Goal: Task Accomplishment & Management: Use online tool/utility

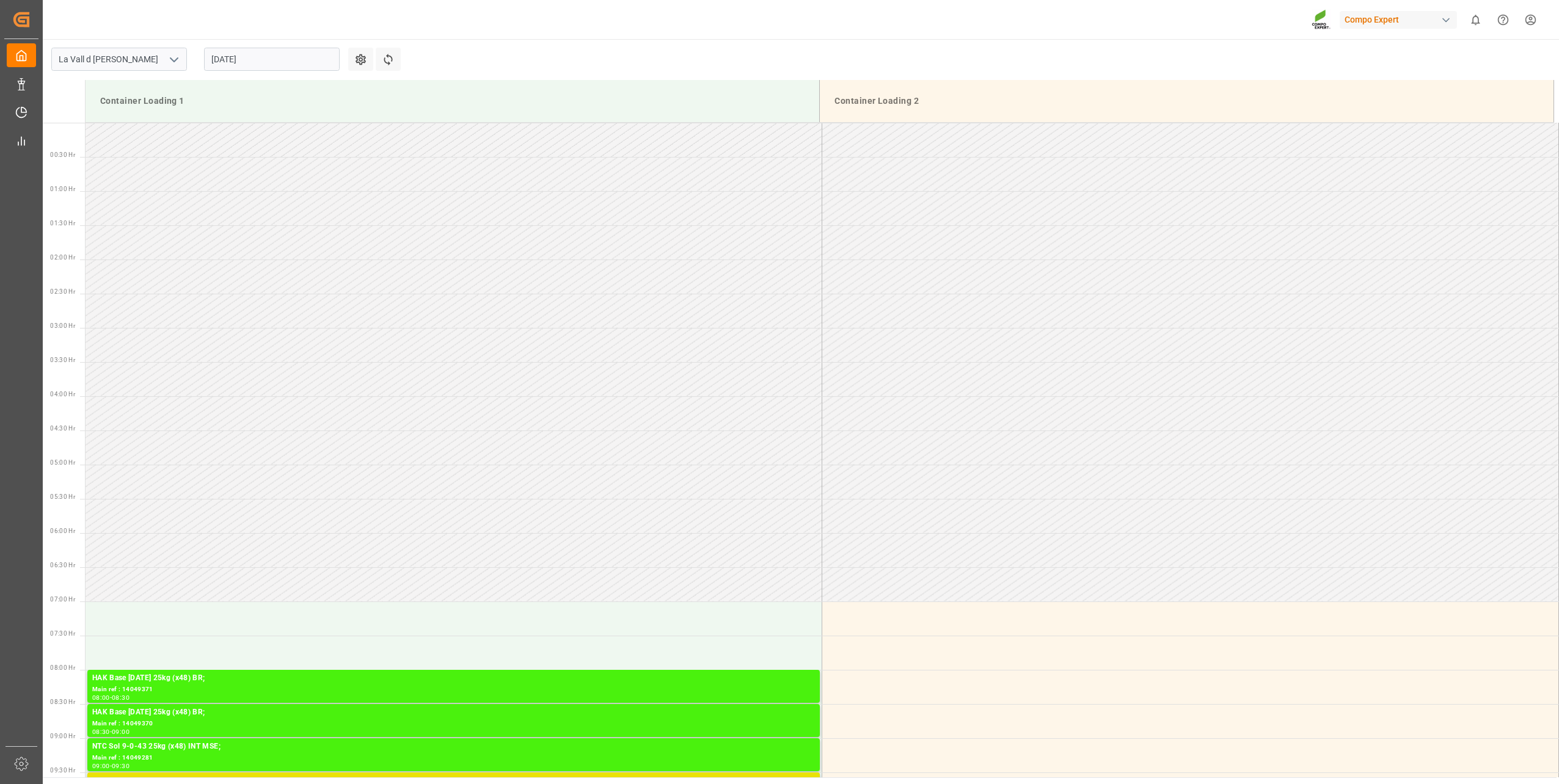
scroll to position [568, 0]
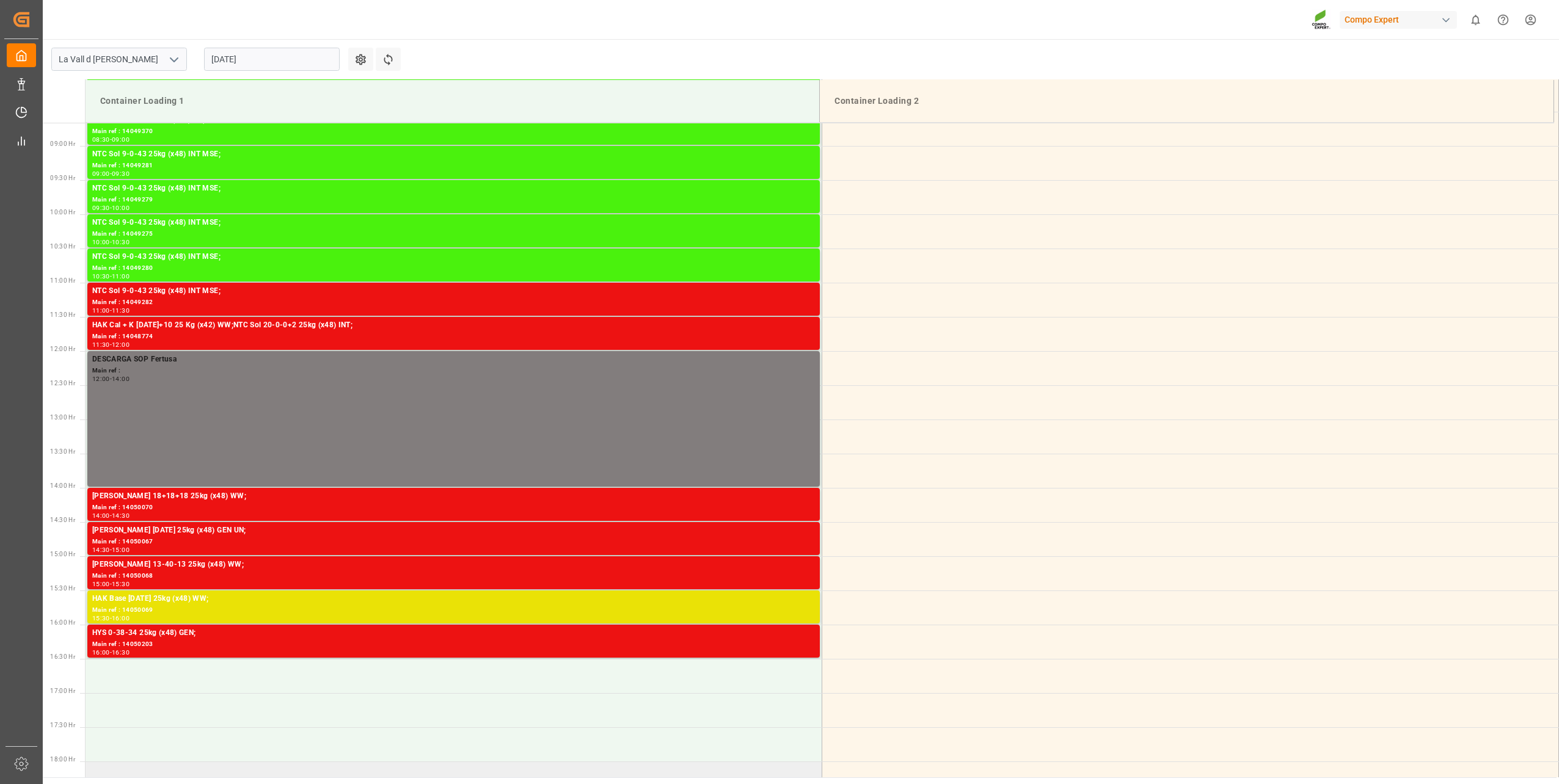
scroll to position [583, 0]
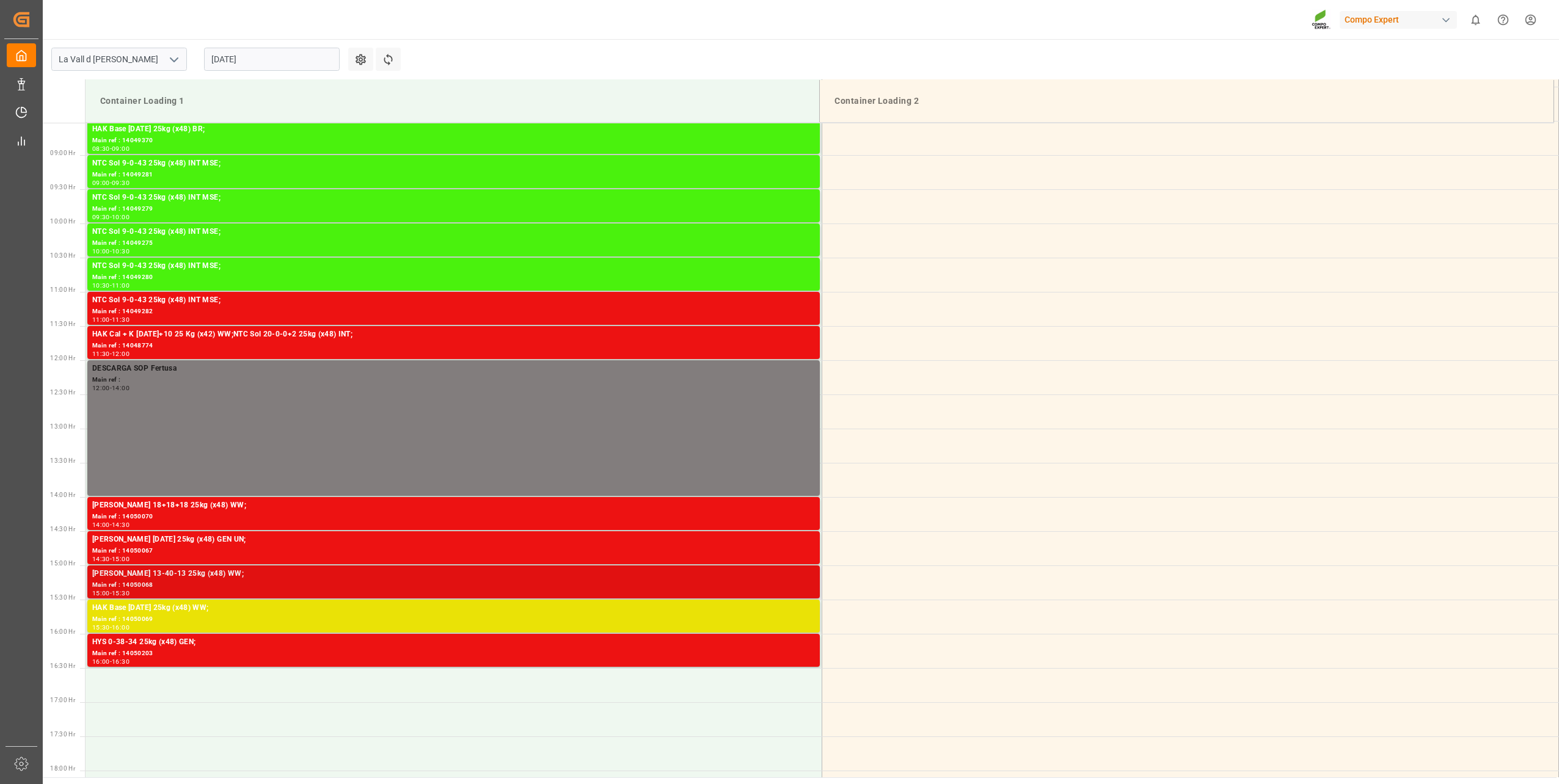
click at [168, 591] on div "15:00 - 15:30" at bounding box center [453, 593] width 723 height 7
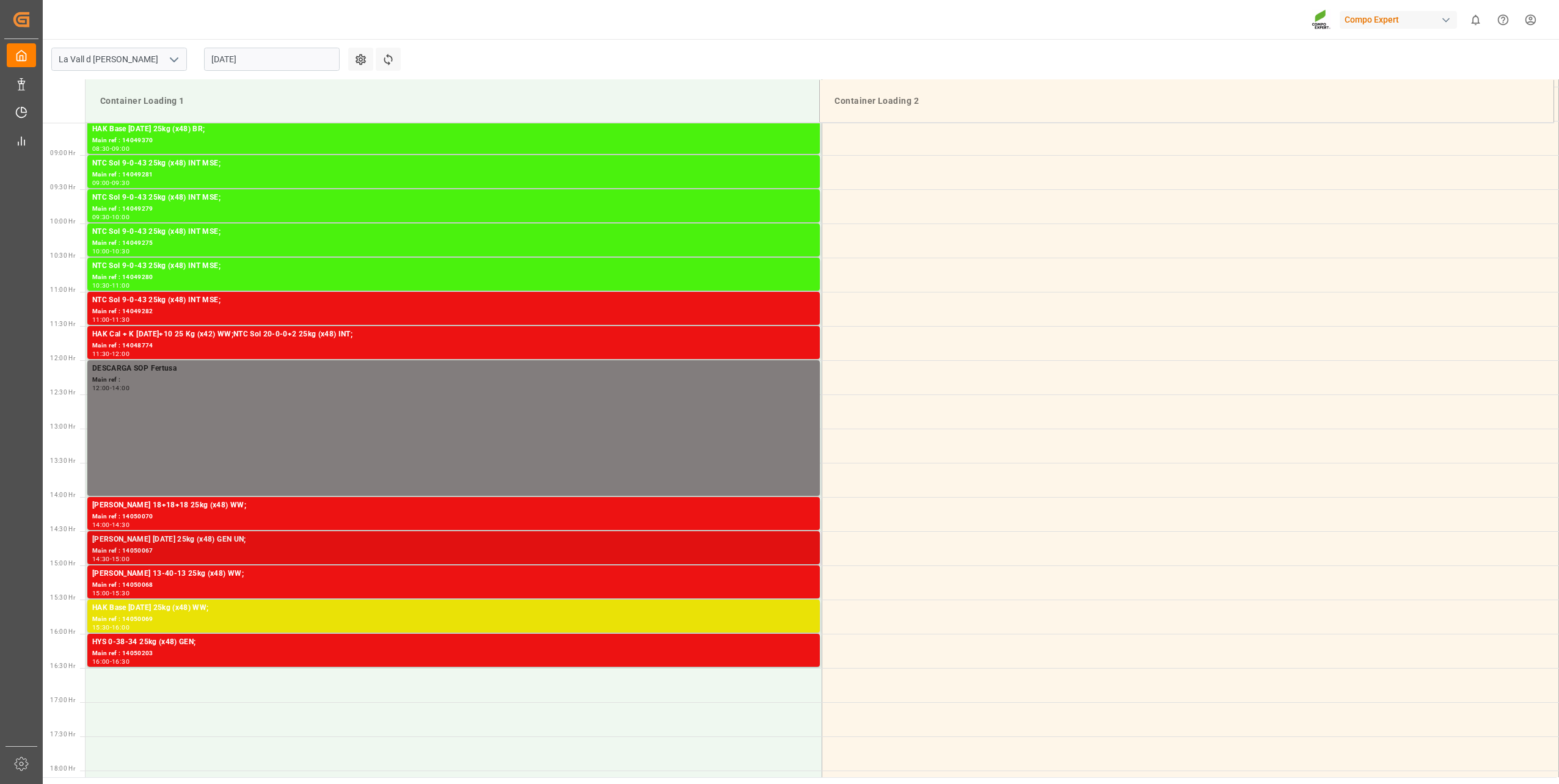
click at [161, 546] on div "Main ref : 14050067" at bounding box center [453, 551] width 723 height 11
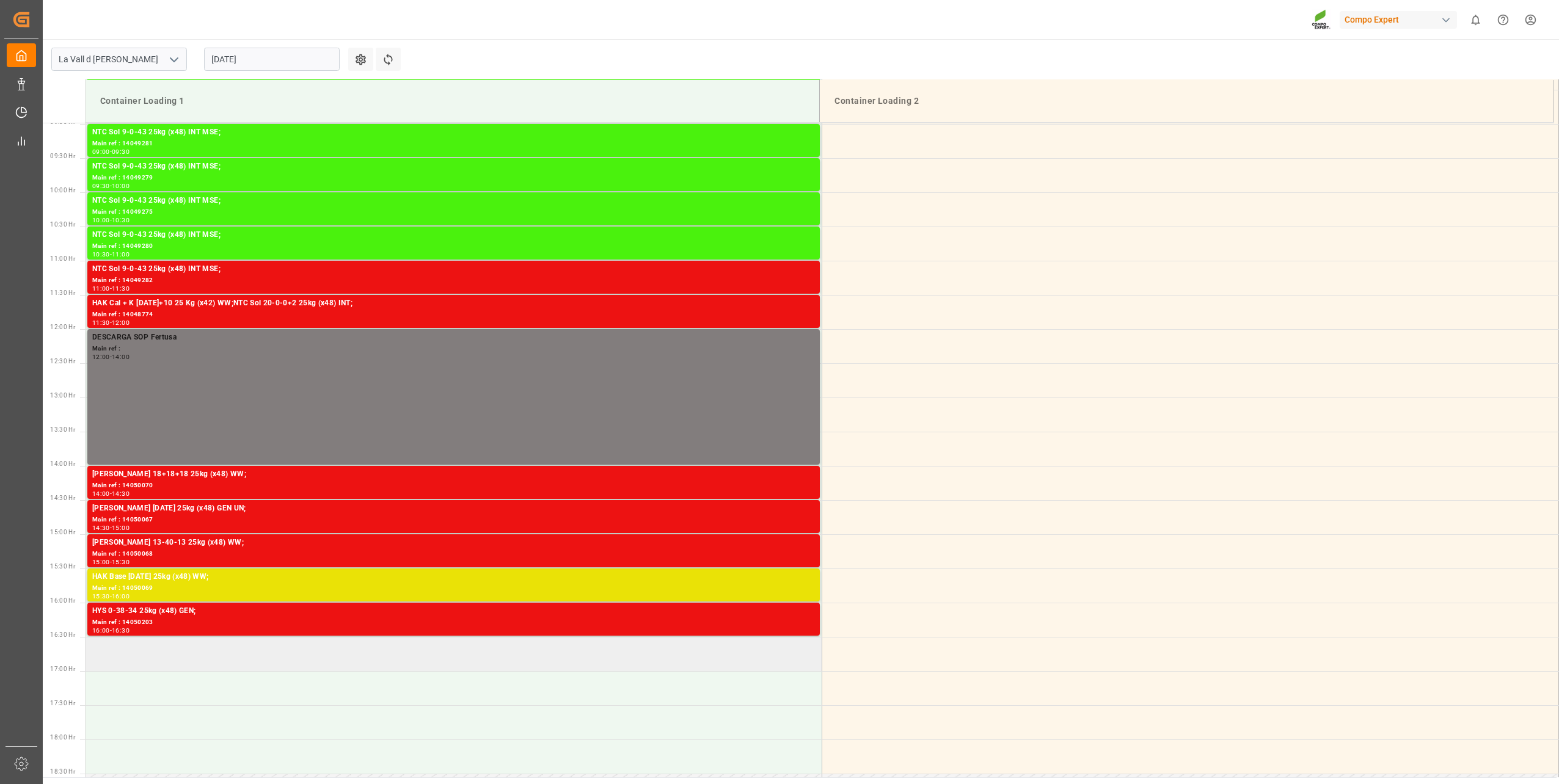
scroll to position [522, 0]
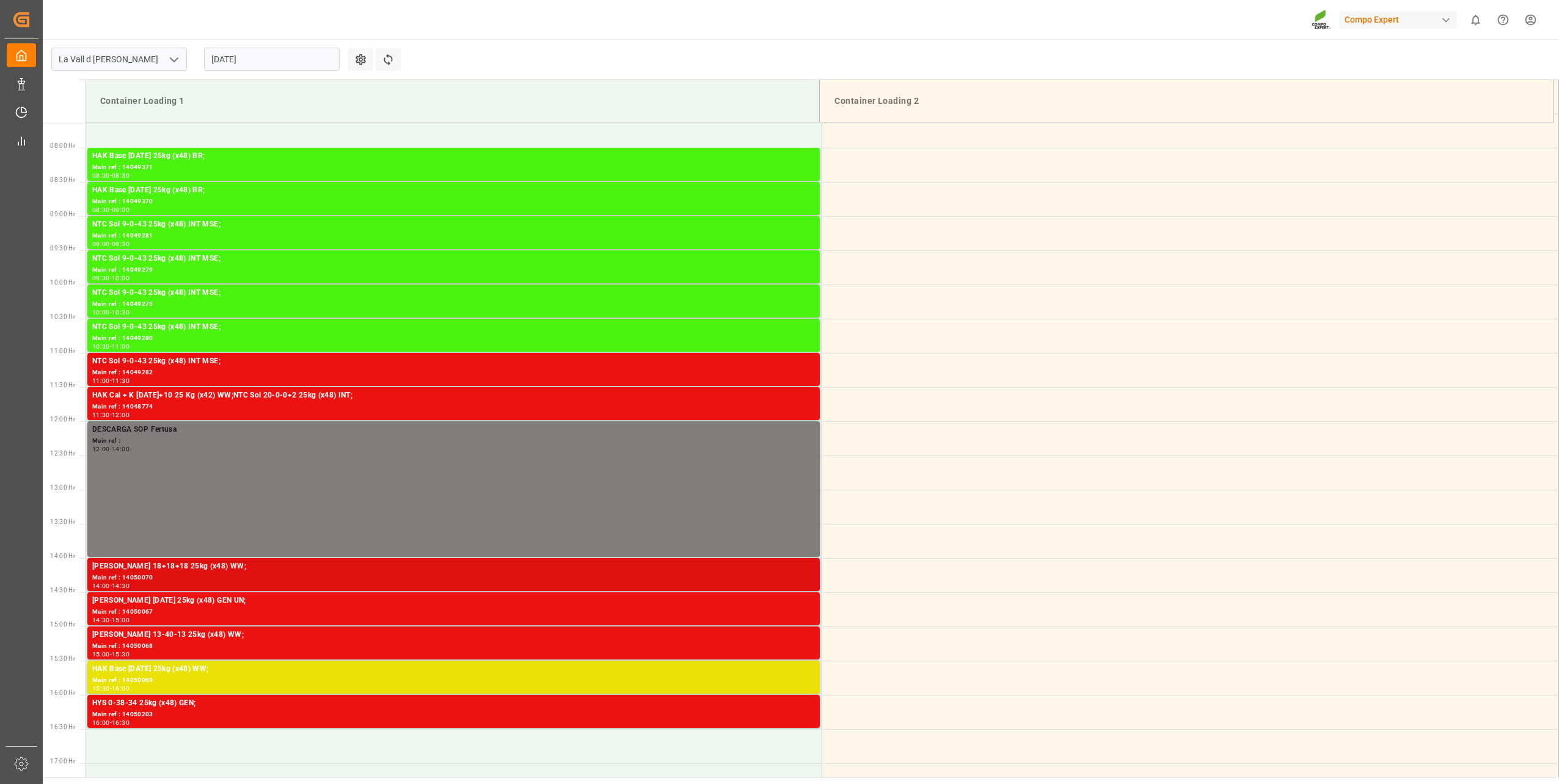
click at [185, 563] on div "[PERSON_NAME] 18+18+18 25kg (x48) WW;" at bounding box center [453, 566] width 723 height 12
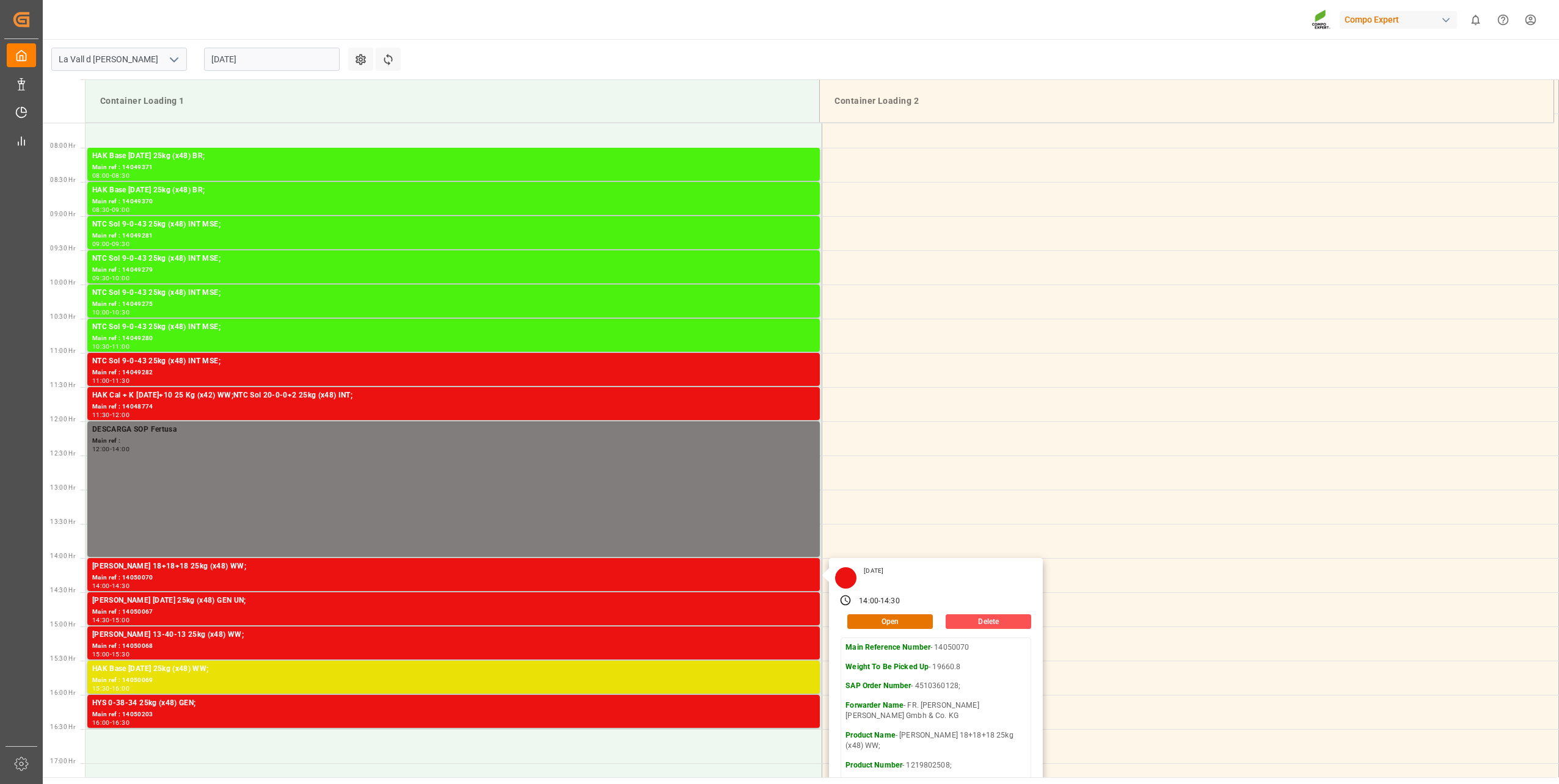
drag, startPoint x: 958, startPoint y: 683, endPoint x: 912, endPoint y: 691, distance: 46.7
click at [912, 691] on div "Main Reference Number - 14050070 Weight To Be Picked Up - 19660.8 SAP Order Num…" at bounding box center [936, 773] width 181 height 263
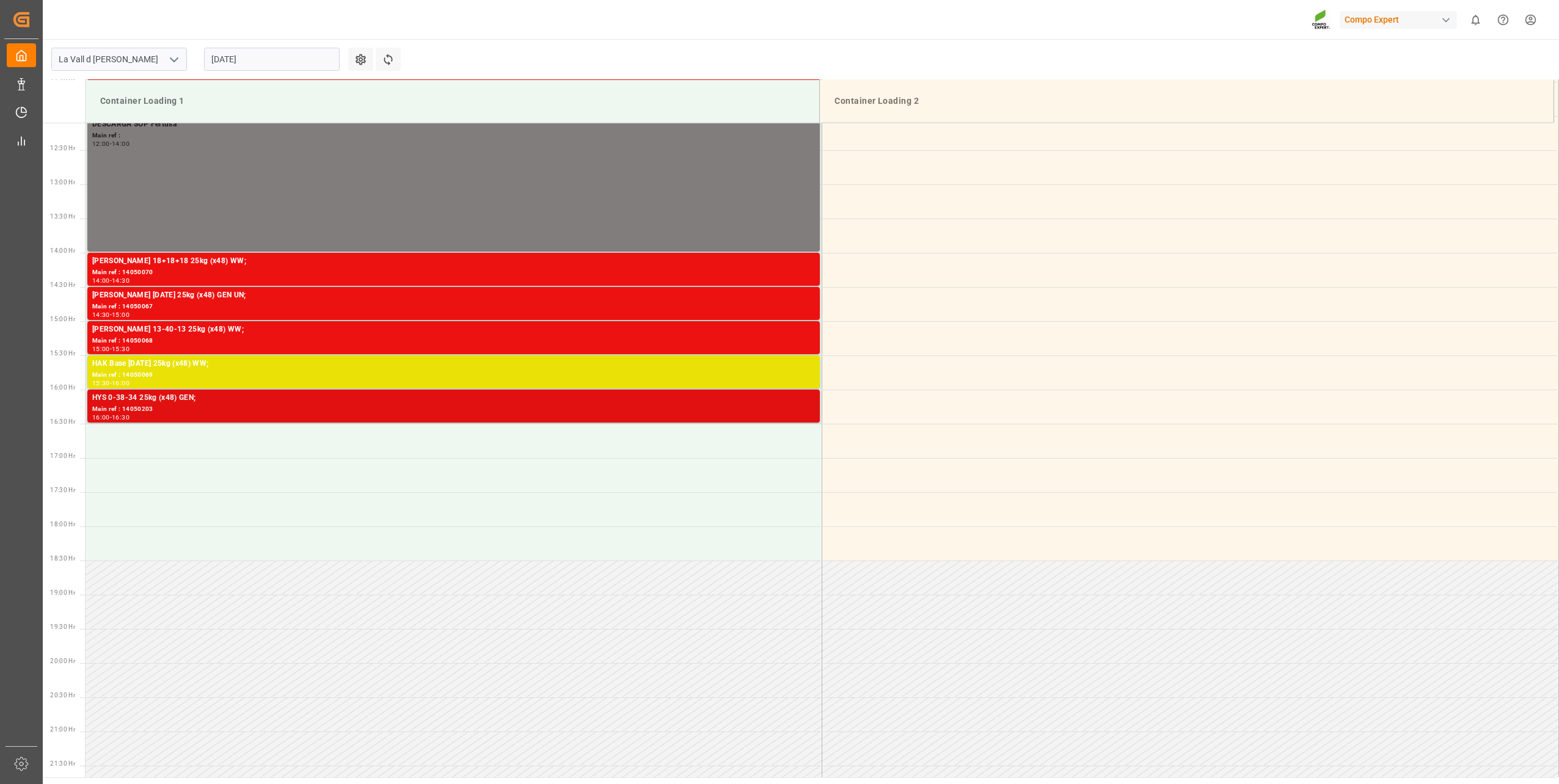
scroll to position [827, 0]
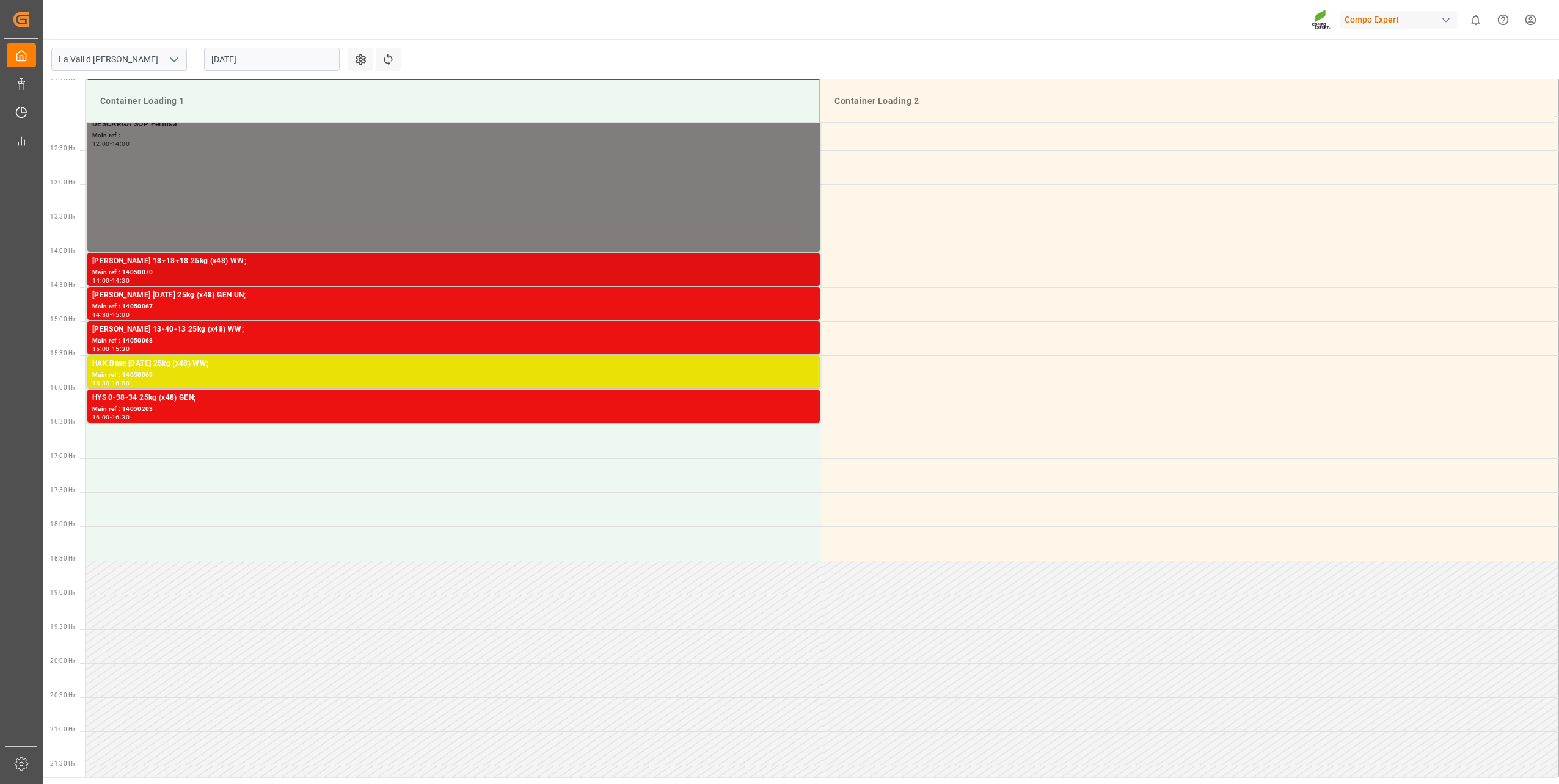
click at [195, 259] on div "[PERSON_NAME] 18+18+18 25kg (x48) WW;" at bounding box center [453, 261] width 723 height 12
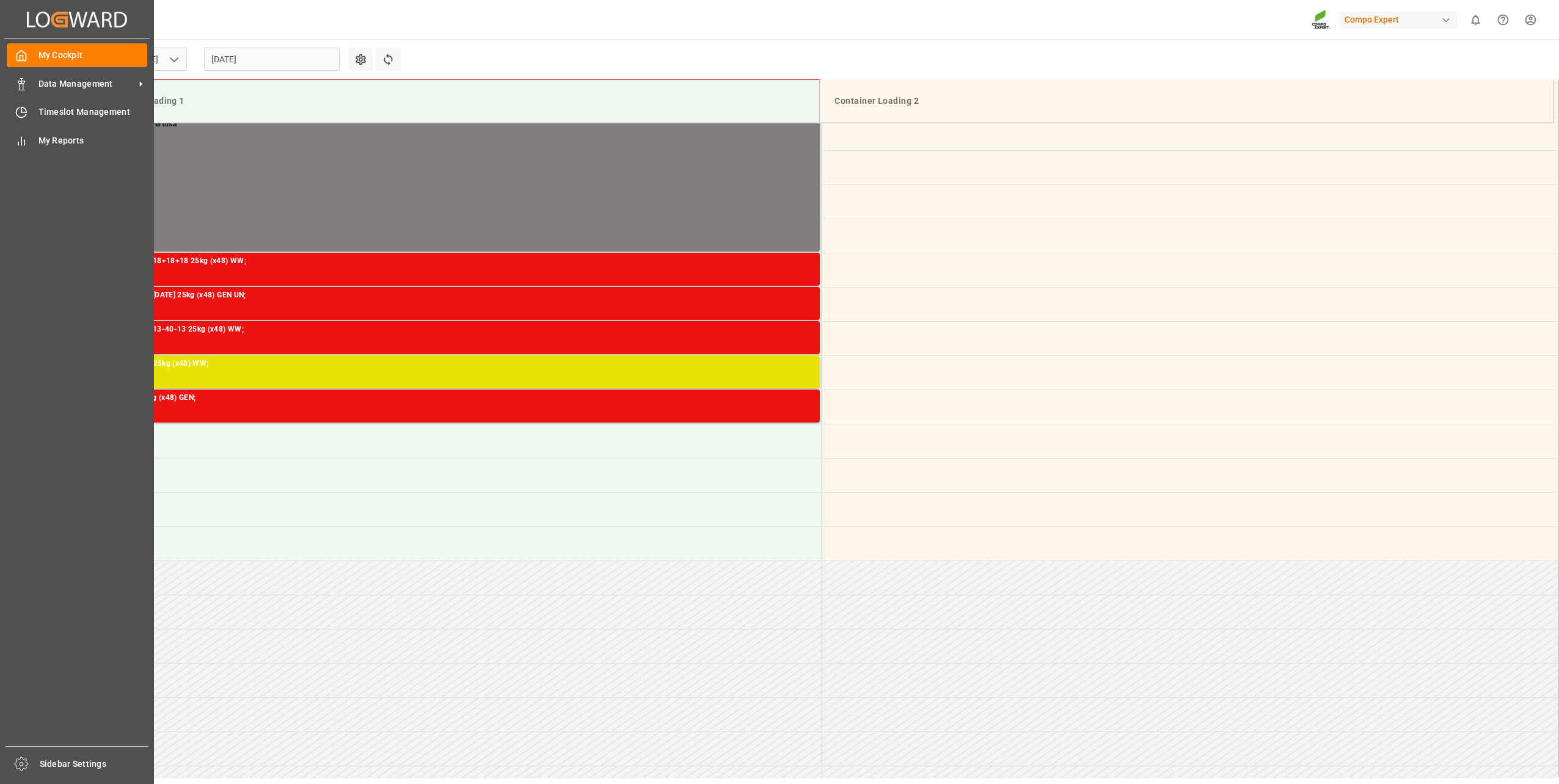
click at [22, 97] on div "My Cockpit My Cockpit Data Management Data Management Timeslot Management Times…" at bounding box center [76, 393] width 145 height 707
click at [26, 105] on div "Timeslot Management Timeslot Management" at bounding box center [77, 112] width 140 height 24
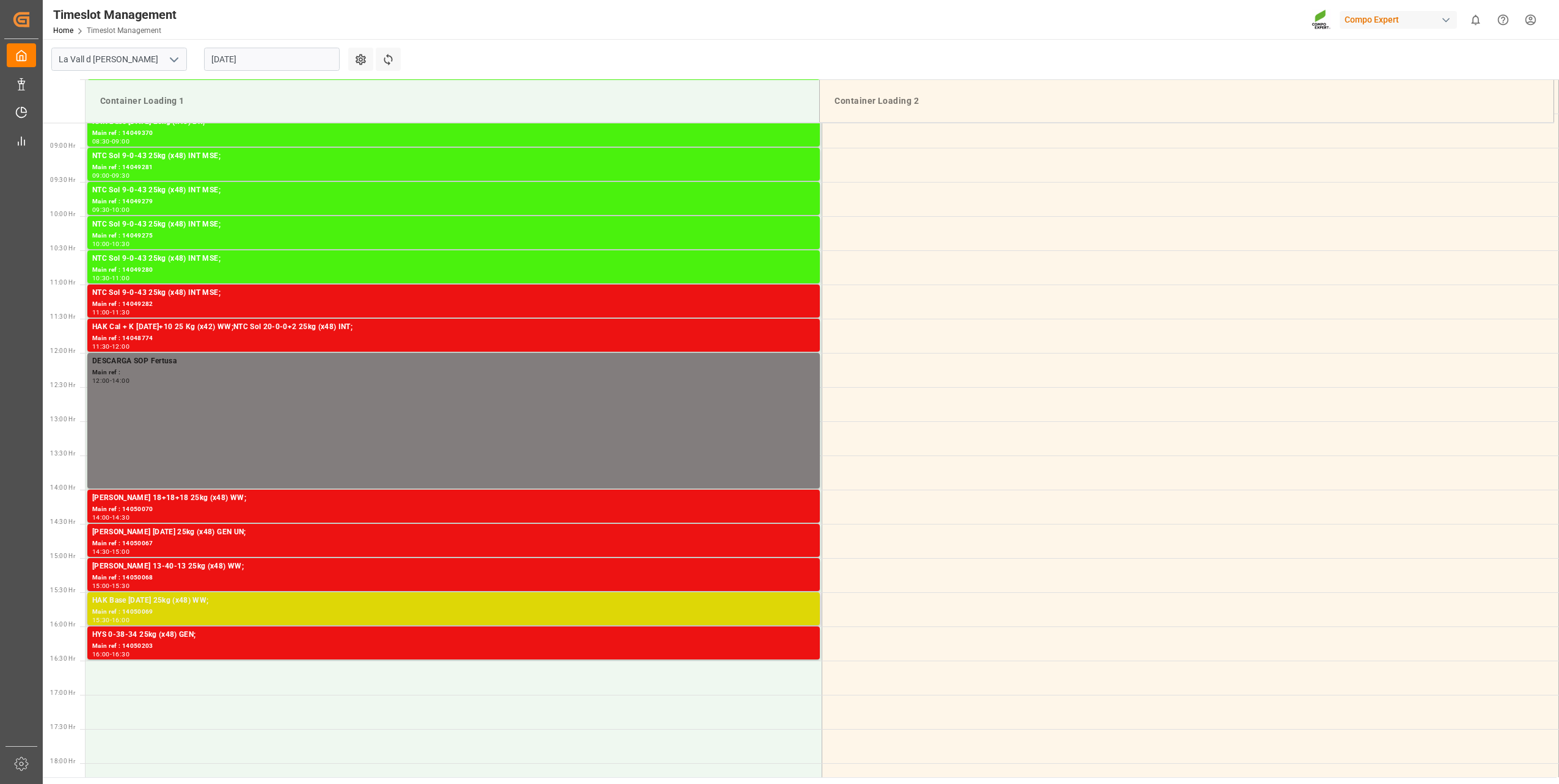
scroll to position [611, 0]
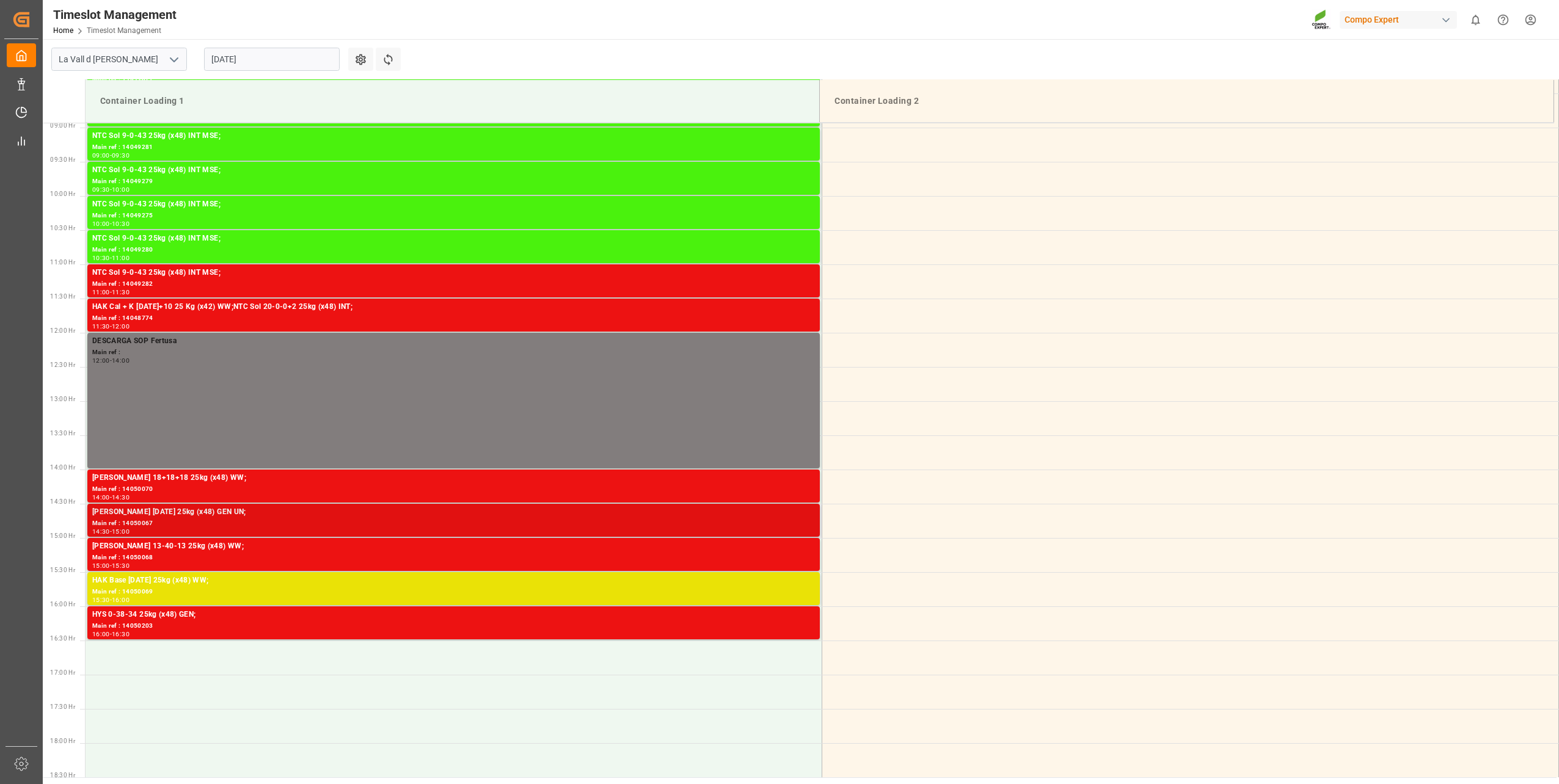
click at [464, 523] on div "Main ref : 14050067" at bounding box center [453, 524] width 723 height 11
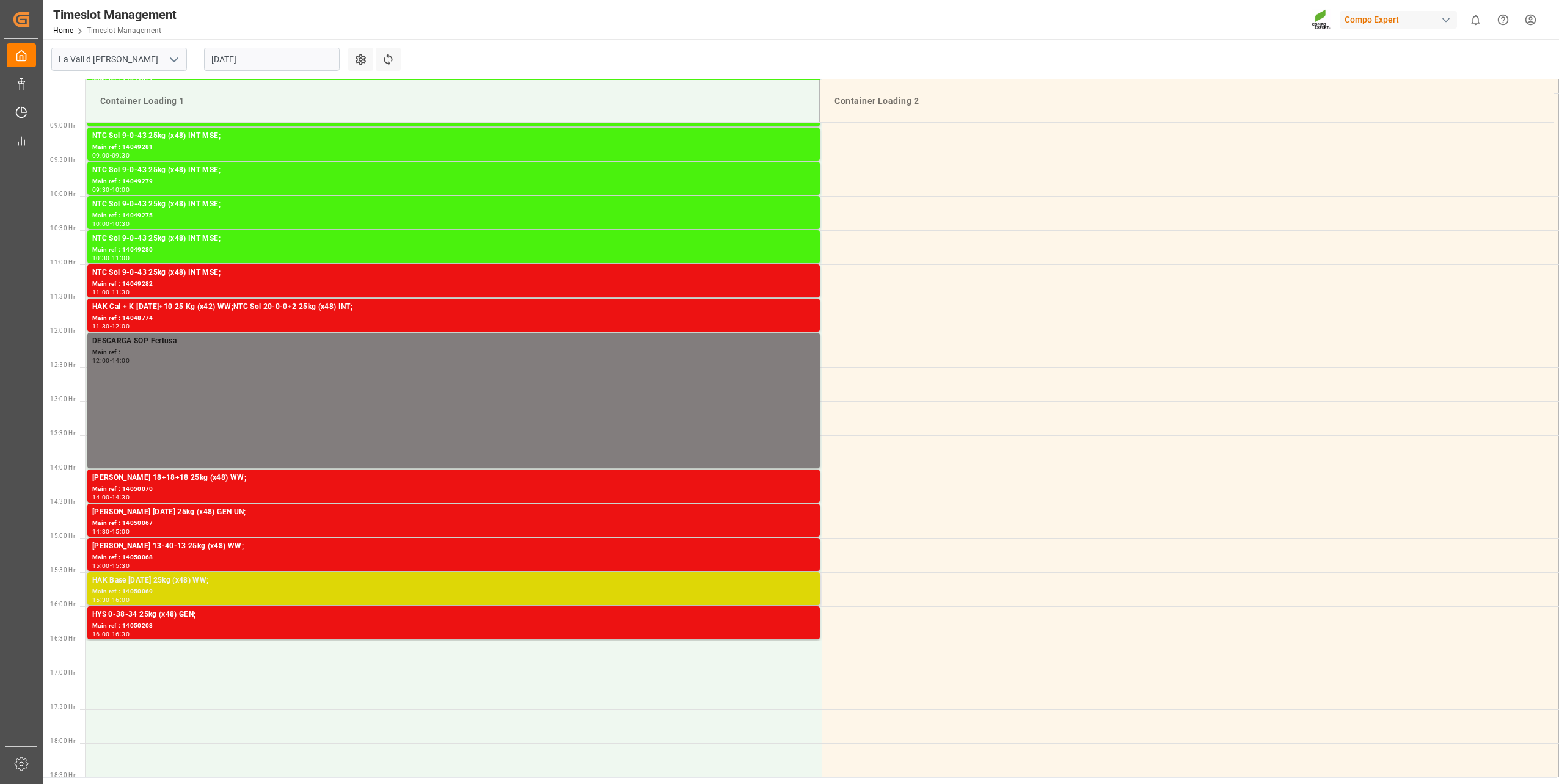
click at [341, 590] on div "Main ref : 14050069" at bounding box center [453, 592] width 723 height 11
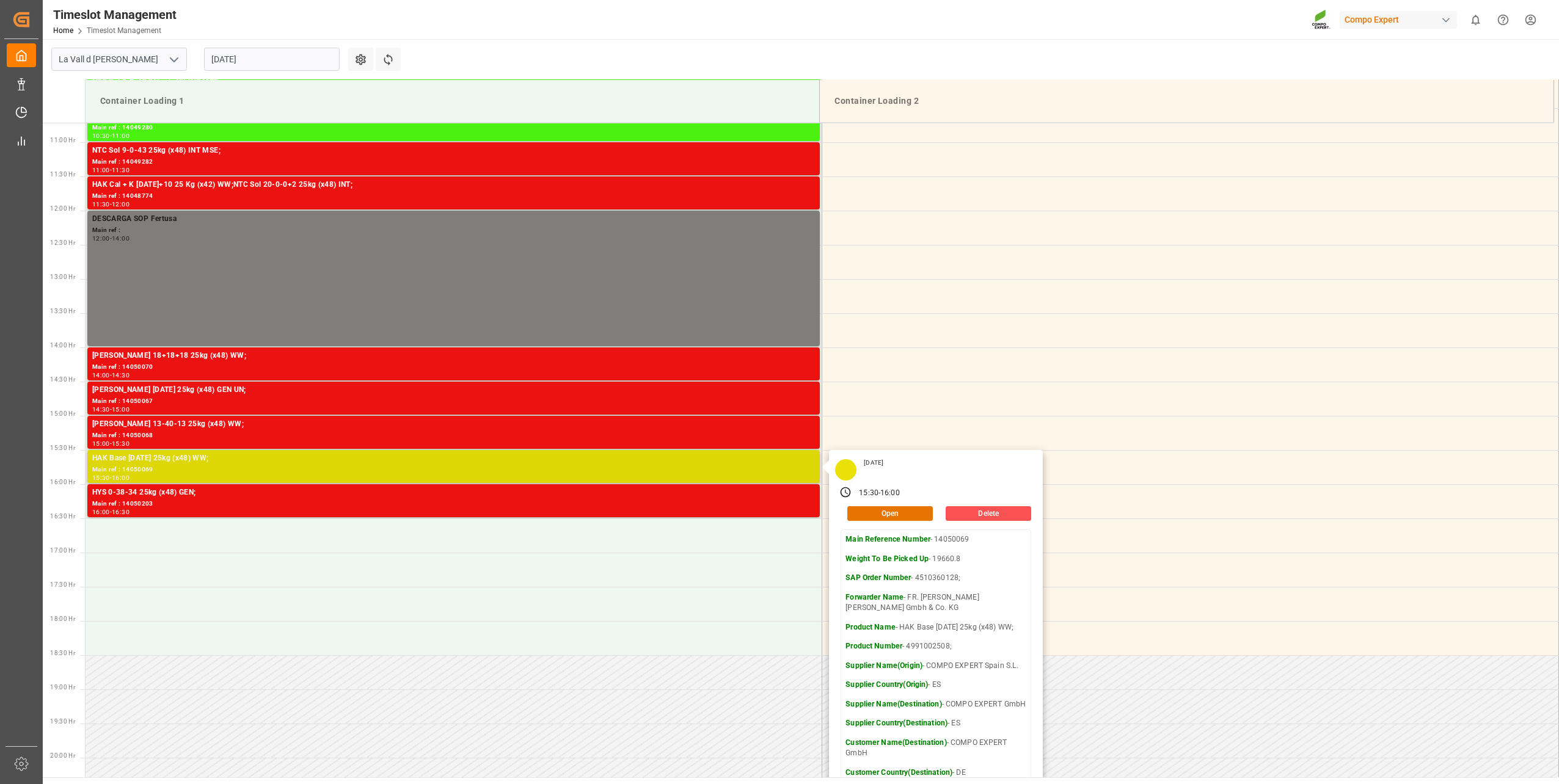
scroll to position [793, 0]
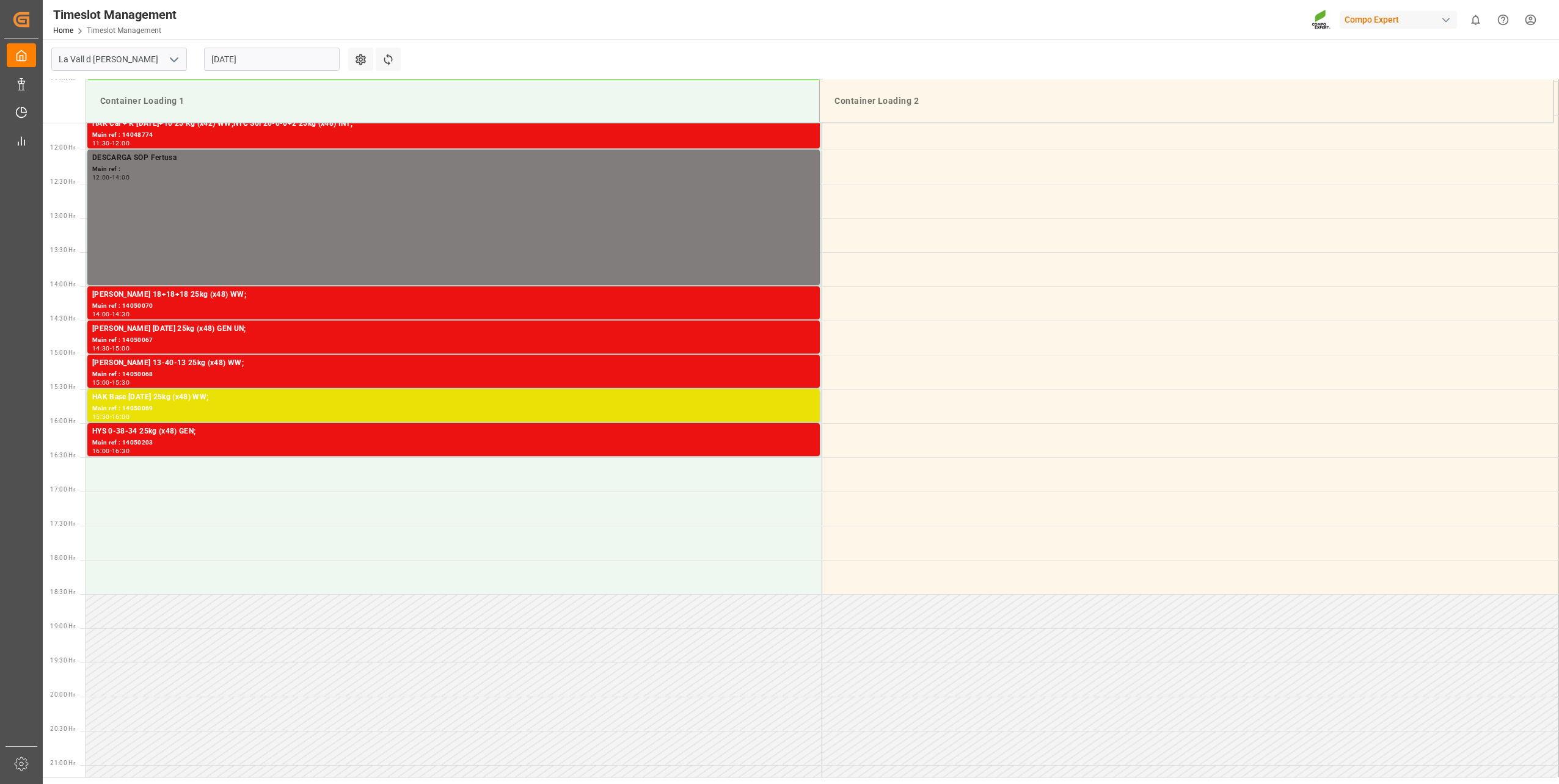
click at [328, 375] on div "Main ref : 14050068" at bounding box center [453, 375] width 723 height 11
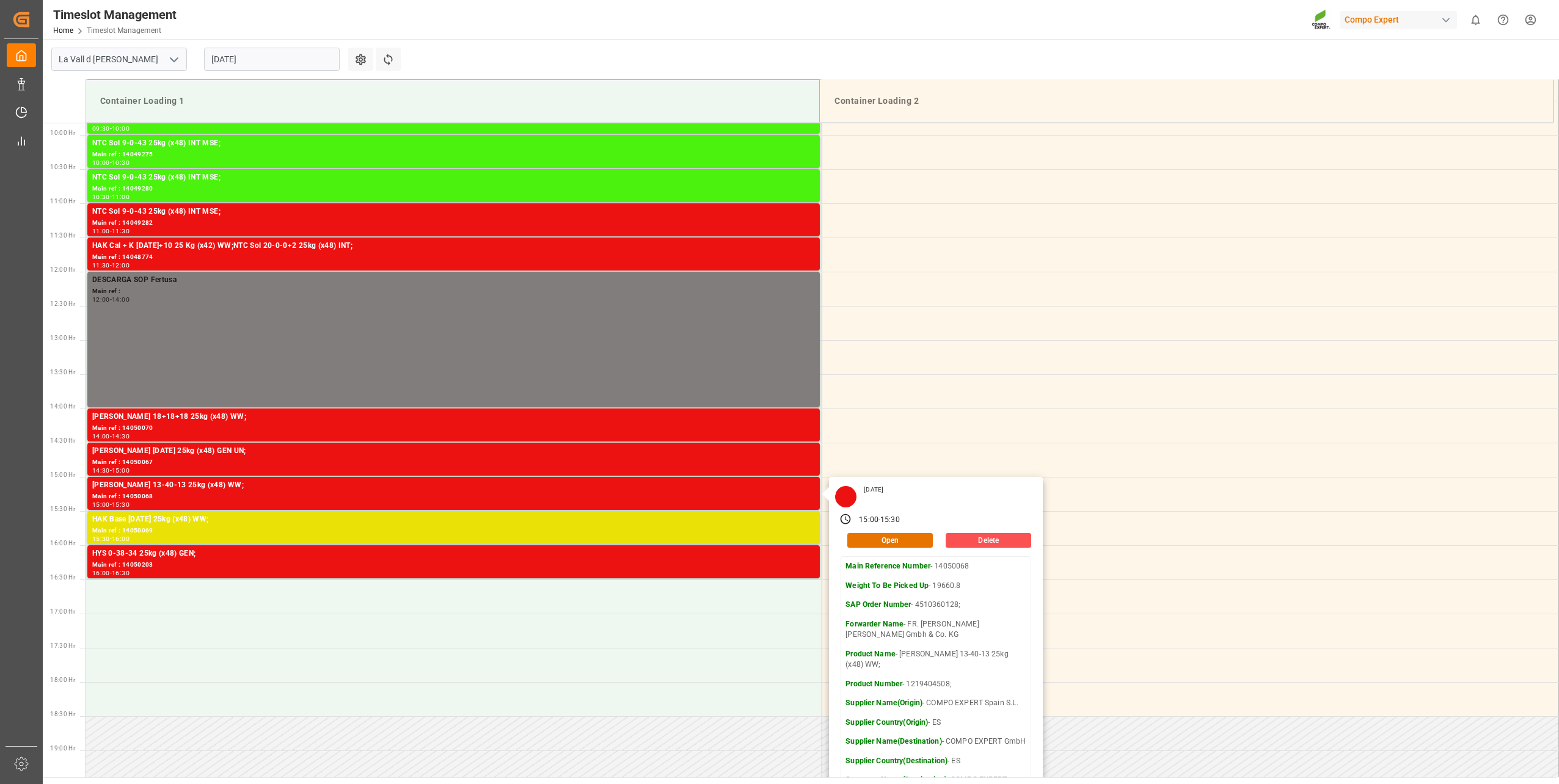
scroll to position [671, 0]
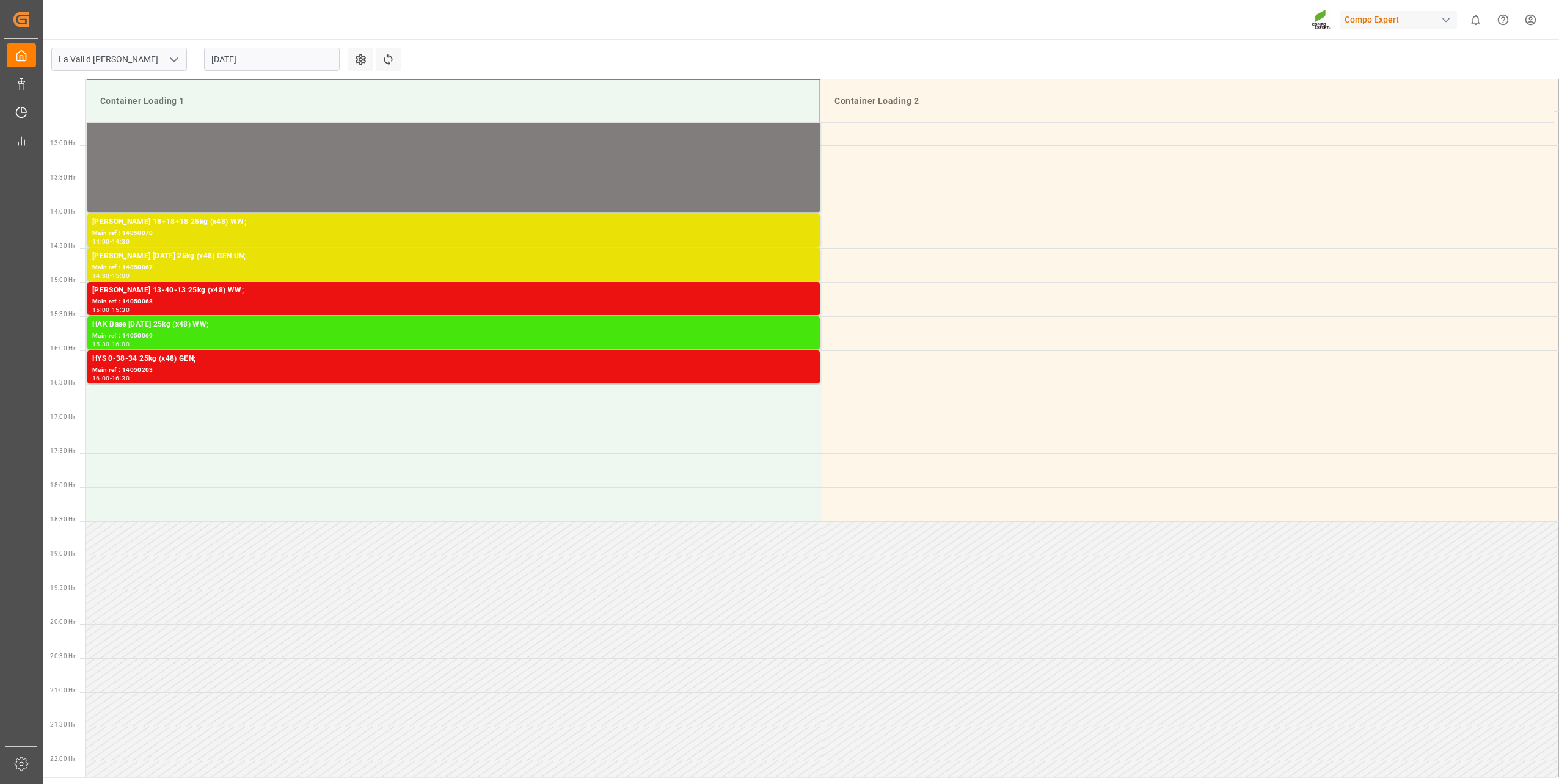
scroll to position [865, 0]
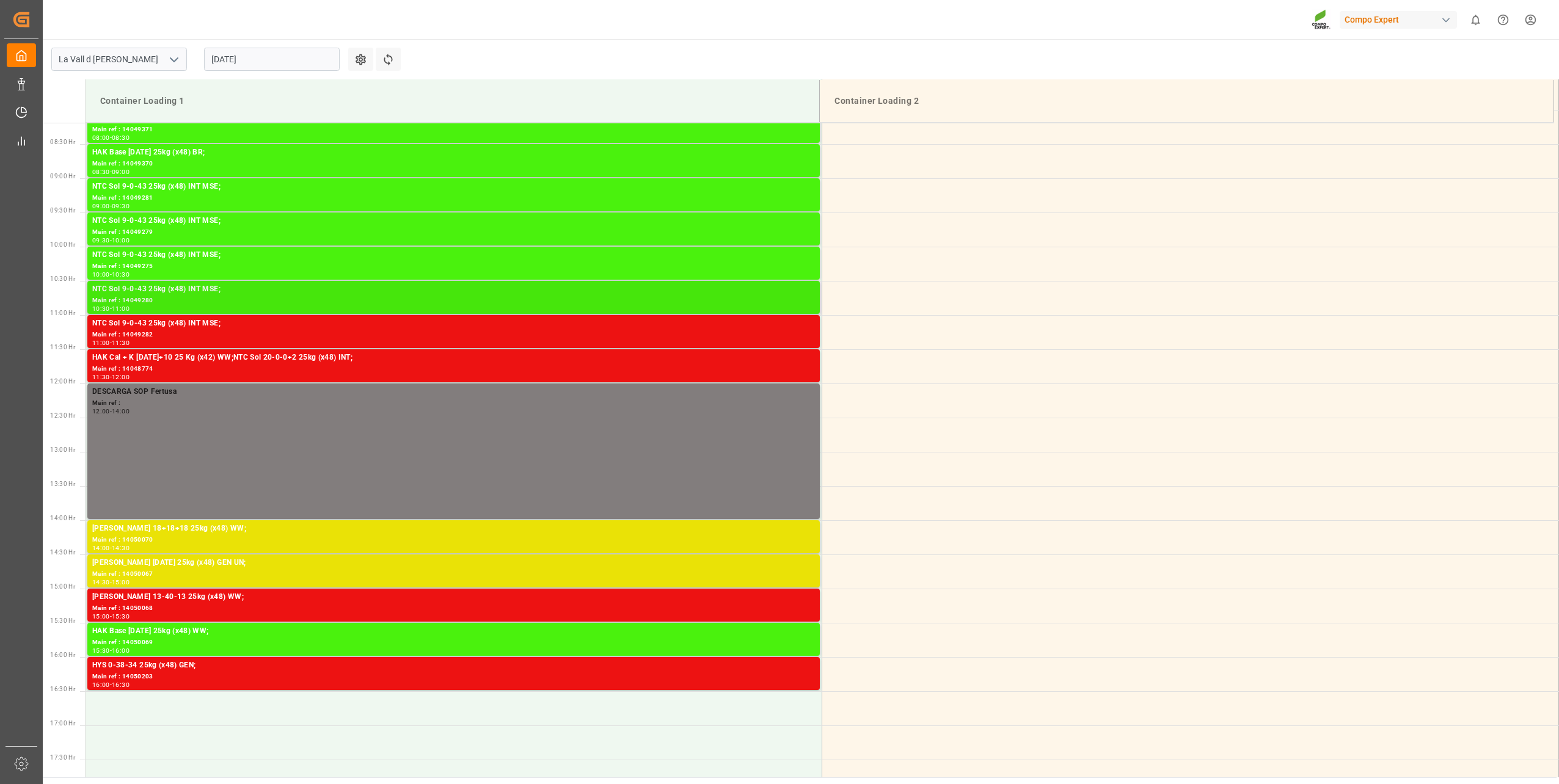
scroll to position [560, 0]
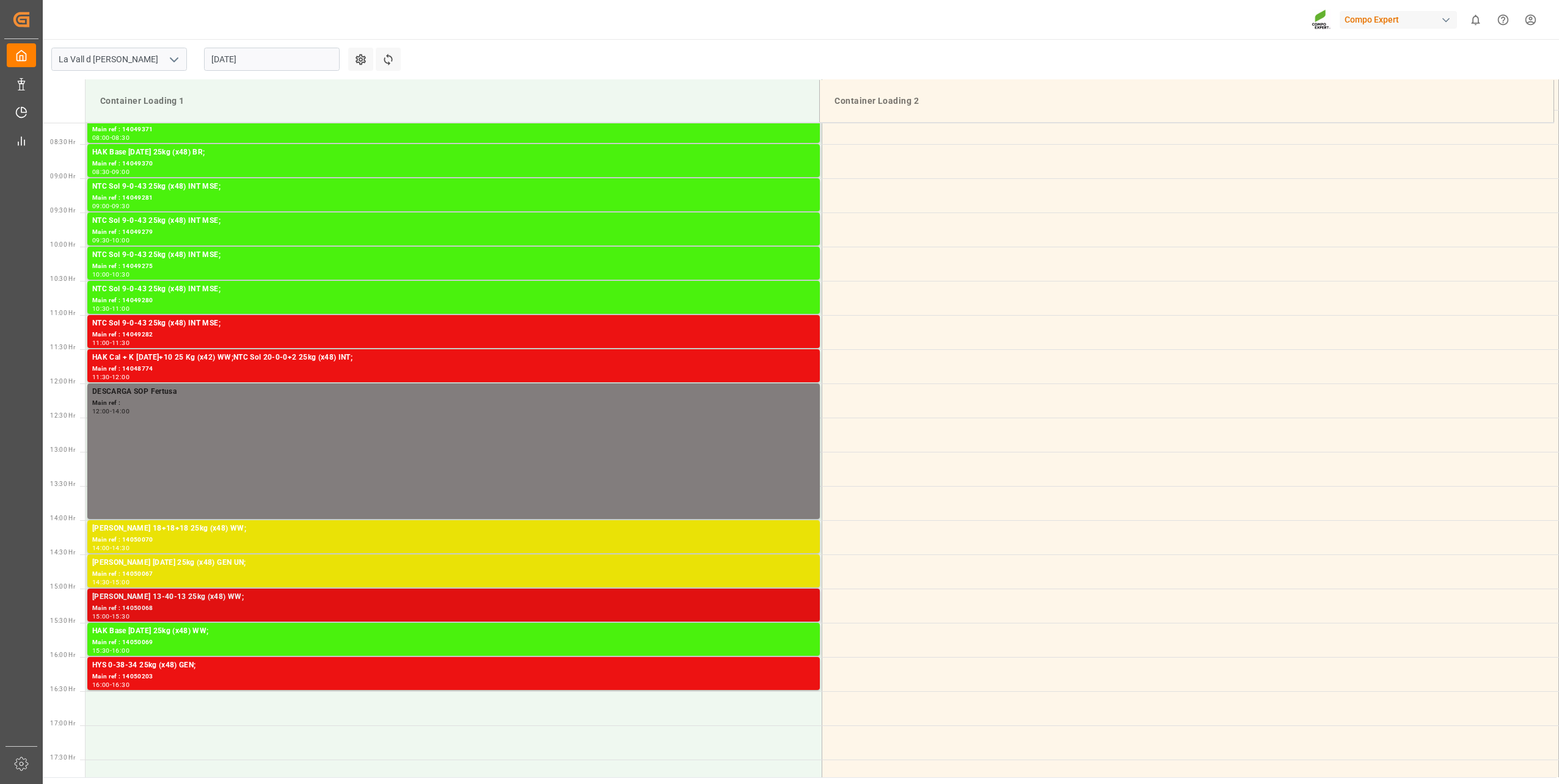
click at [206, 604] on div "Main ref : 14050068" at bounding box center [453, 609] width 723 height 11
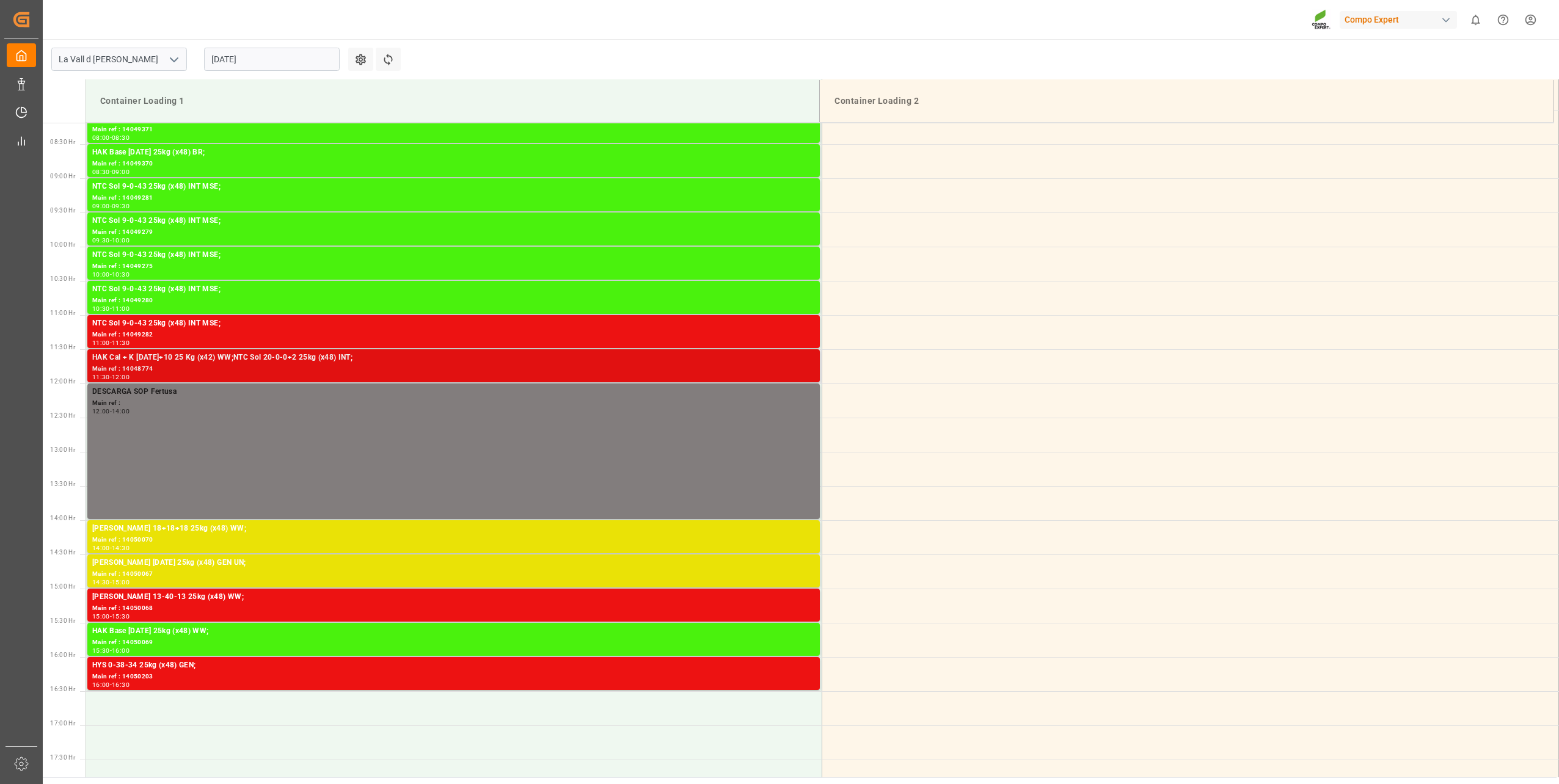
click at [168, 360] on div "HAK Cal + K [DATE]+10 25 Kg (x42) WW;NTC Sol 20-0-0+2 25kg (x48) INT;" at bounding box center [453, 358] width 723 height 12
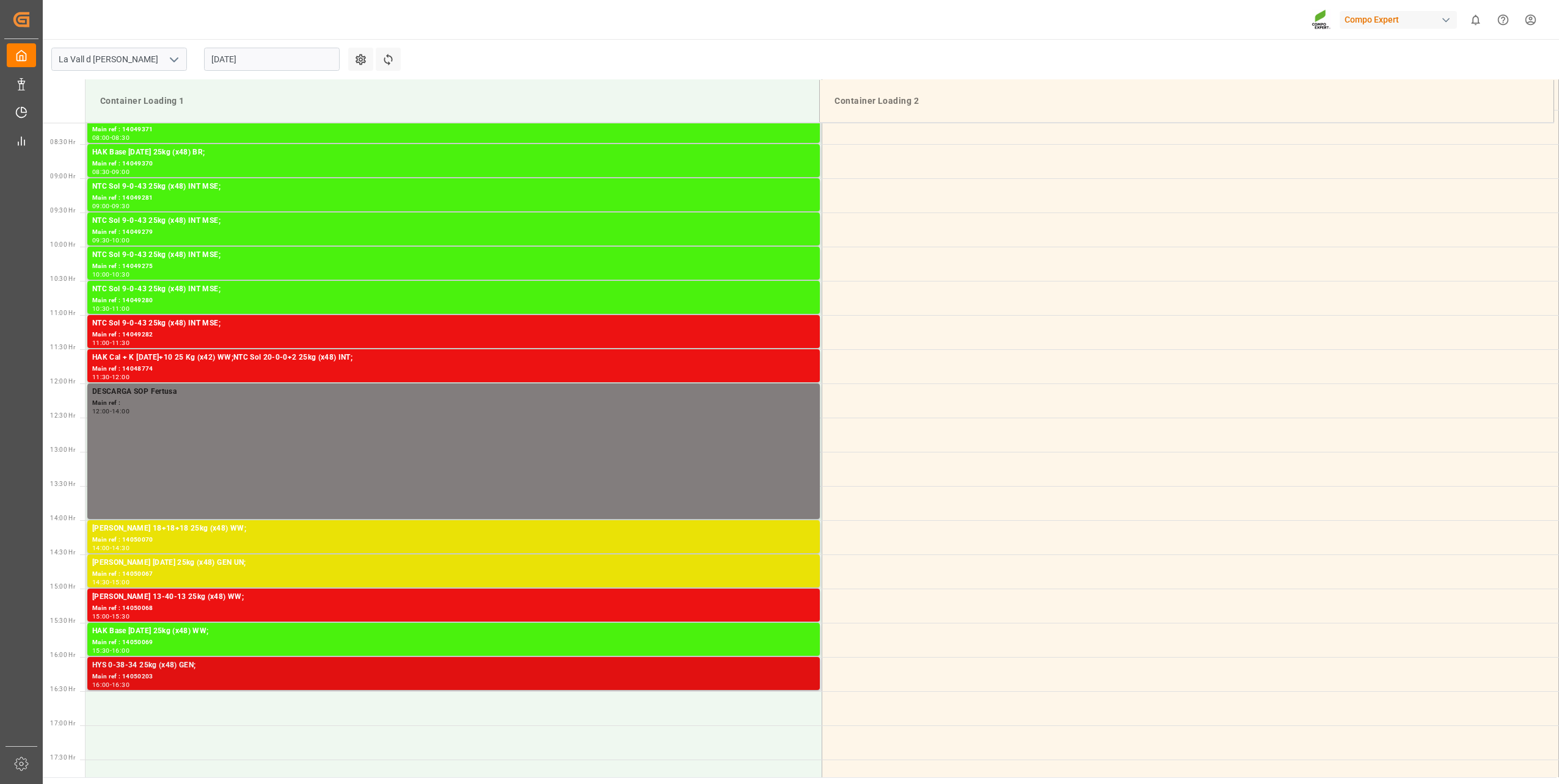
click at [188, 683] on div "16:00 - 16:30" at bounding box center [453, 685] width 723 height 7
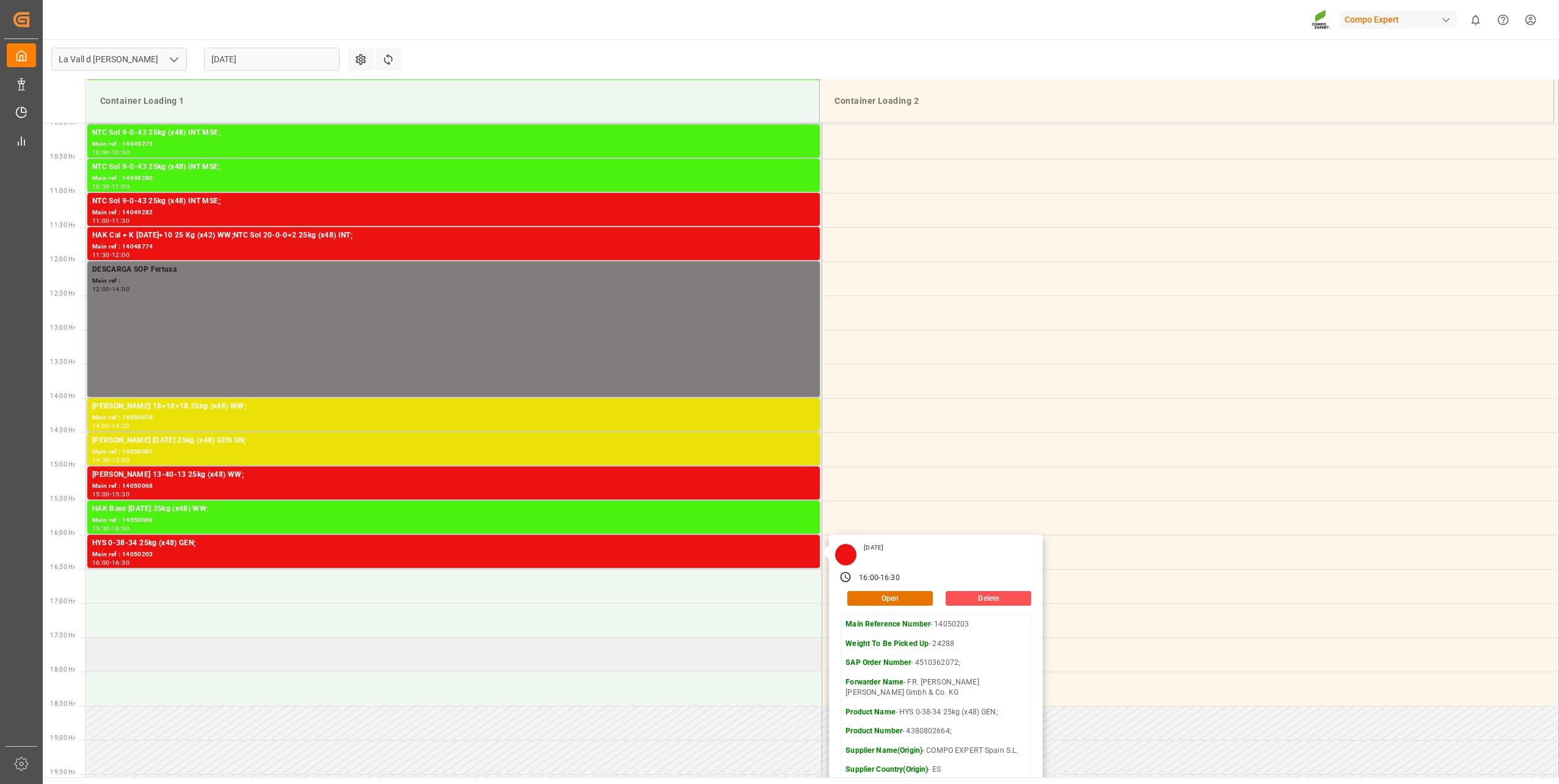
scroll to position [743, 0]
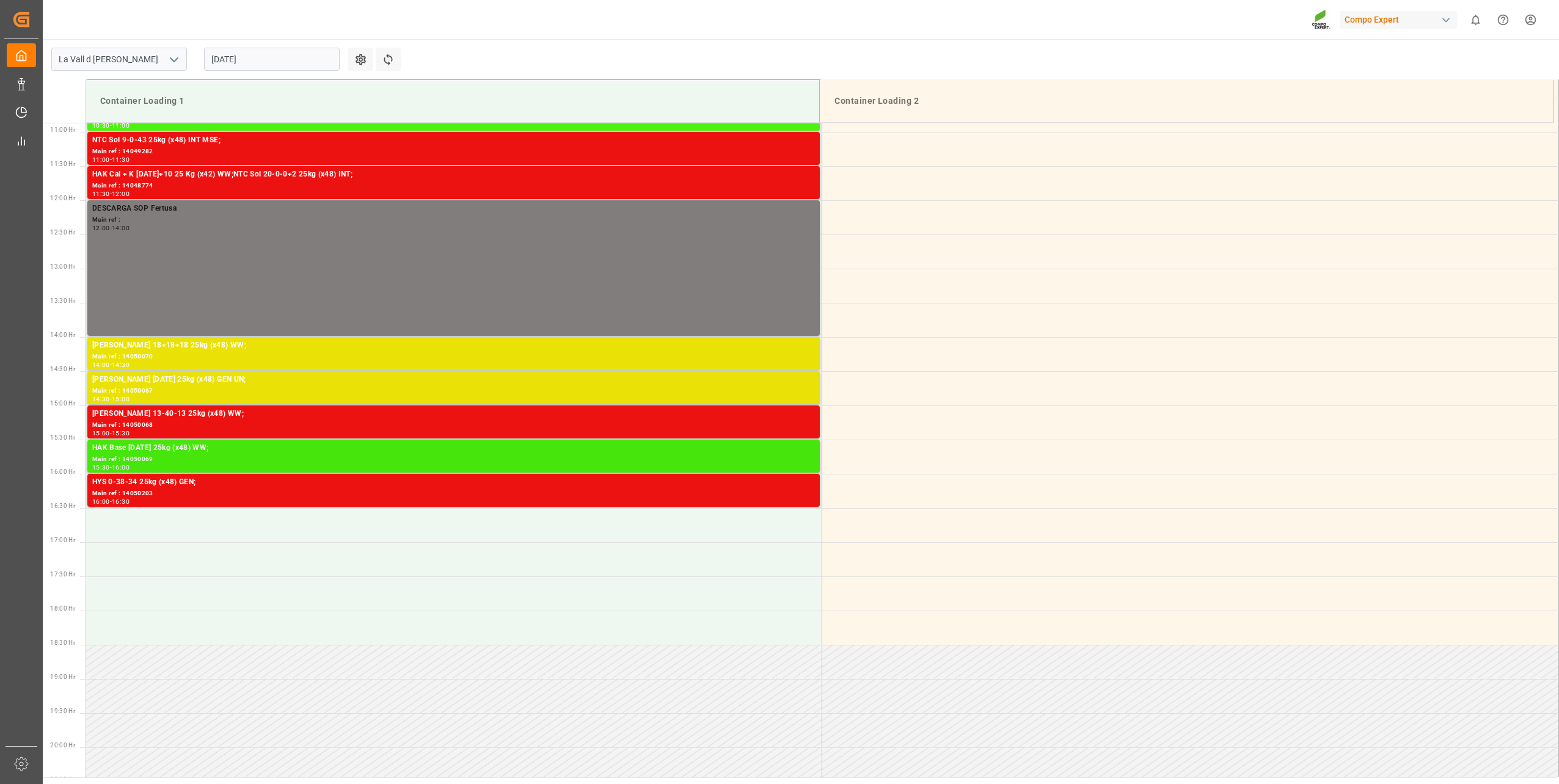
click at [176, 454] on div "Main ref : 14050069" at bounding box center [453, 460] width 723 height 11
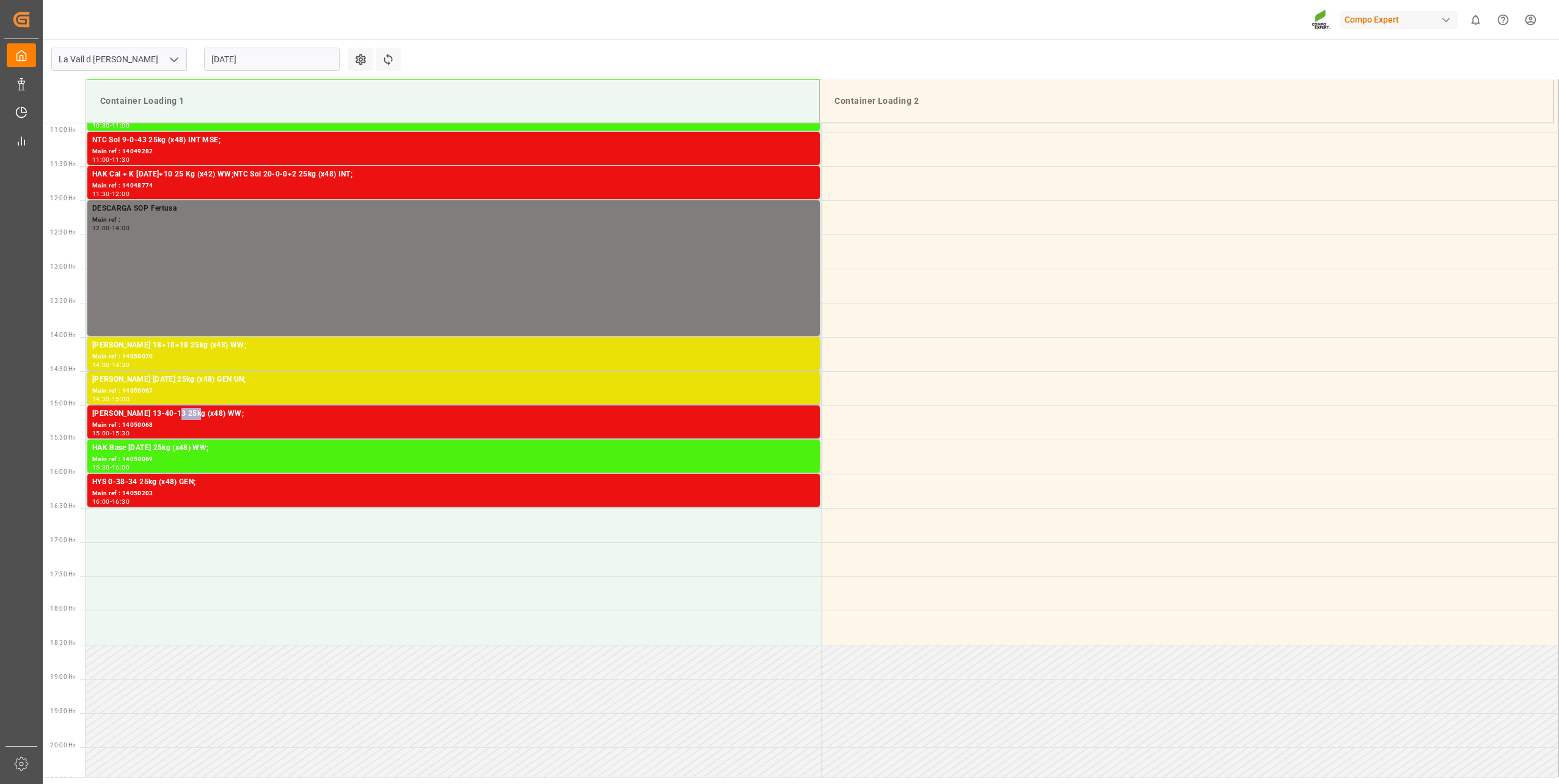
click at [181, 416] on div "[PERSON_NAME] 13-40-13 25kg (x48) WW;" at bounding box center [453, 414] width 723 height 12
drag, startPoint x: 176, startPoint y: 445, endPoint x: 176, endPoint y: 452, distance: 7.0
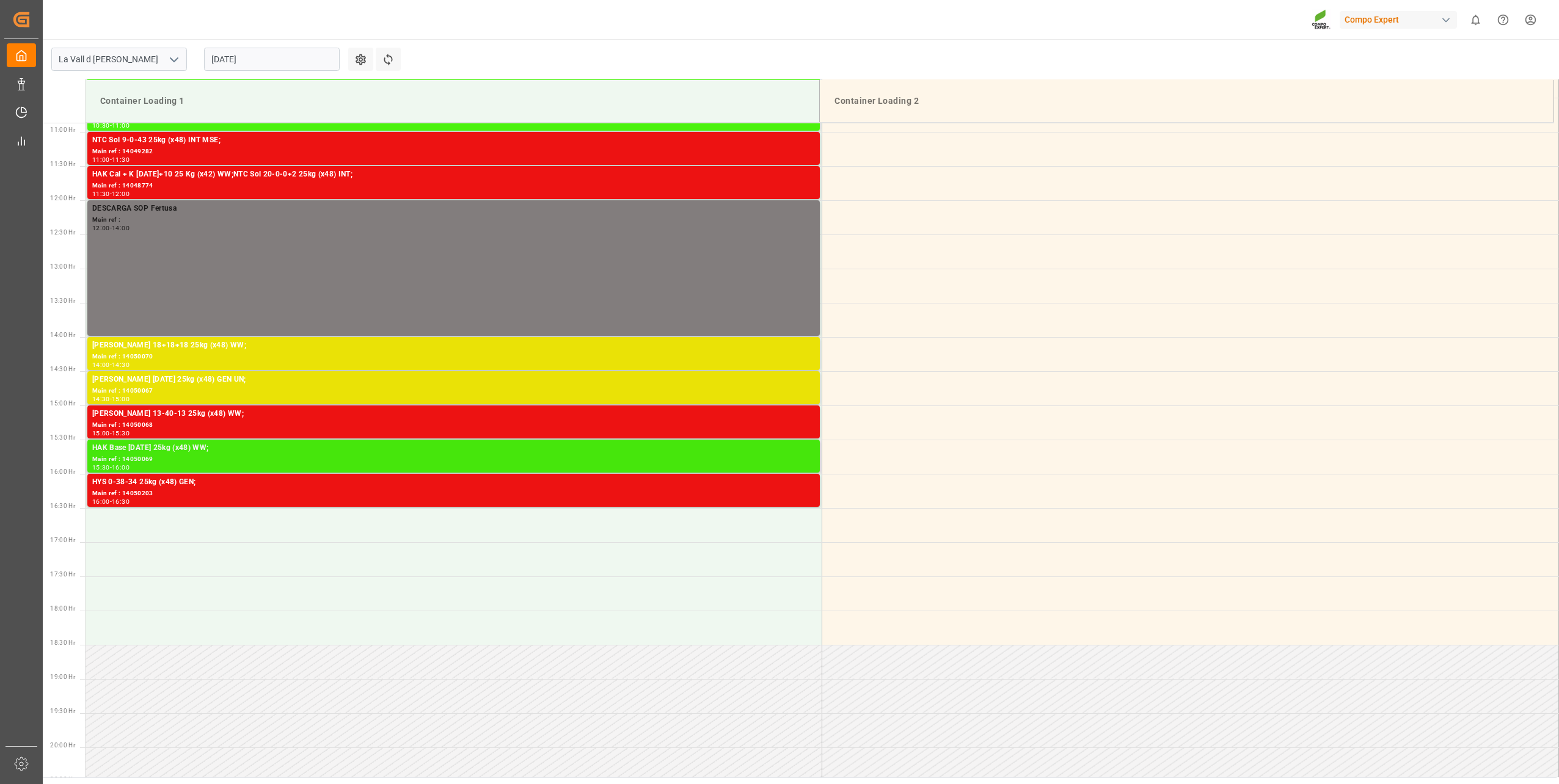
click at [176, 456] on div "Main ref : 14050069" at bounding box center [453, 460] width 723 height 11
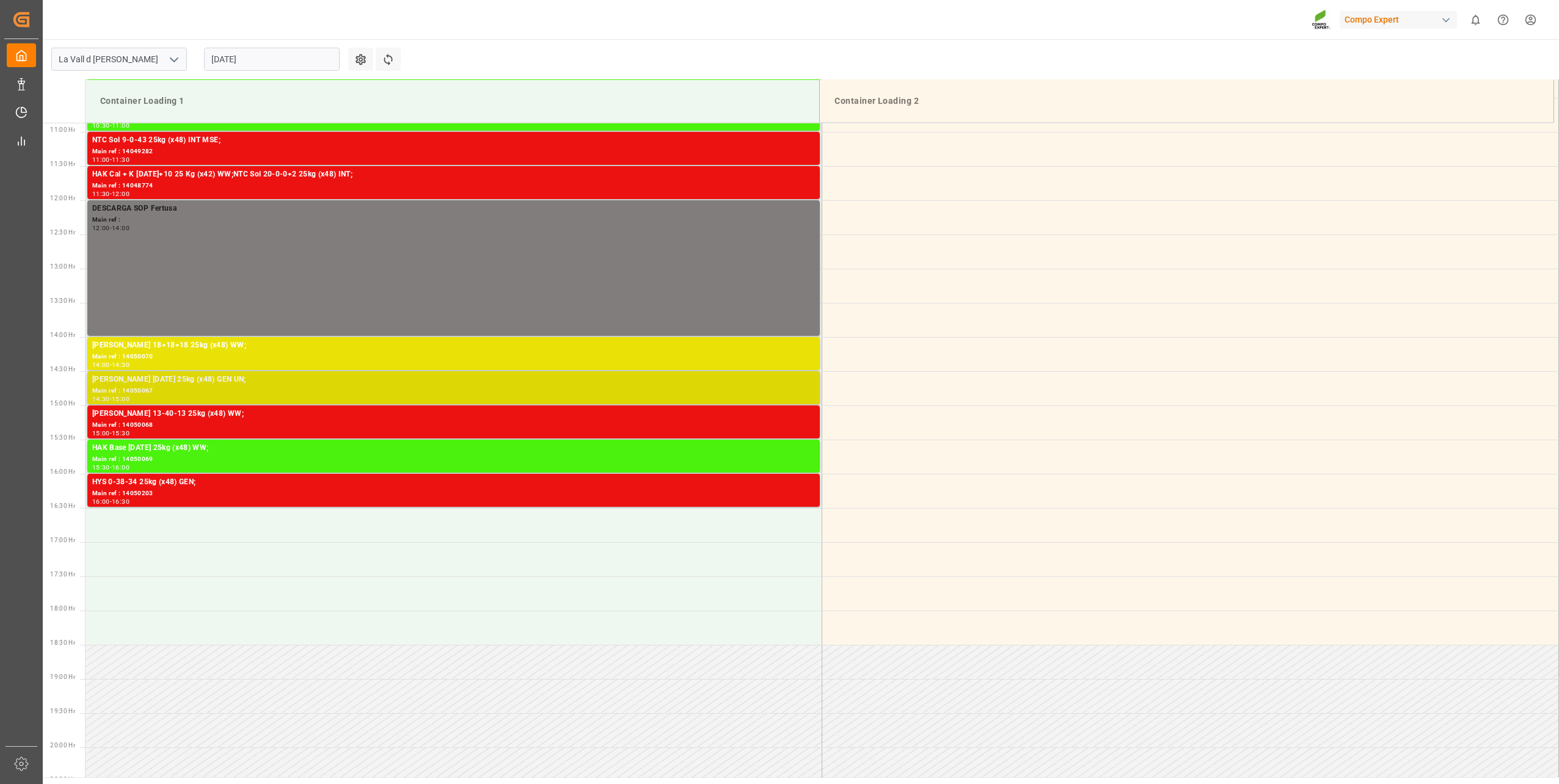
click at [162, 380] on div "[PERSON_NAME] [DATE] 25kg (x48) GEN UN;" at bounding box center [453, 379] width 723 height 12
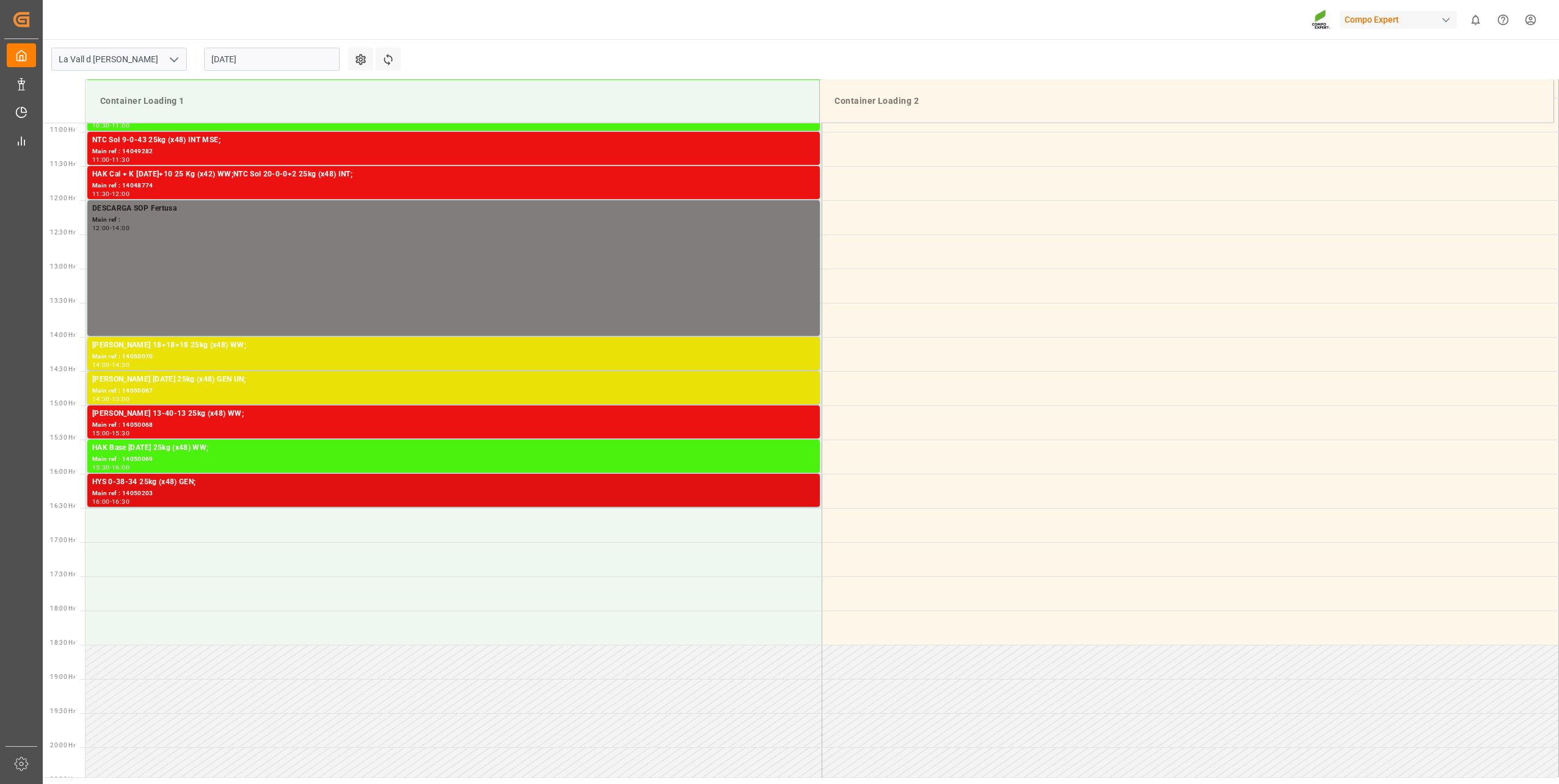
click at [158, 493] on div "Main ref : 14050203" at bounding box center [453, 493] width 723 height 11
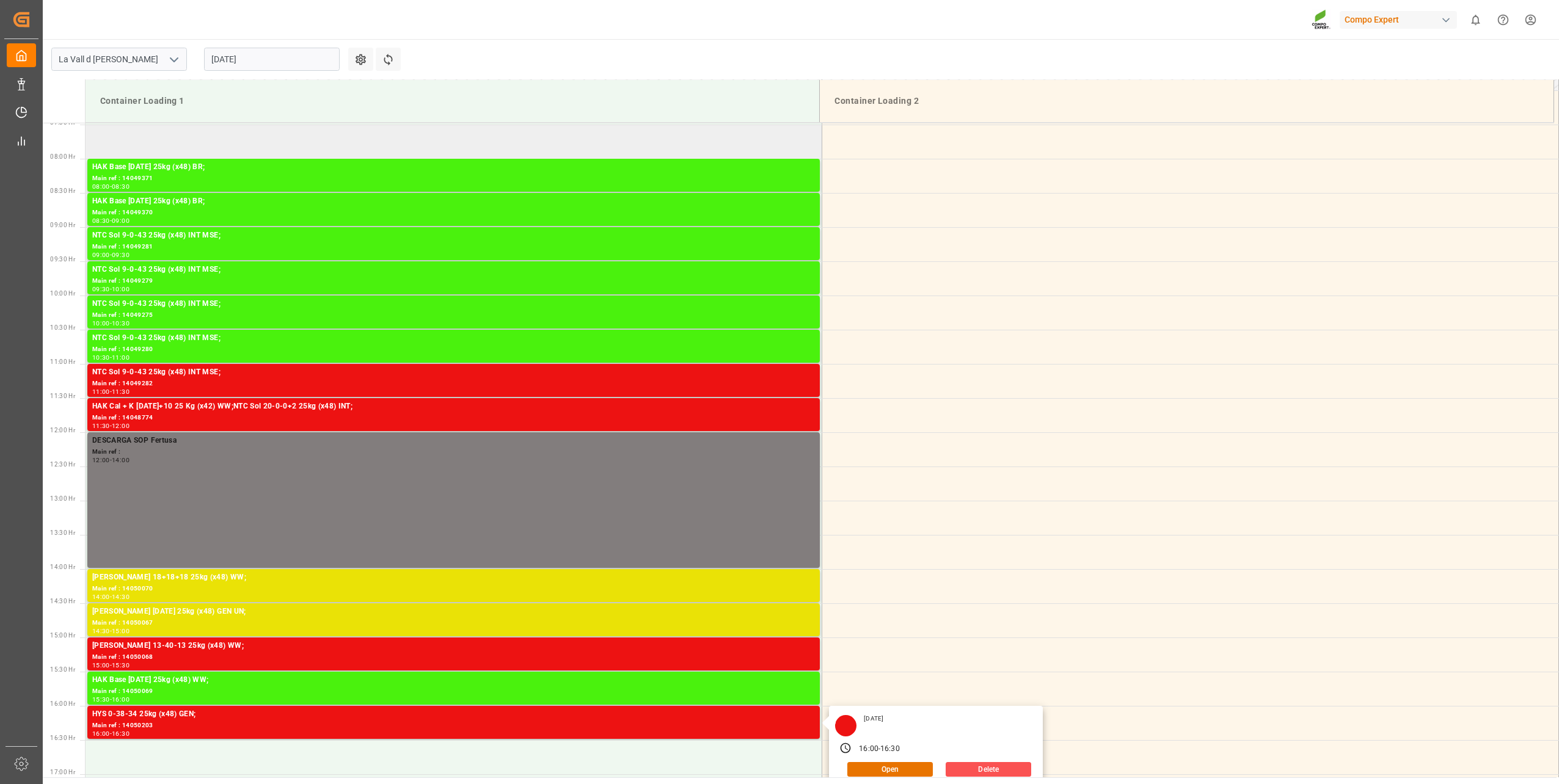
scroll to position [499, 0]
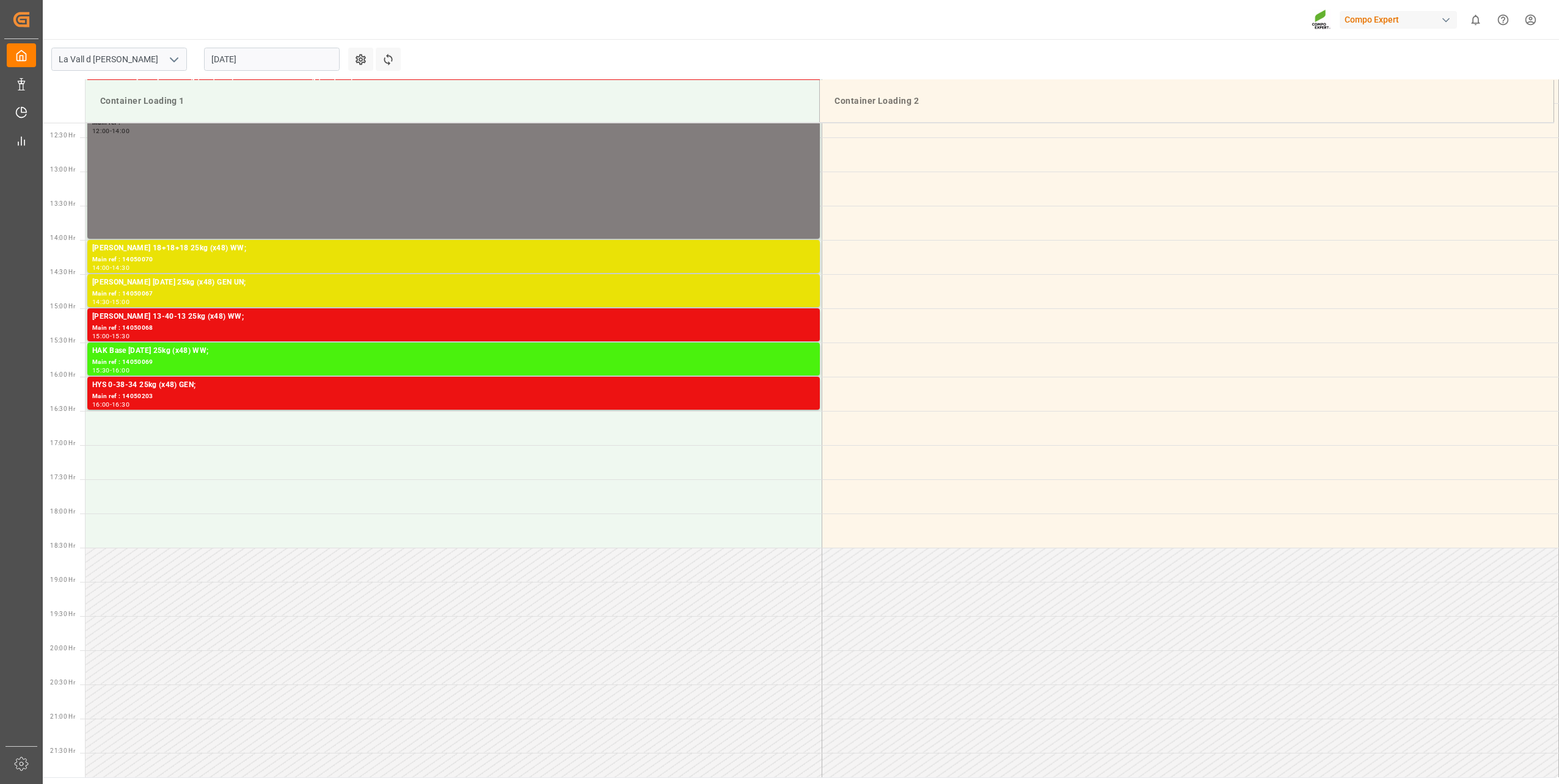
scroll to position [804, 0]
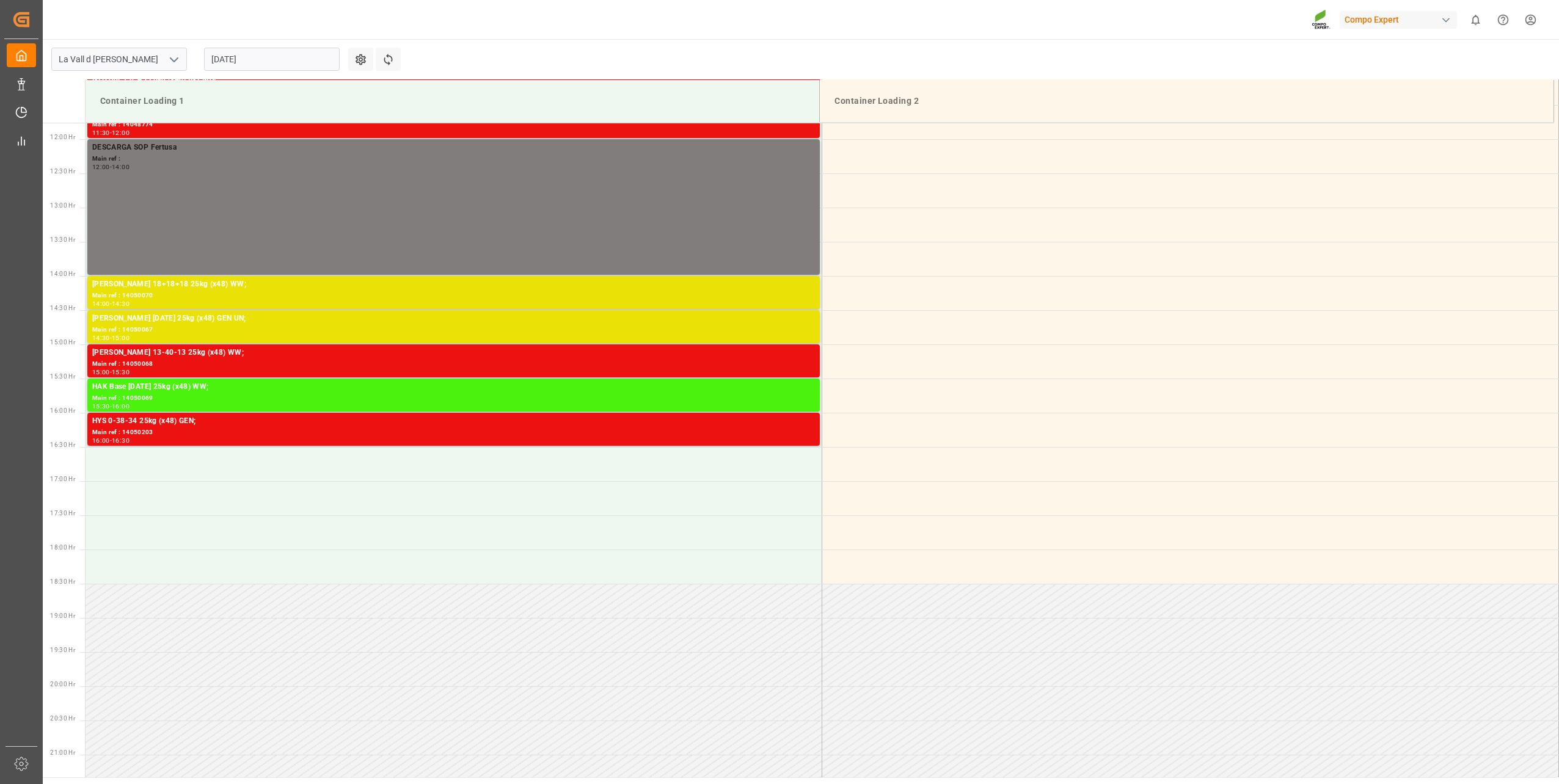
scroll to position [682, 0]
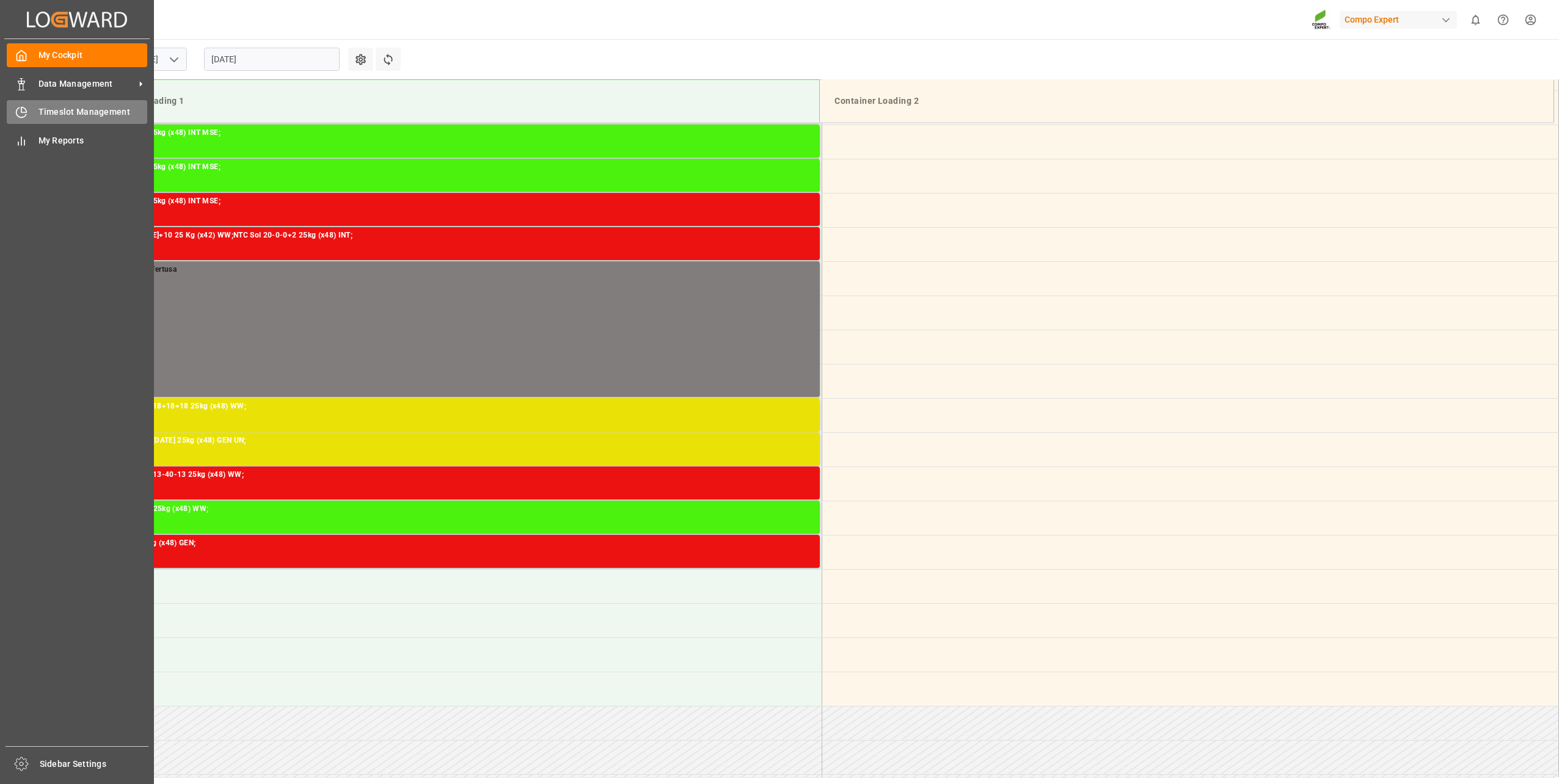
click at [56, 105] on div "Timeslot Management Timeslot Management" at bounding box center [77, 112] width 140 height 24
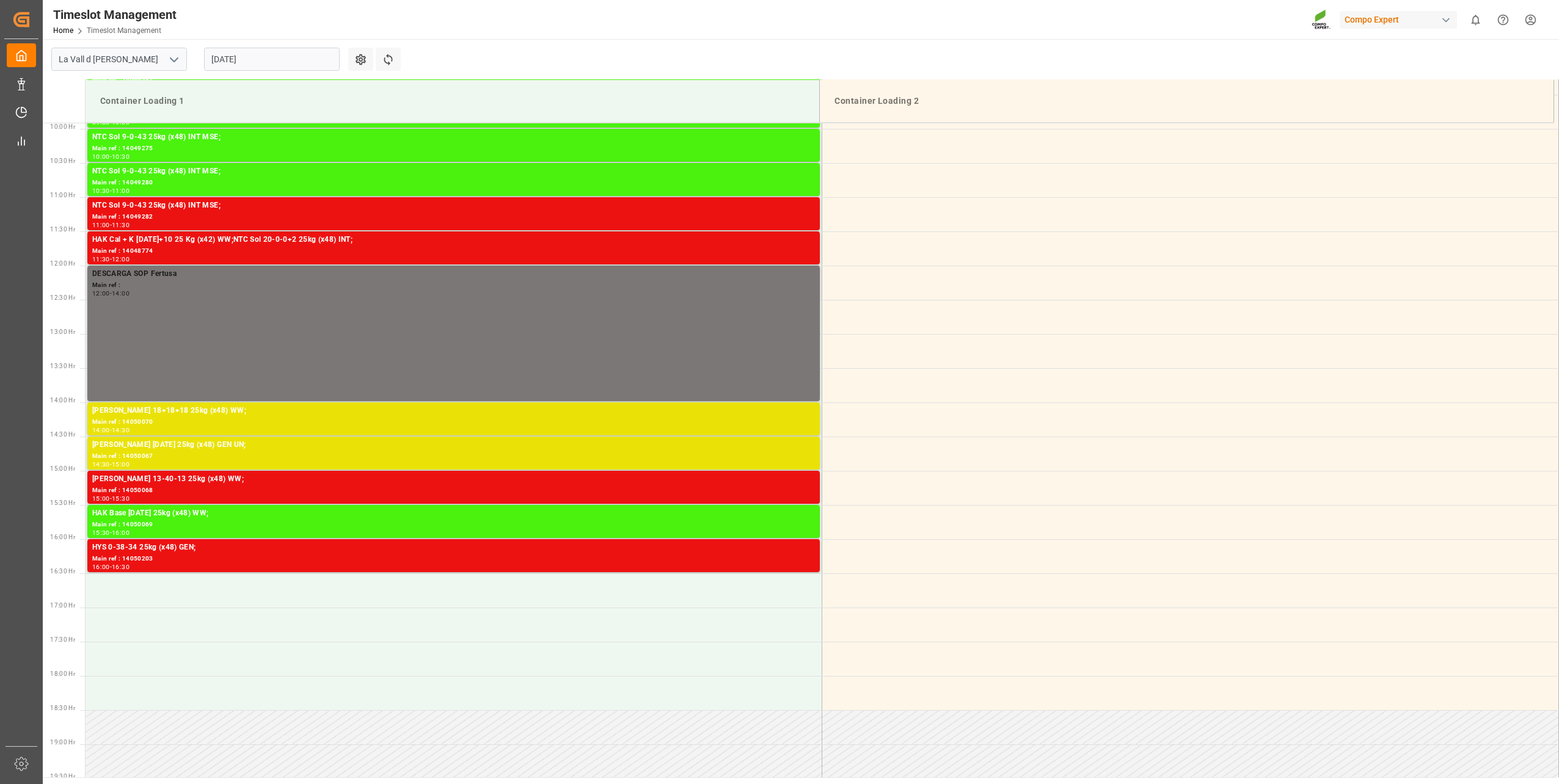
scroll to position [611, 0]
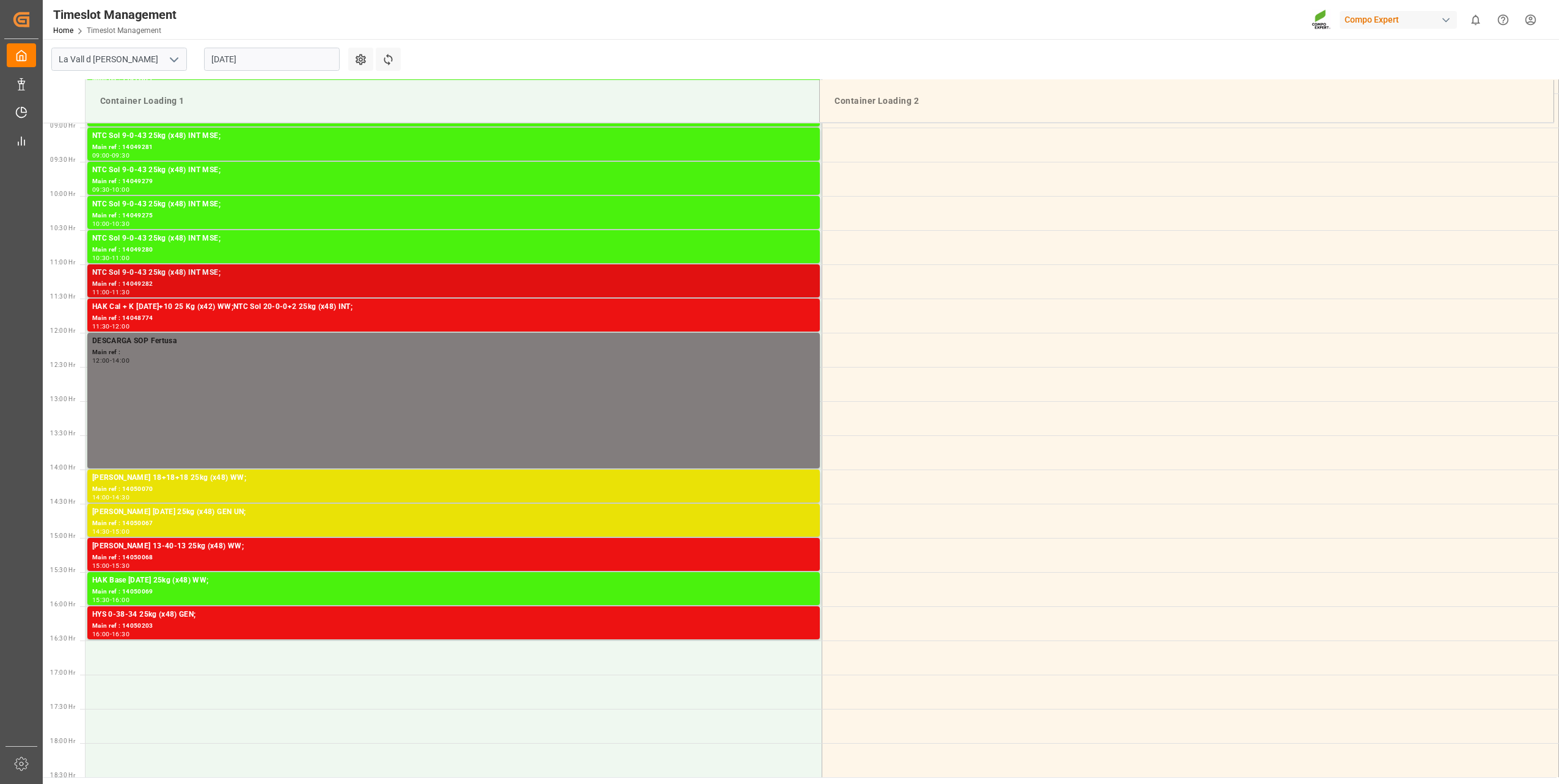
click at [162, 265] on div "NTC Sol 9-0-43 25kg (x48) INT MSE; Main ref : 14049282 11:00 - 11:30" at bounding box center [453, 281] width 732 height 33
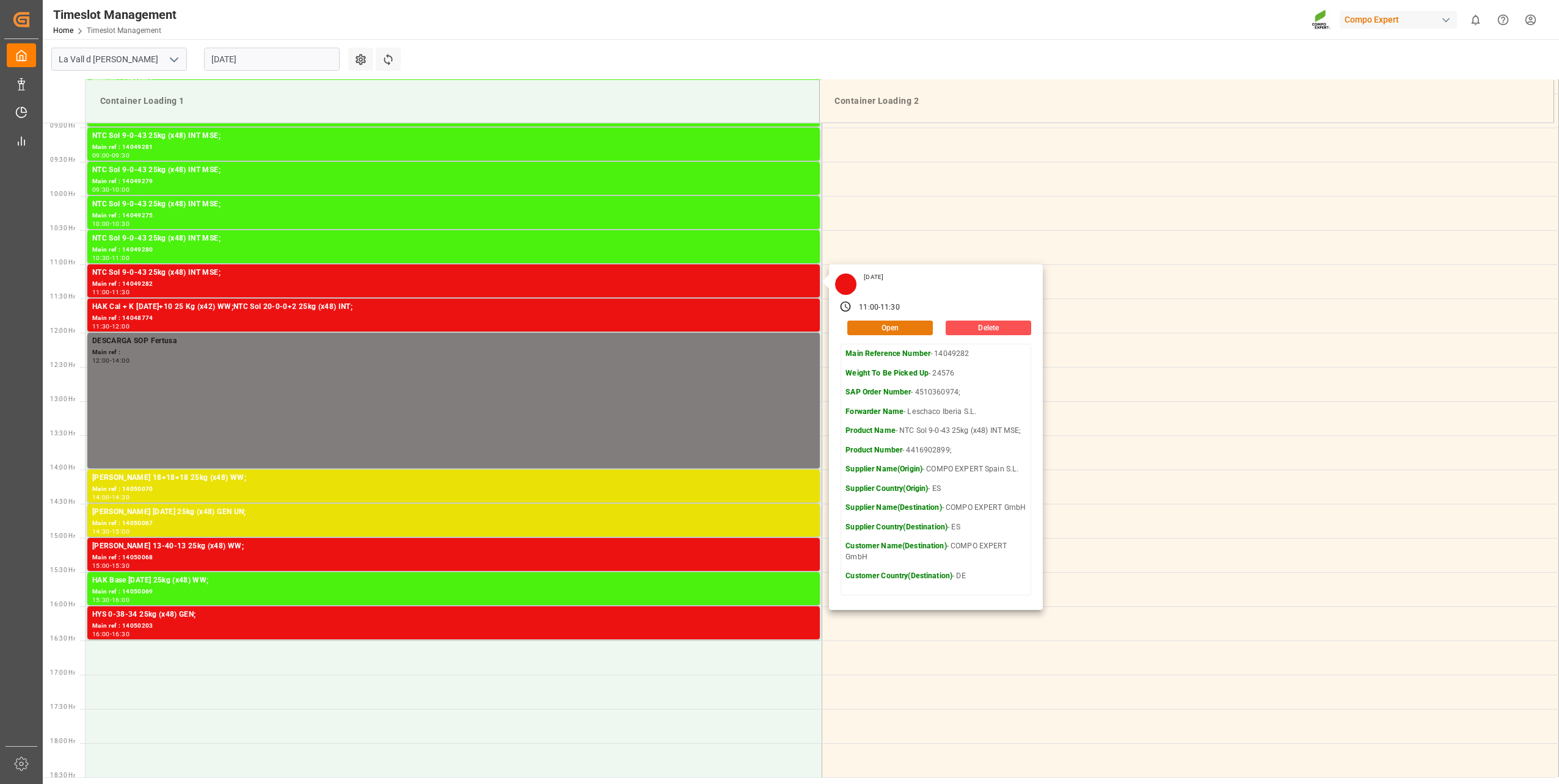
click at [868, 324] on button "Open" at bounding box center [890, 328] width 85 height 15
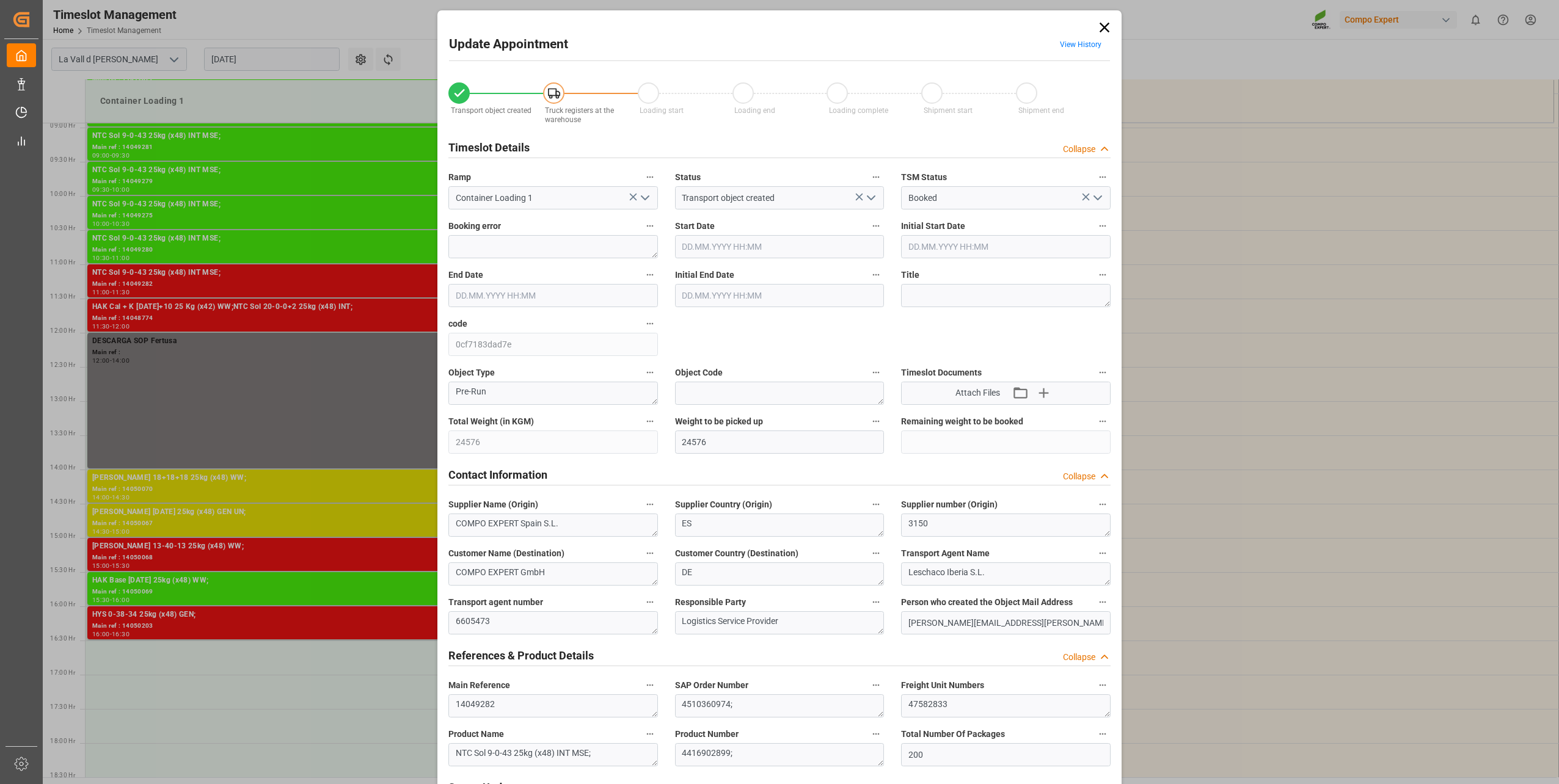
type input "24576"
type input "200"
type input "12.08.2025 11:00"
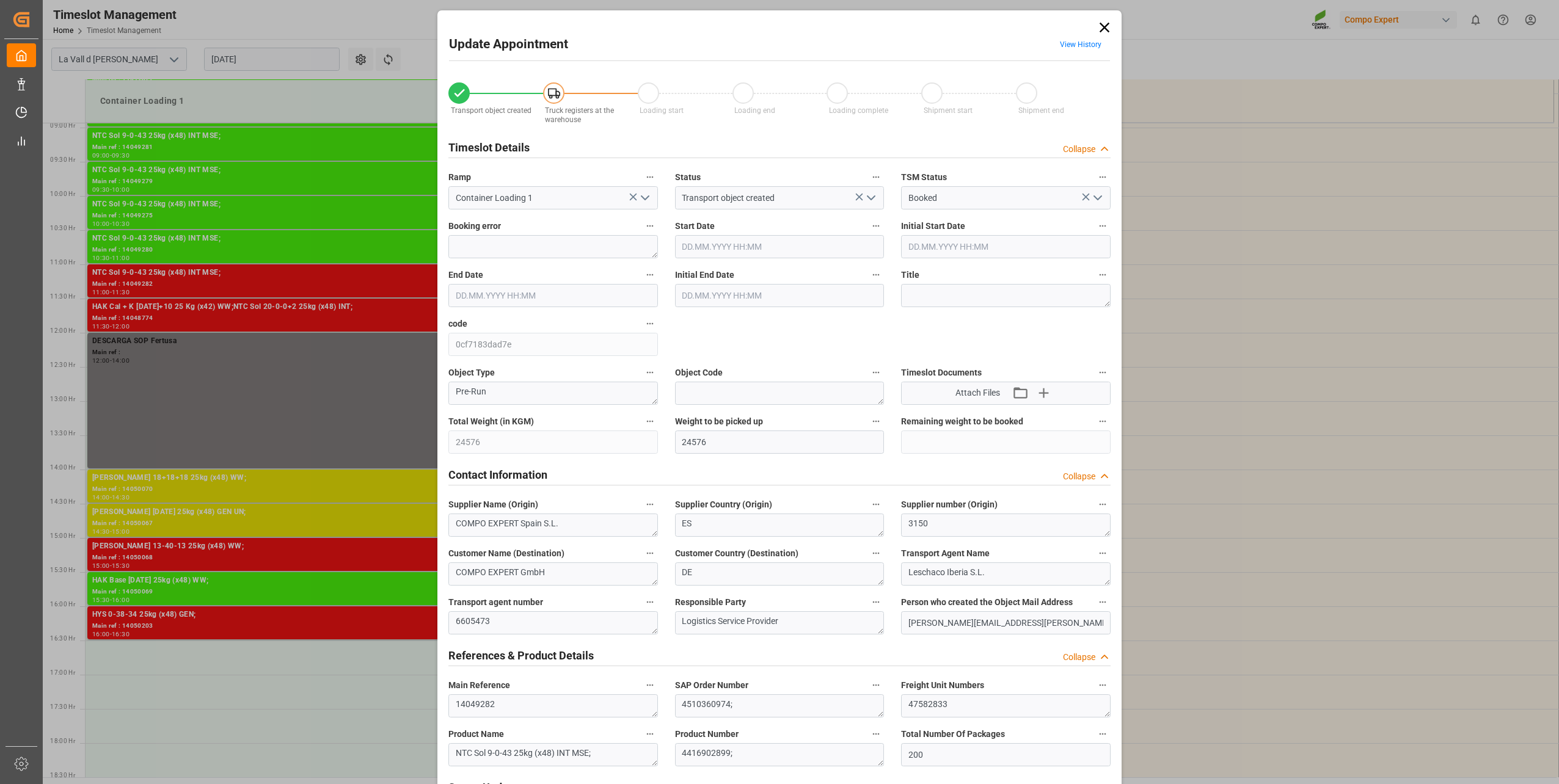
type input "12.08.2025 11:30"
type input "15.07.2025 13:04"
type input "01.08.2025 08:19"
click at [686, 236] on input "12.08.2025 11:00" at bounding box center [780, 246] width 209 height 23
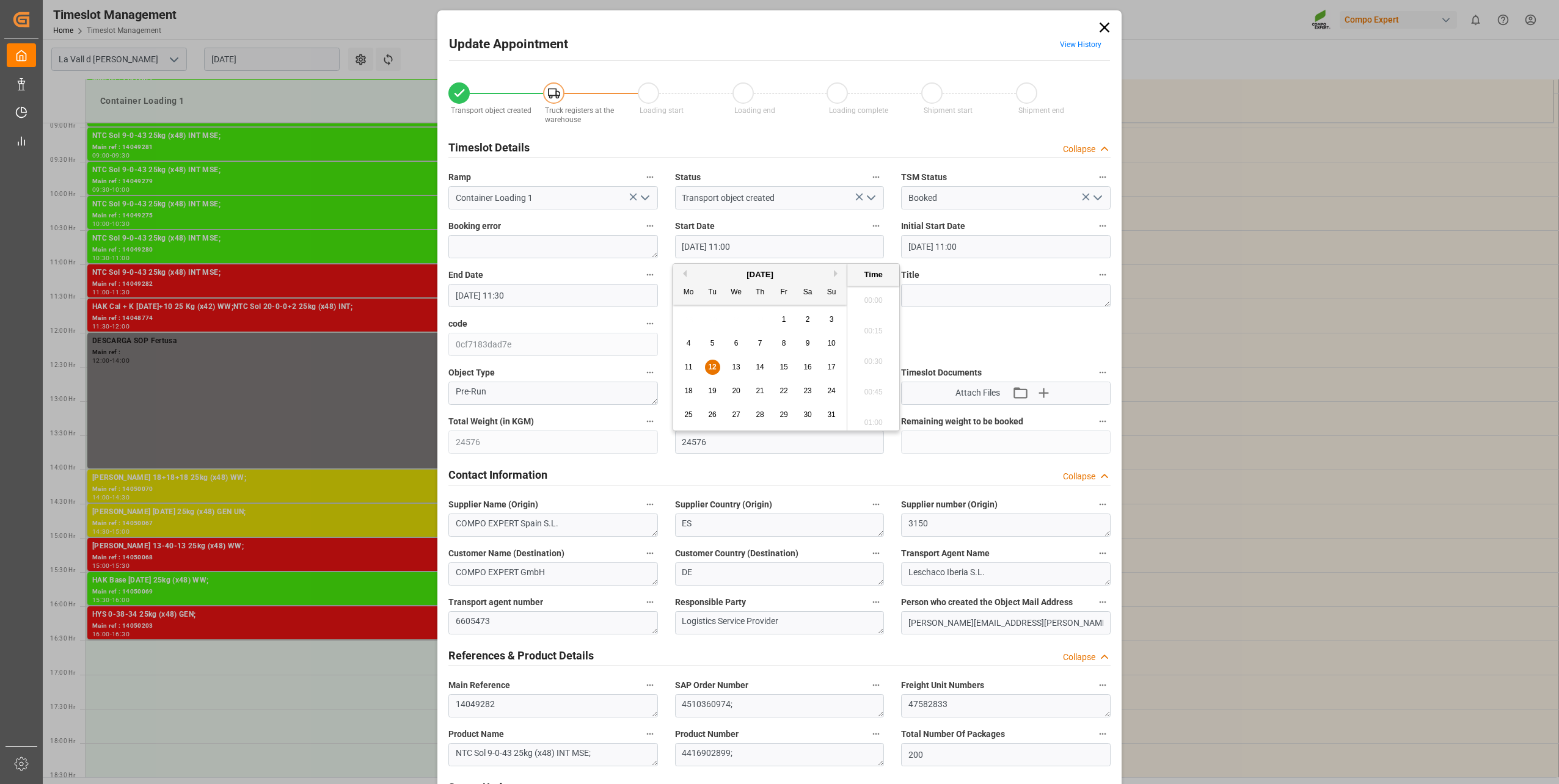
scroll to position [1286, 0]
click at [738, 369] on span "13" at bounding box center [735, 367] width 8 height 9
click at [885, 425] on li "08:30" at bounding box center [873, 418] width 52 height 30
type input "13.08.2025 08:30"
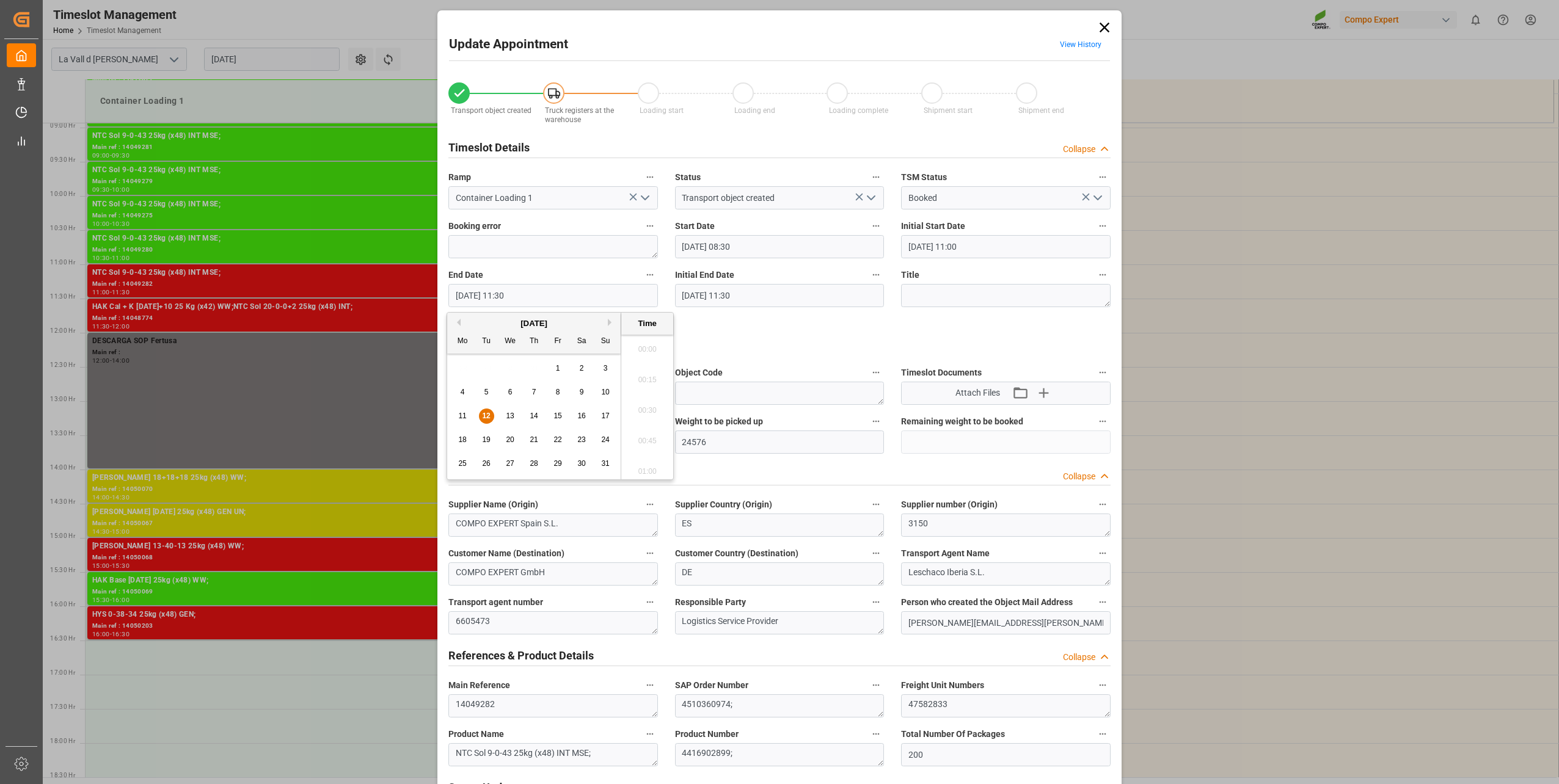
click at [498, 287] on input "12.08.2025 11:30" at bounding box center [553, 295] width 209 height 23
click at [510, 420] on div "13" at bounding box center [510, 416] width 15 height 15
click at [651, 410] on li "09:00" at bounding box center [647, 407] width 52 height 30
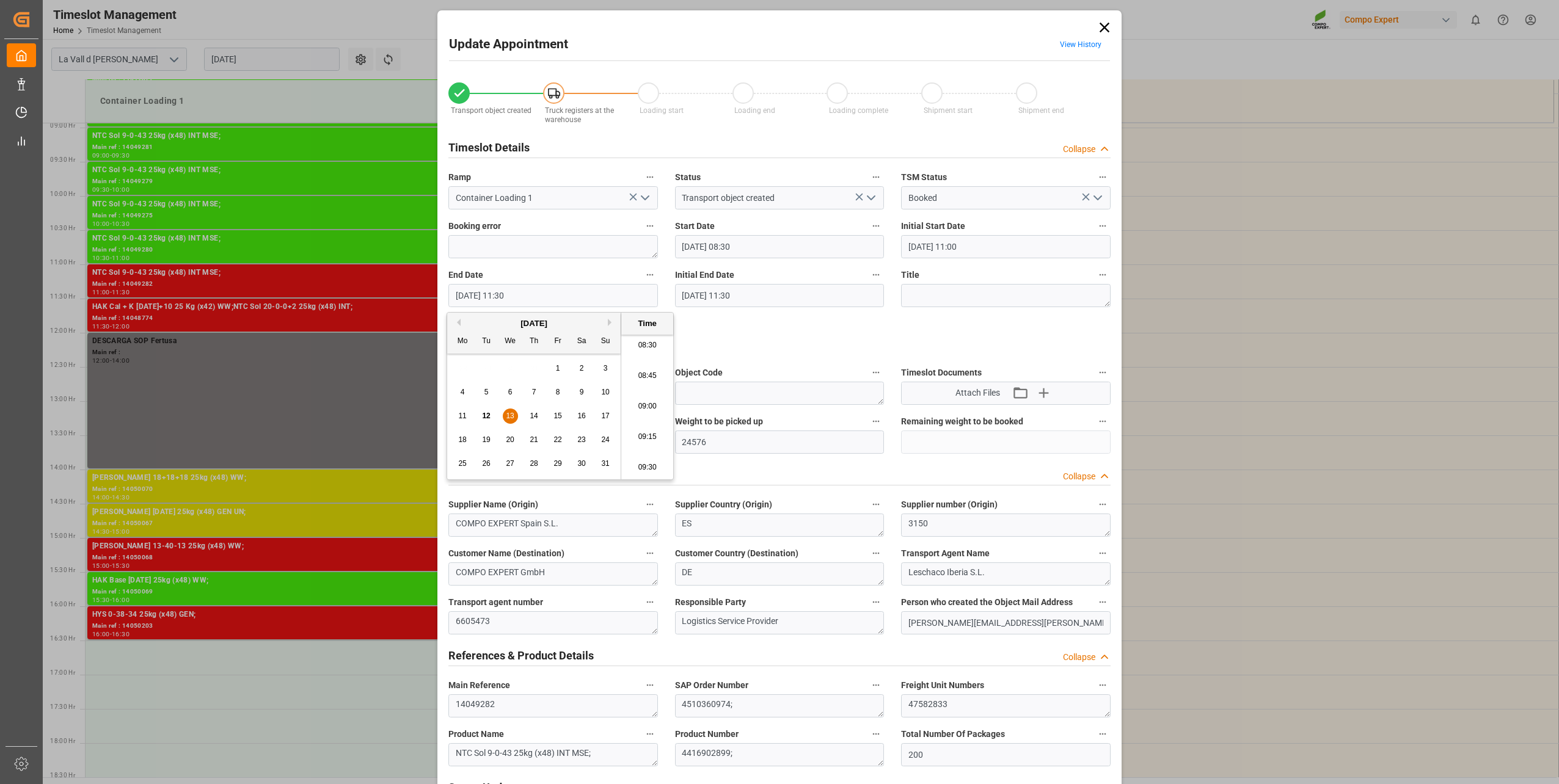
type input "13.08.2025 09:00"
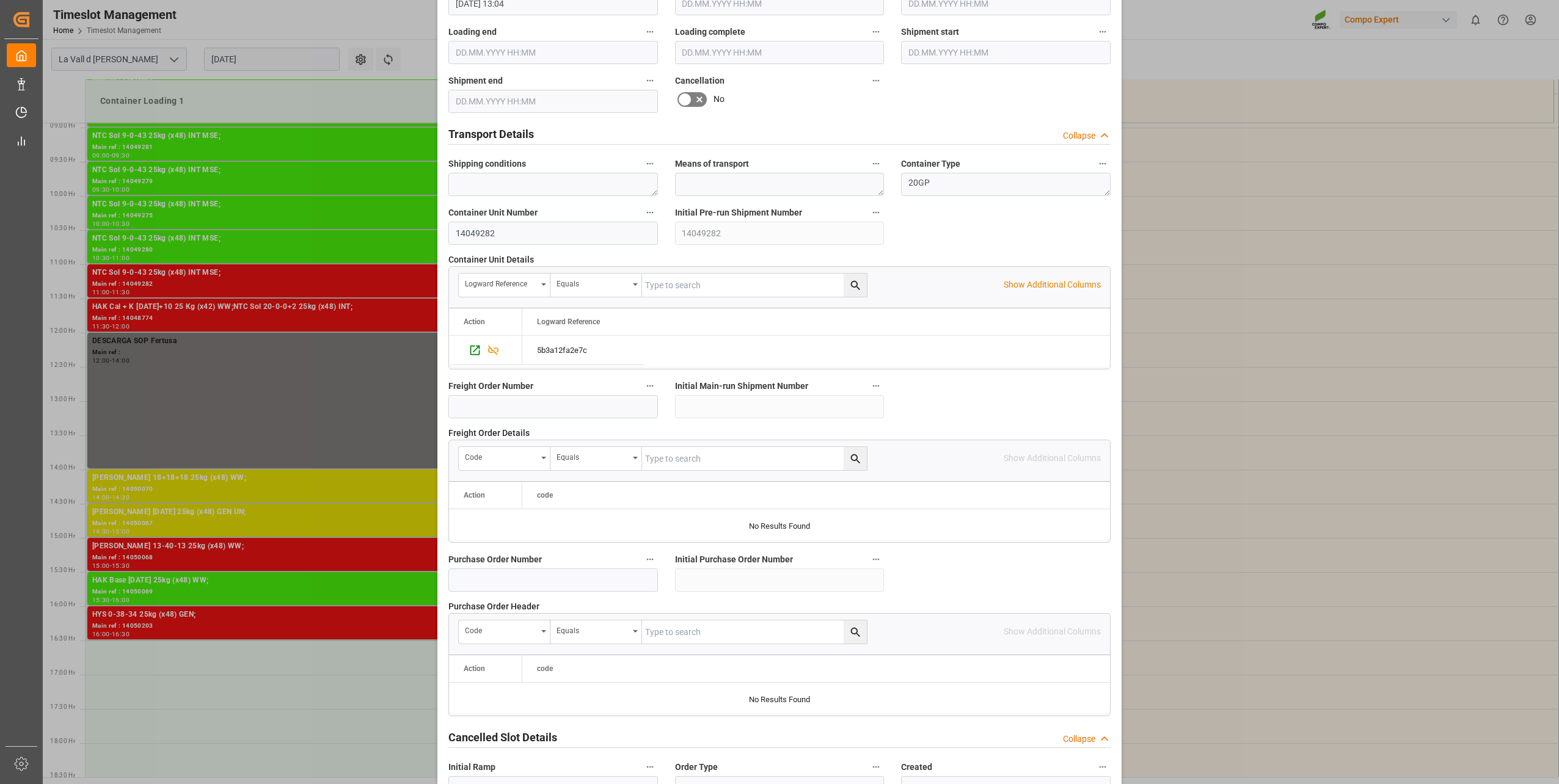
scroll to position [910, 0]
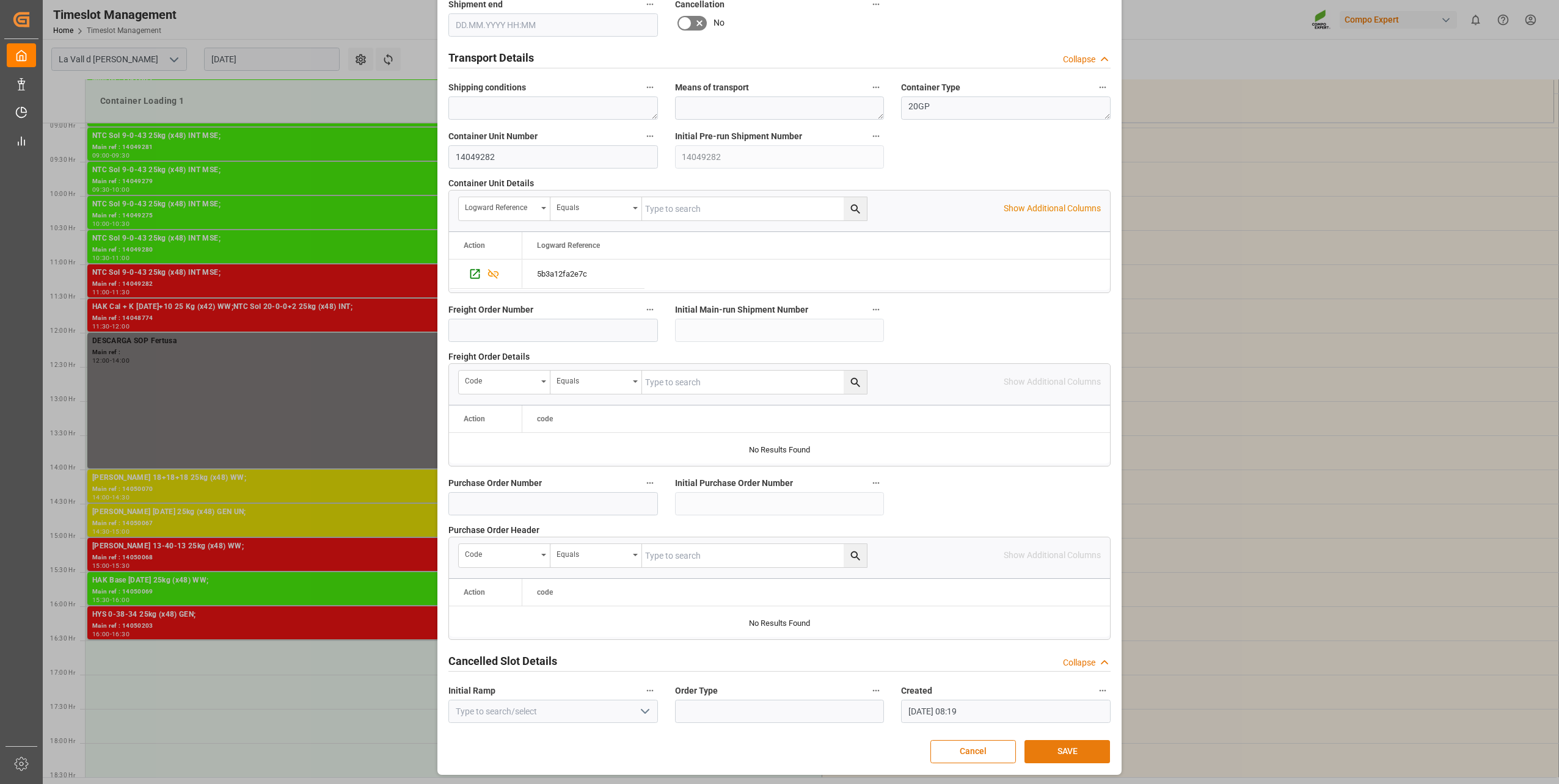
click at [1073, 751] on button "SAVE" at bounding box center [1067, 751] width 85 height 23
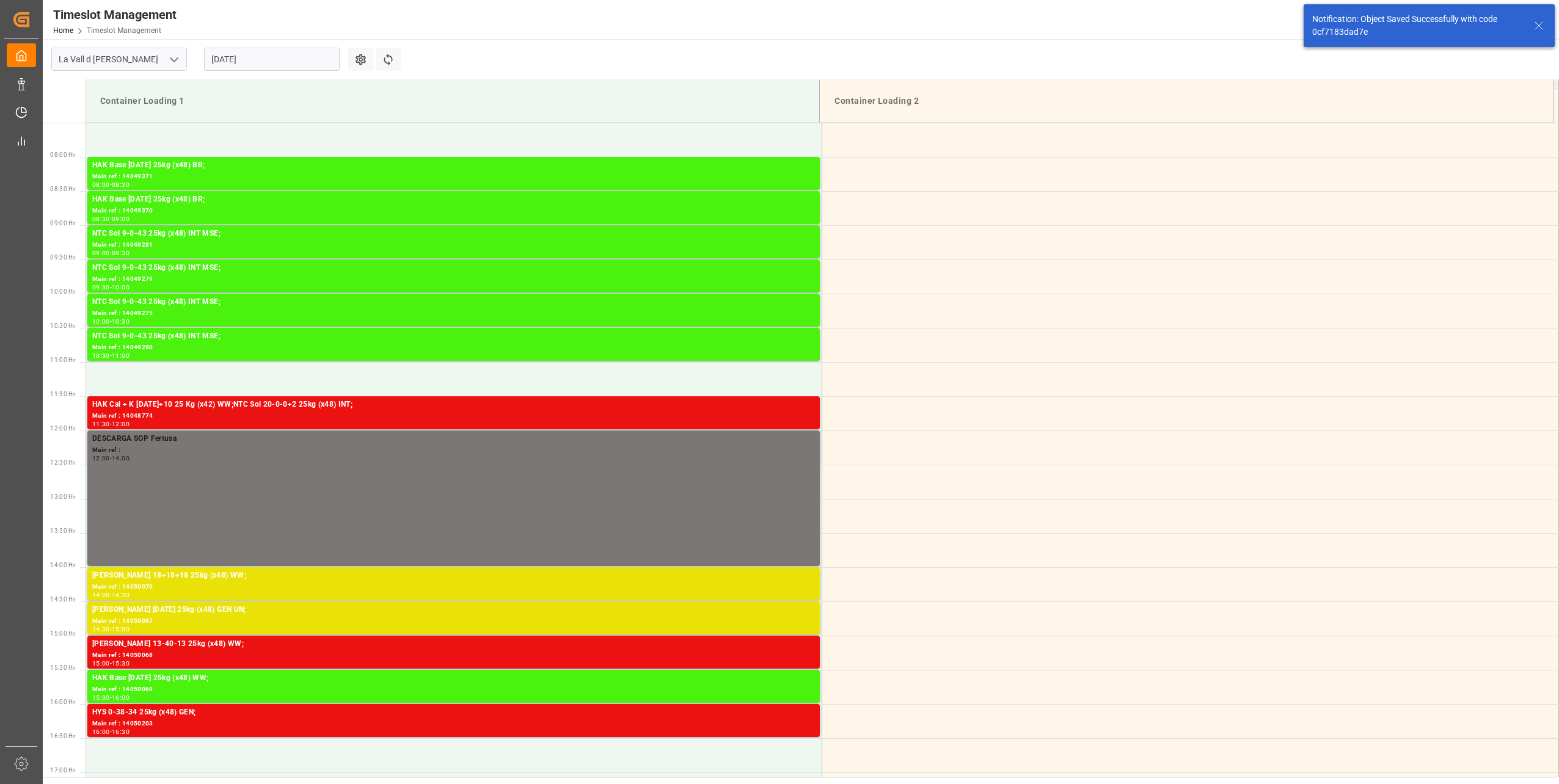
scroll to position [593, 0]
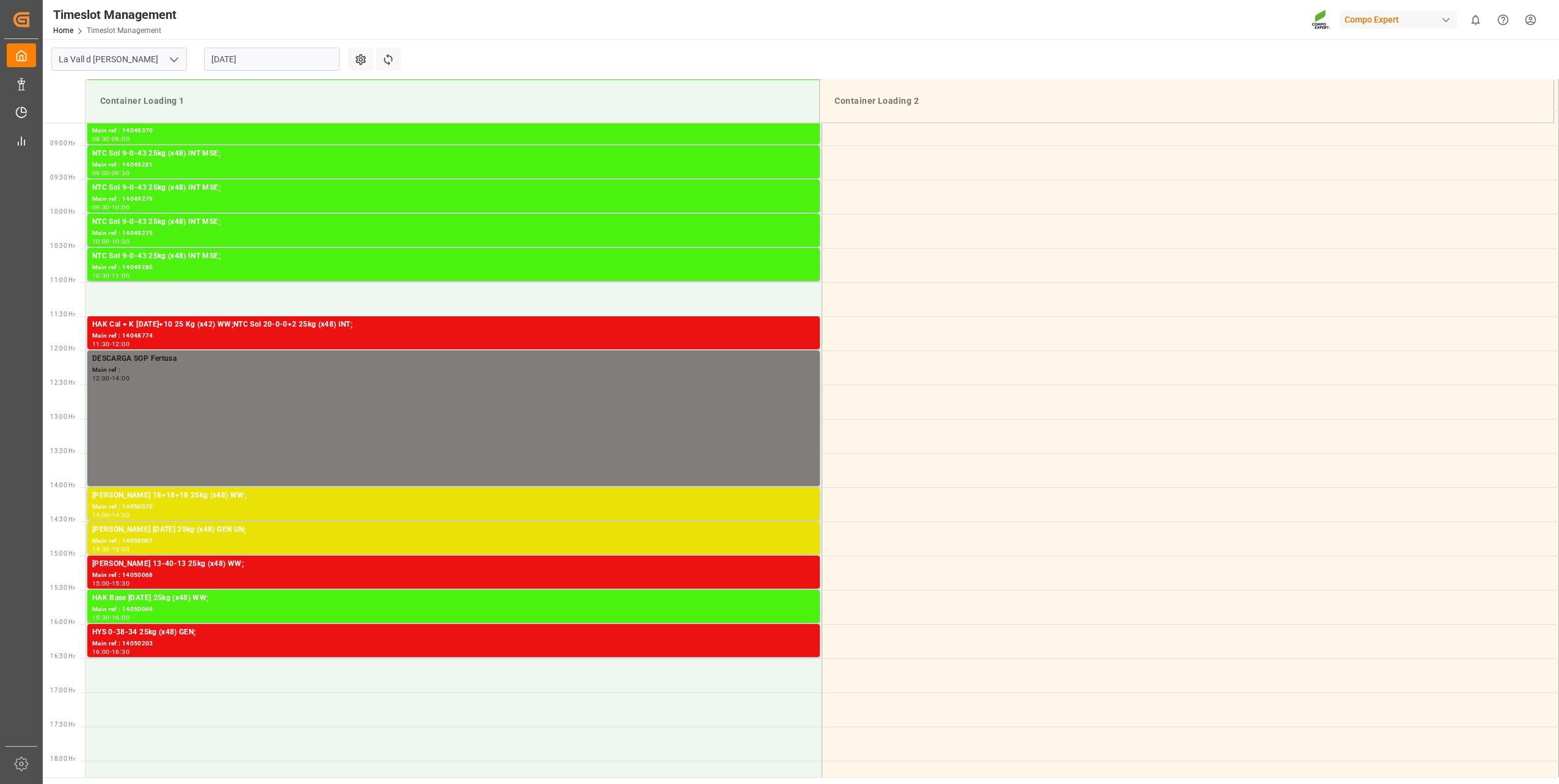
click at [241, 59] on input "[DATE]" at bounding box center [272, 59] width 136 height 23
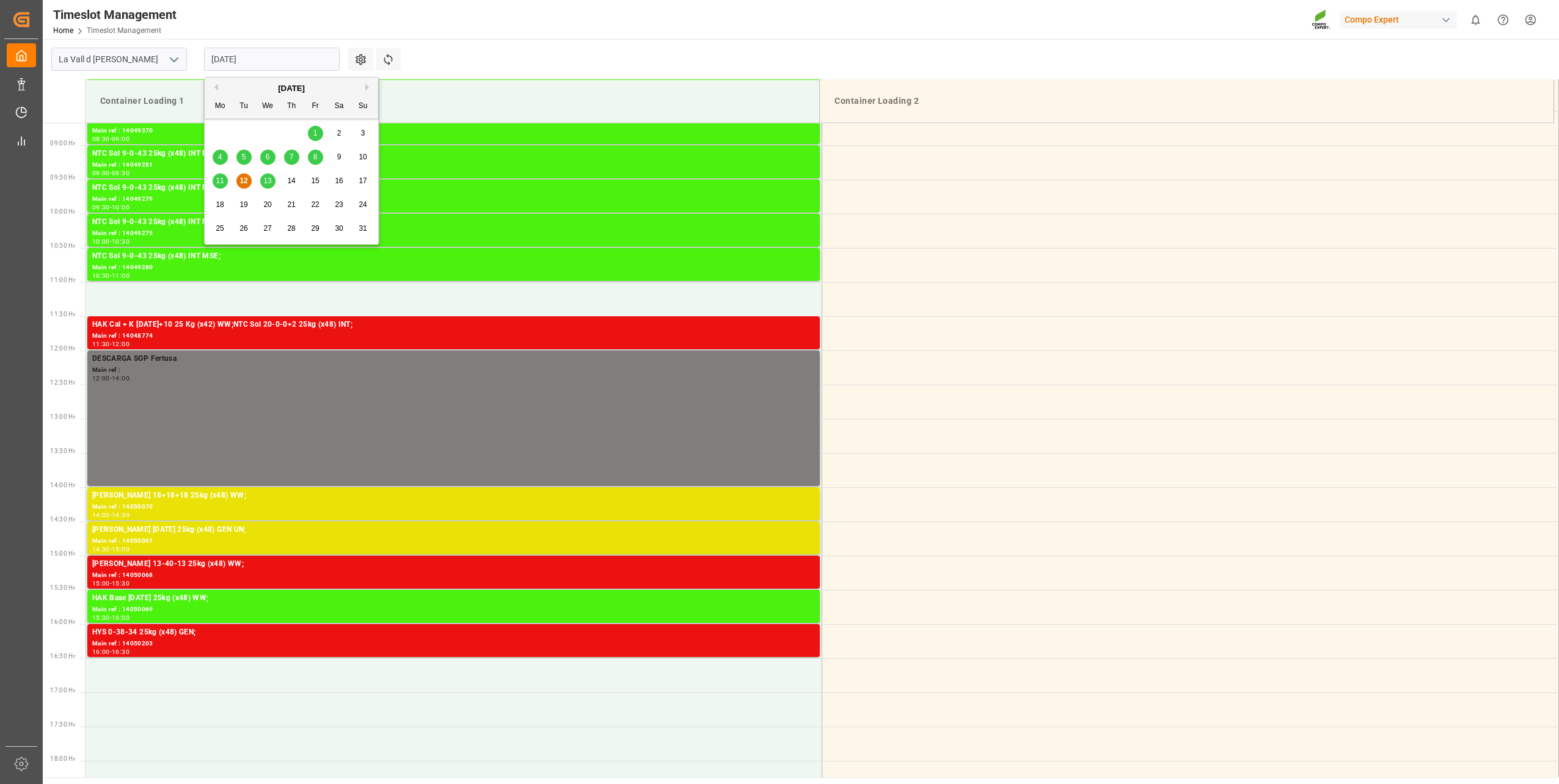
click at [268, 183] on span "13" at bounding box center [267, 180] width 8 height 9
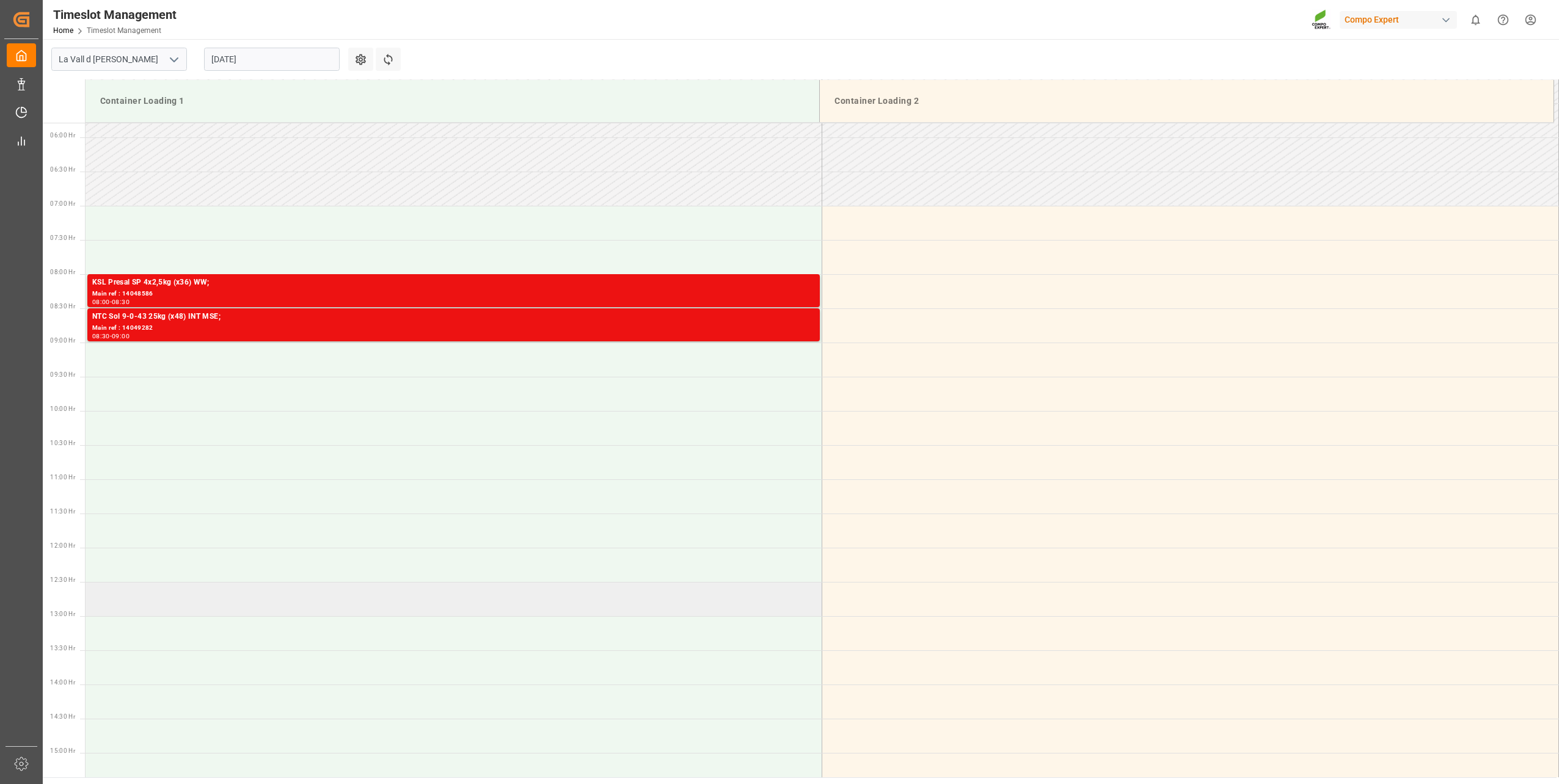
scroll to position [377, 0]
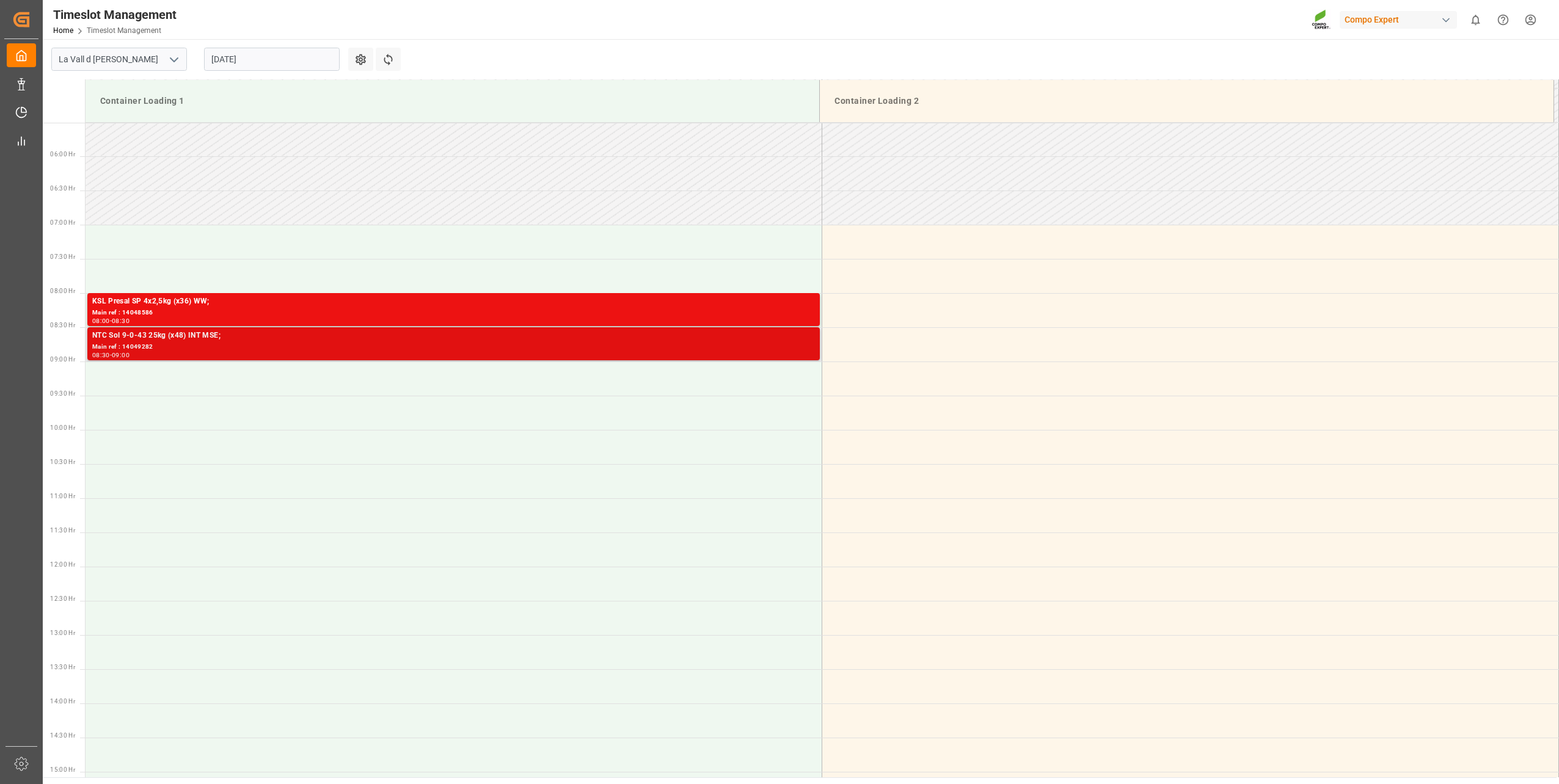
click at [179, 340] on div "NTC Sol 9-0-43 25kg (x48) INT MSE;" at bounding box center [453, 336] width 723 height 12
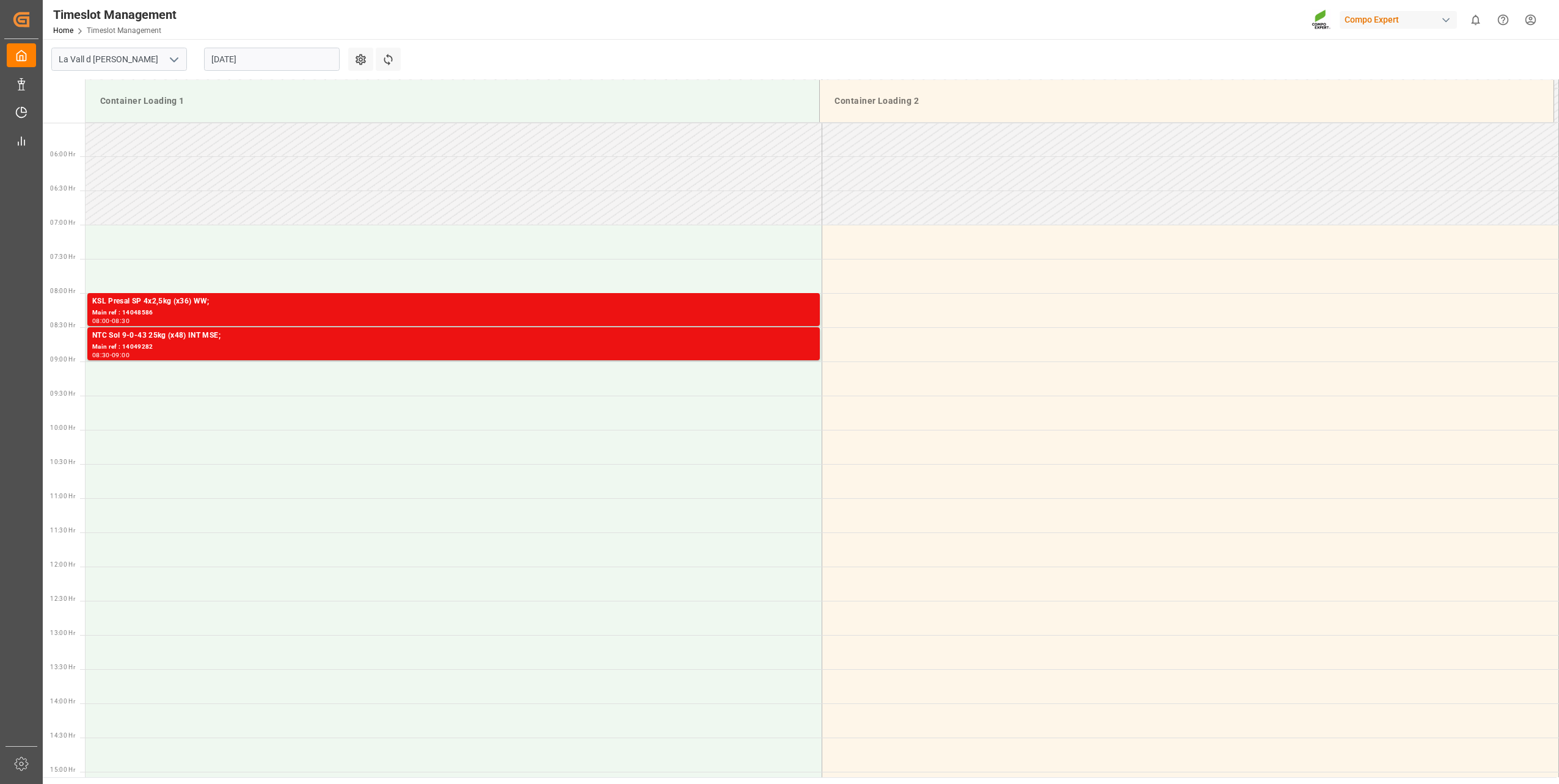
click at [519, 52] on main "La Vall d Uixo 13.08.2025 Settings Refresh Time Slots Container Loading 1 Conta…" at bounding box center [800, 408] width 1513 height 738
click at [268, 62] on input "[DATE]" at bounding box center [272, 59] width 136 height 23
click at [246, 177] on span "12" at bounding box center [243, 180] width 8 height 9
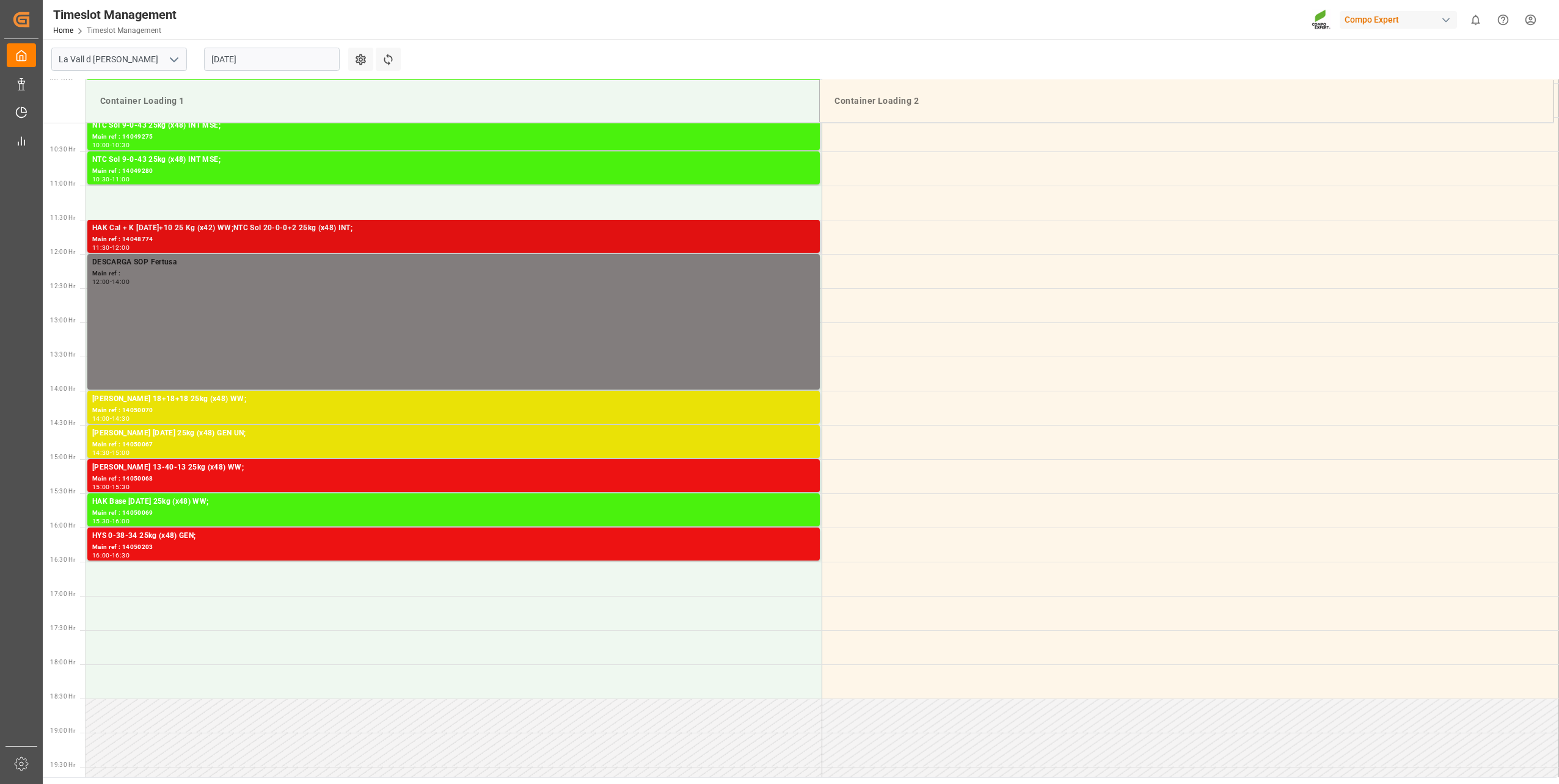
scroll to position [682, 0]
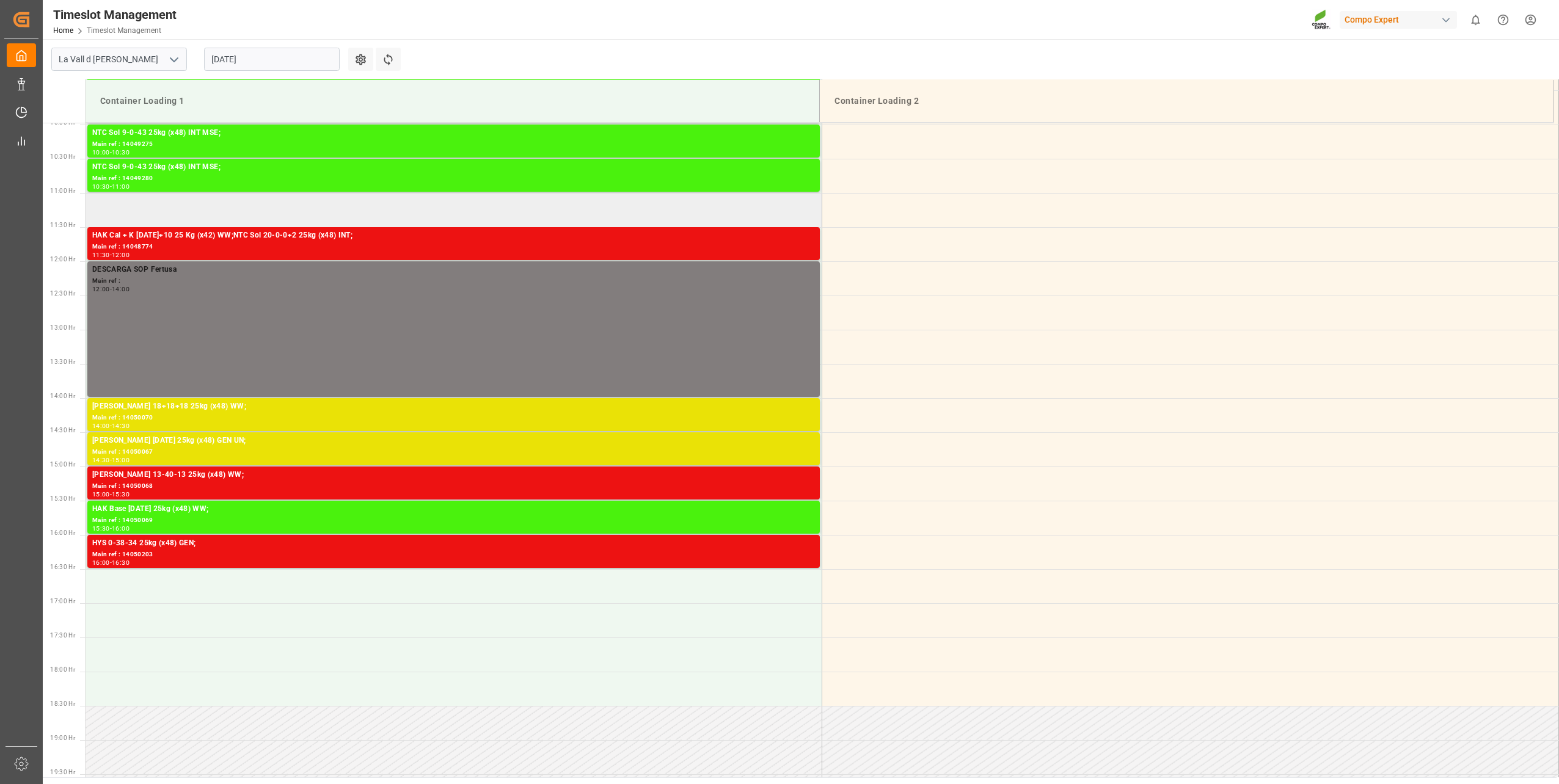
click at [206, 224] on td at bounding box center [454, 210] width 737 height 34
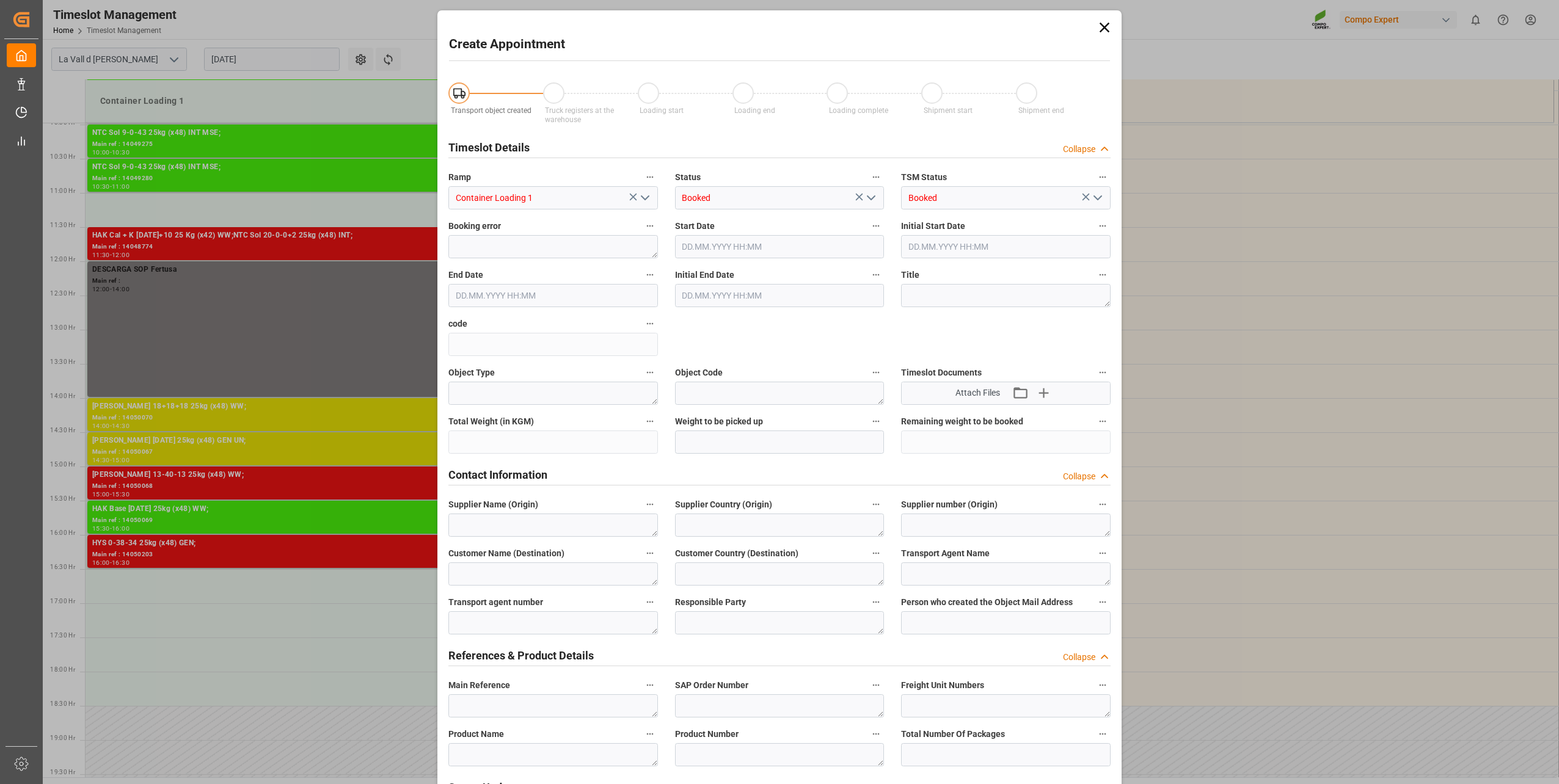
click at [209, 234] on div "Create Appointment Transport object created Truck registers at the warehouse Lo…" at bounding box center [779, 392] width 1559 height 784
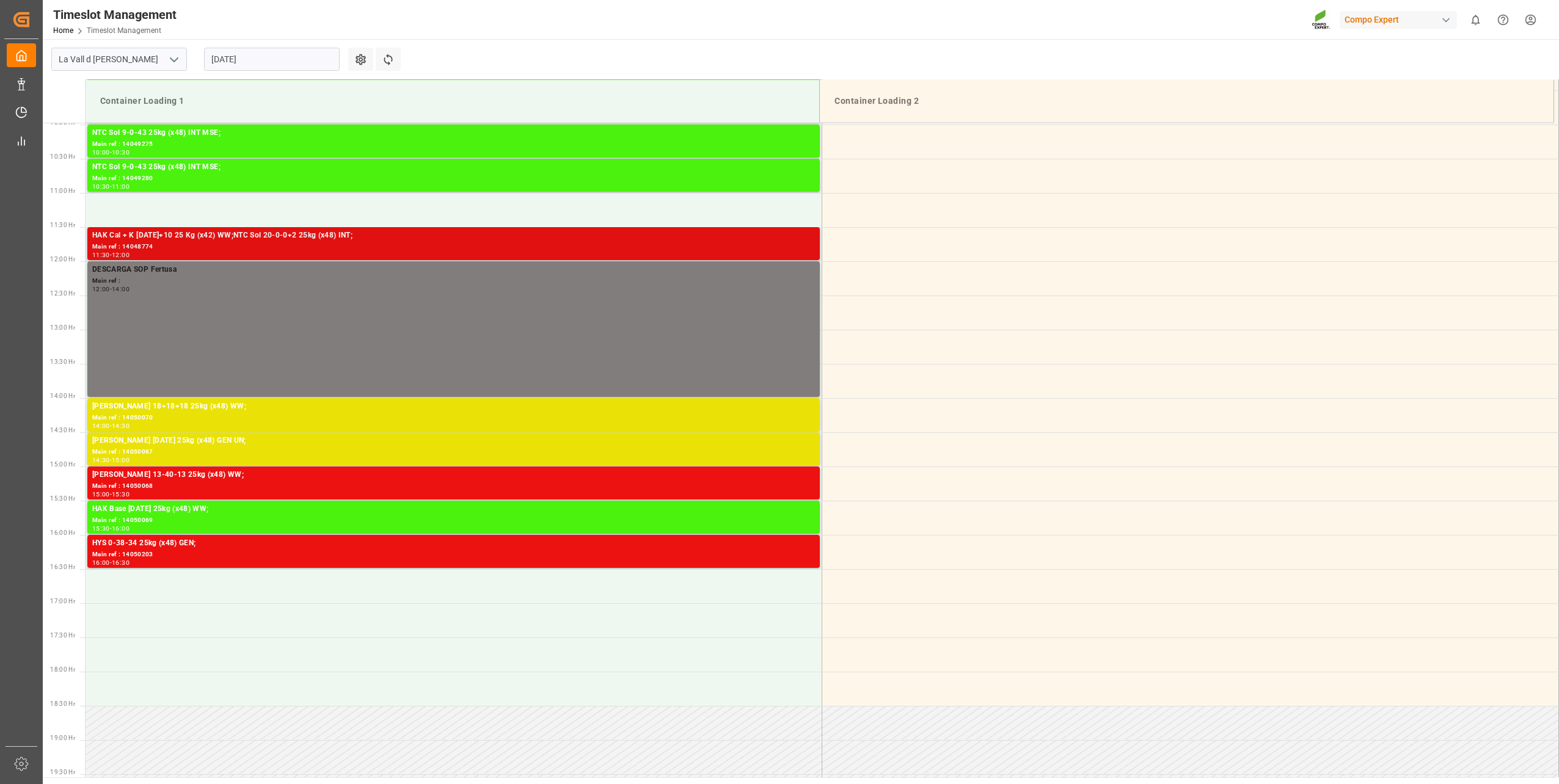
click at [350, 246] on div "Main ref : 14048774" at bounding box center [453, 247] width 723 height 11
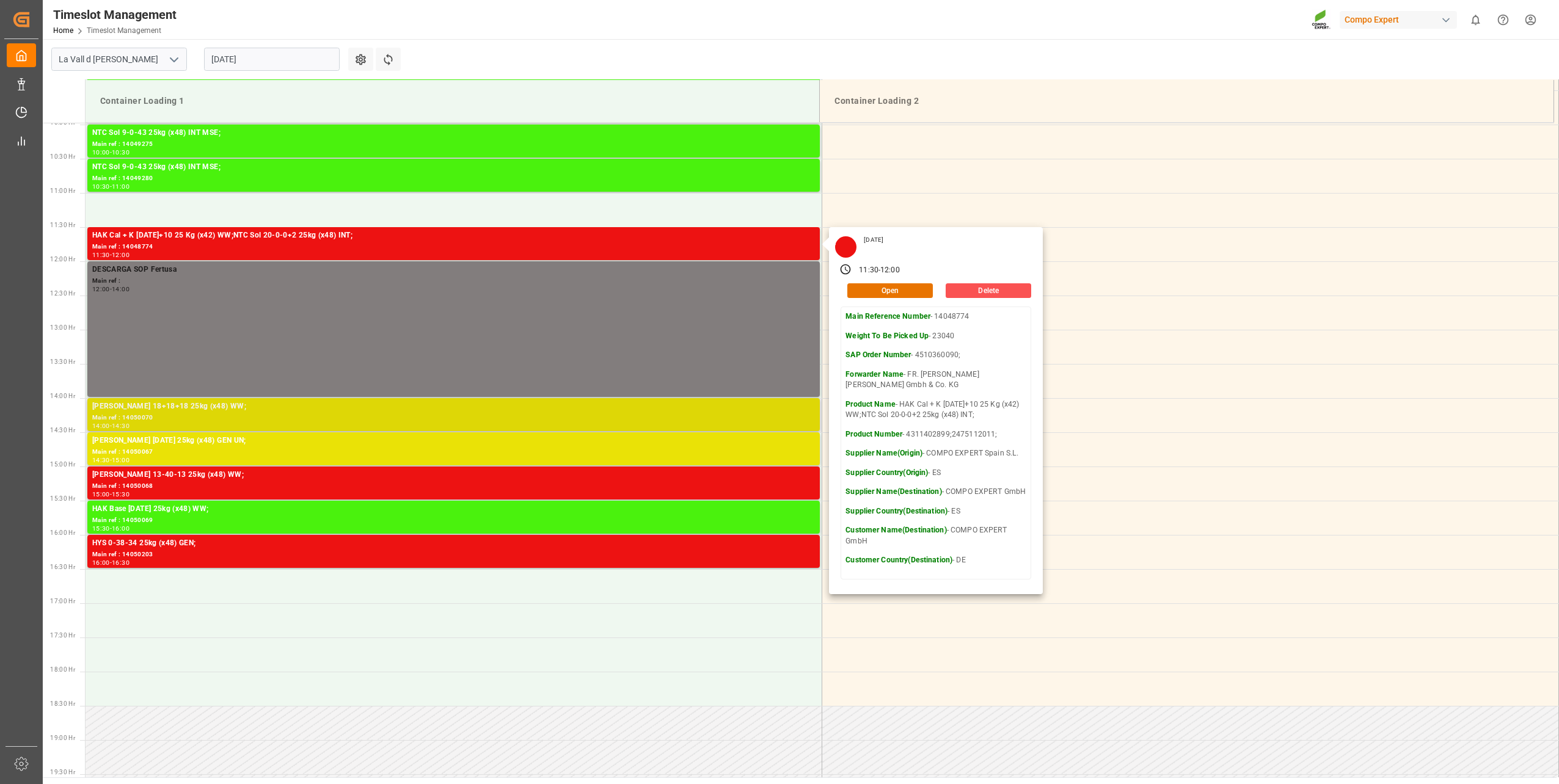
scroll to position [743, 0]
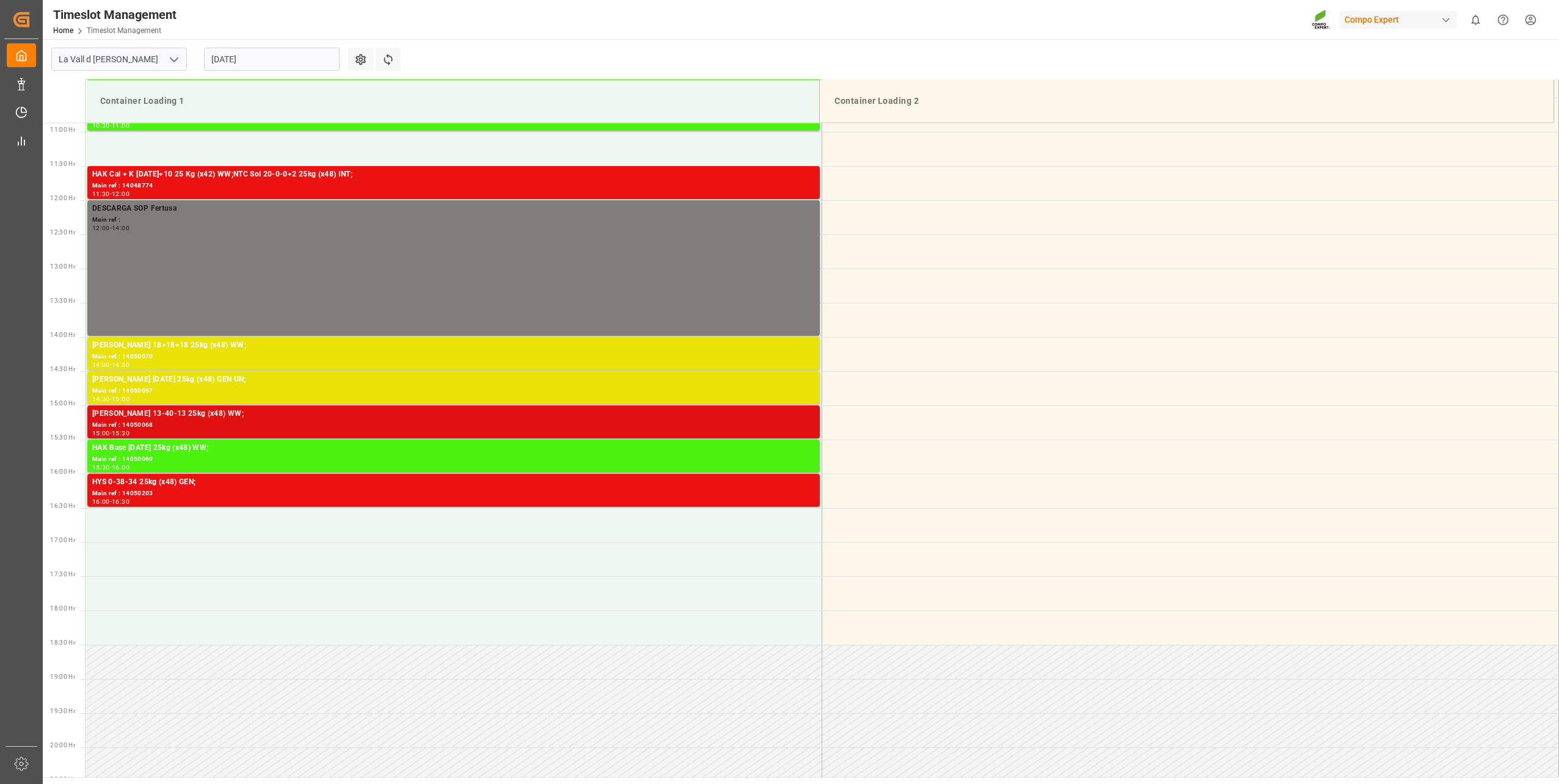
click at [235, 421] on div "Main ref : 14050068" at bounding box center [453, 425] width 723 height 11
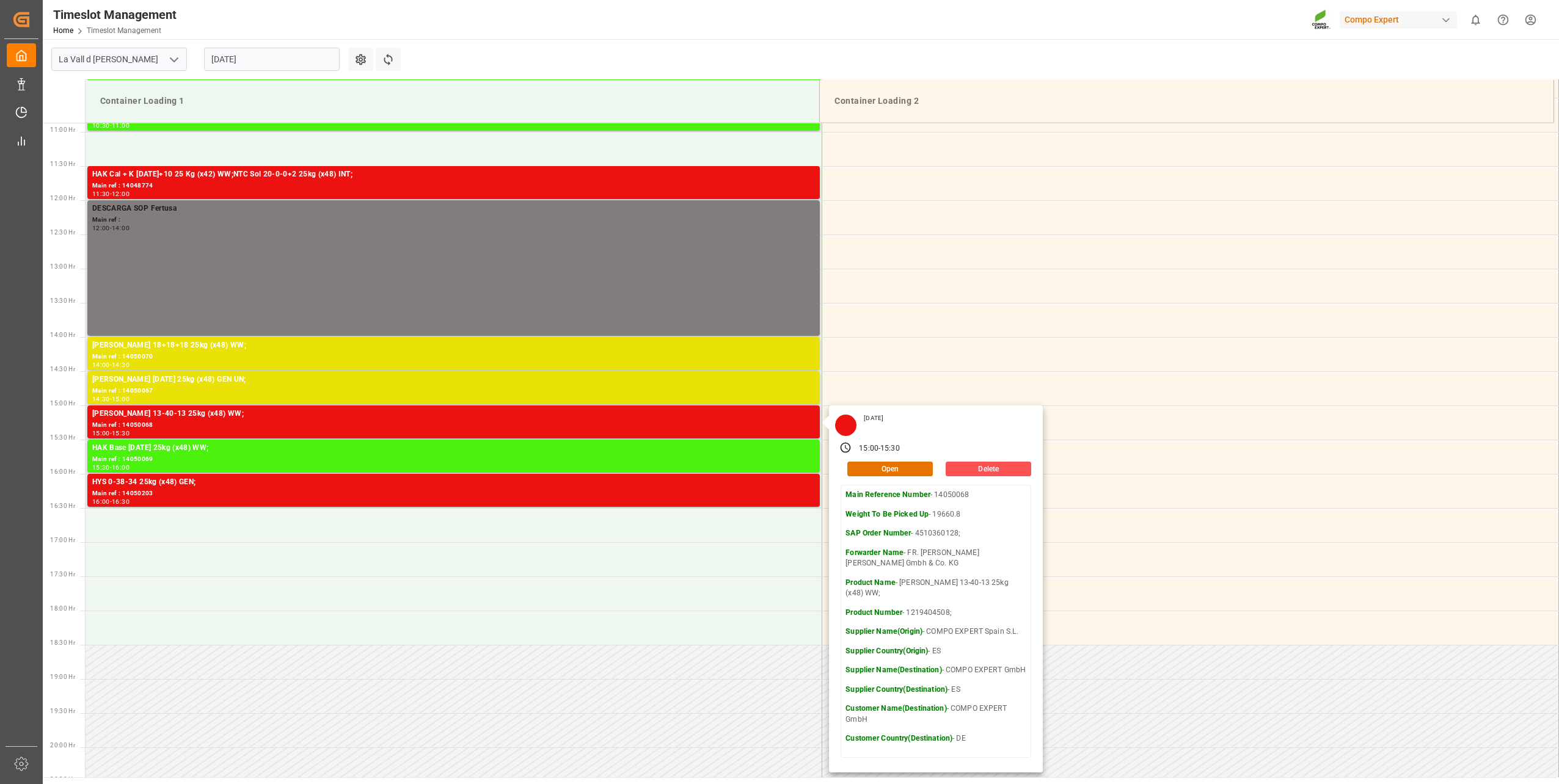
copy p "14050068"
drag, startPoint x: 971, startPoint y: 491, endPoint x: 934, endPoint y: 495, distance: 37.2
click at [934, 495] on p "Main Reference Number - 14050068" at bounding box center [936, 495] width 181 height 11
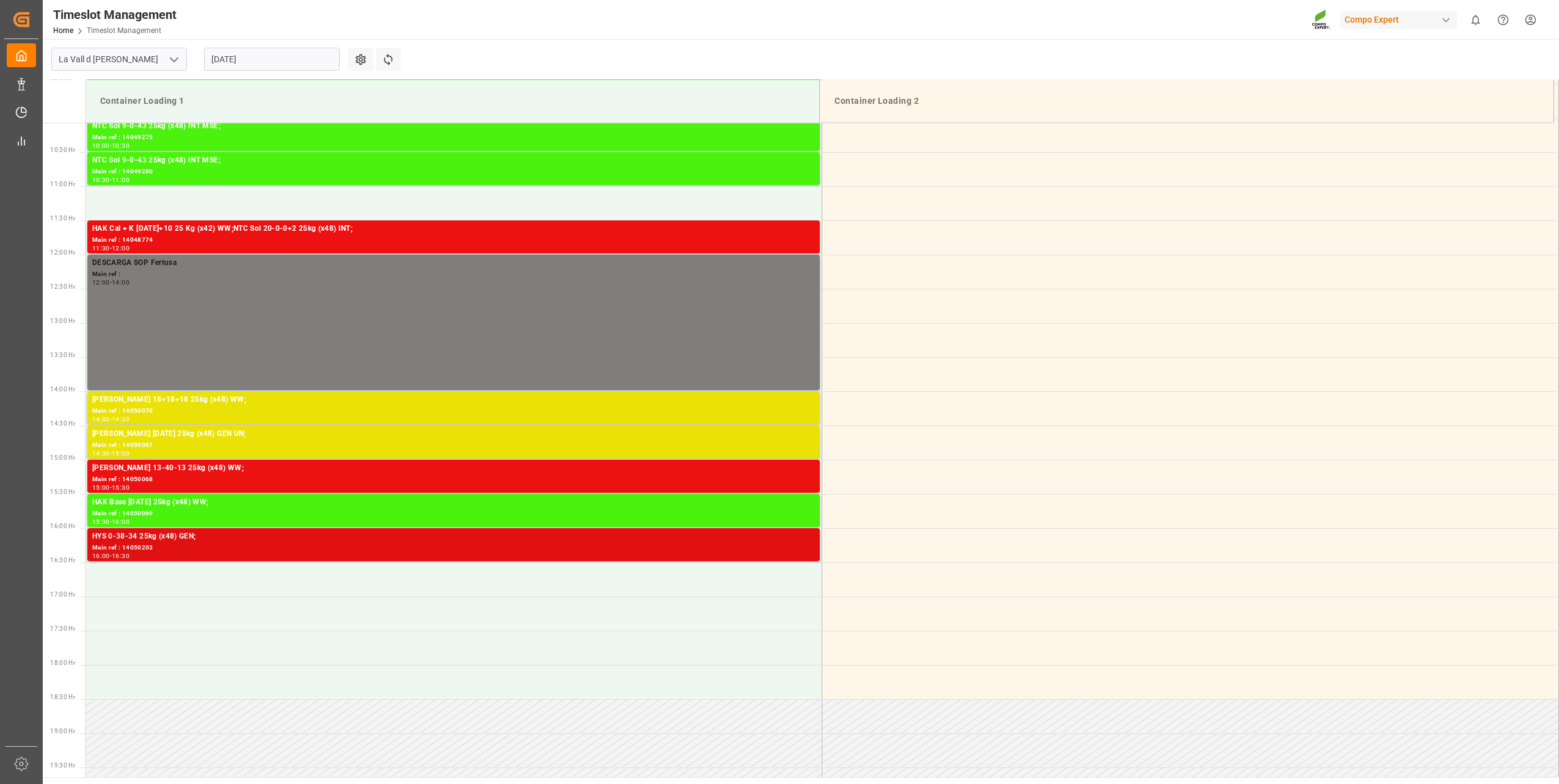
scroll to position [621, 0]
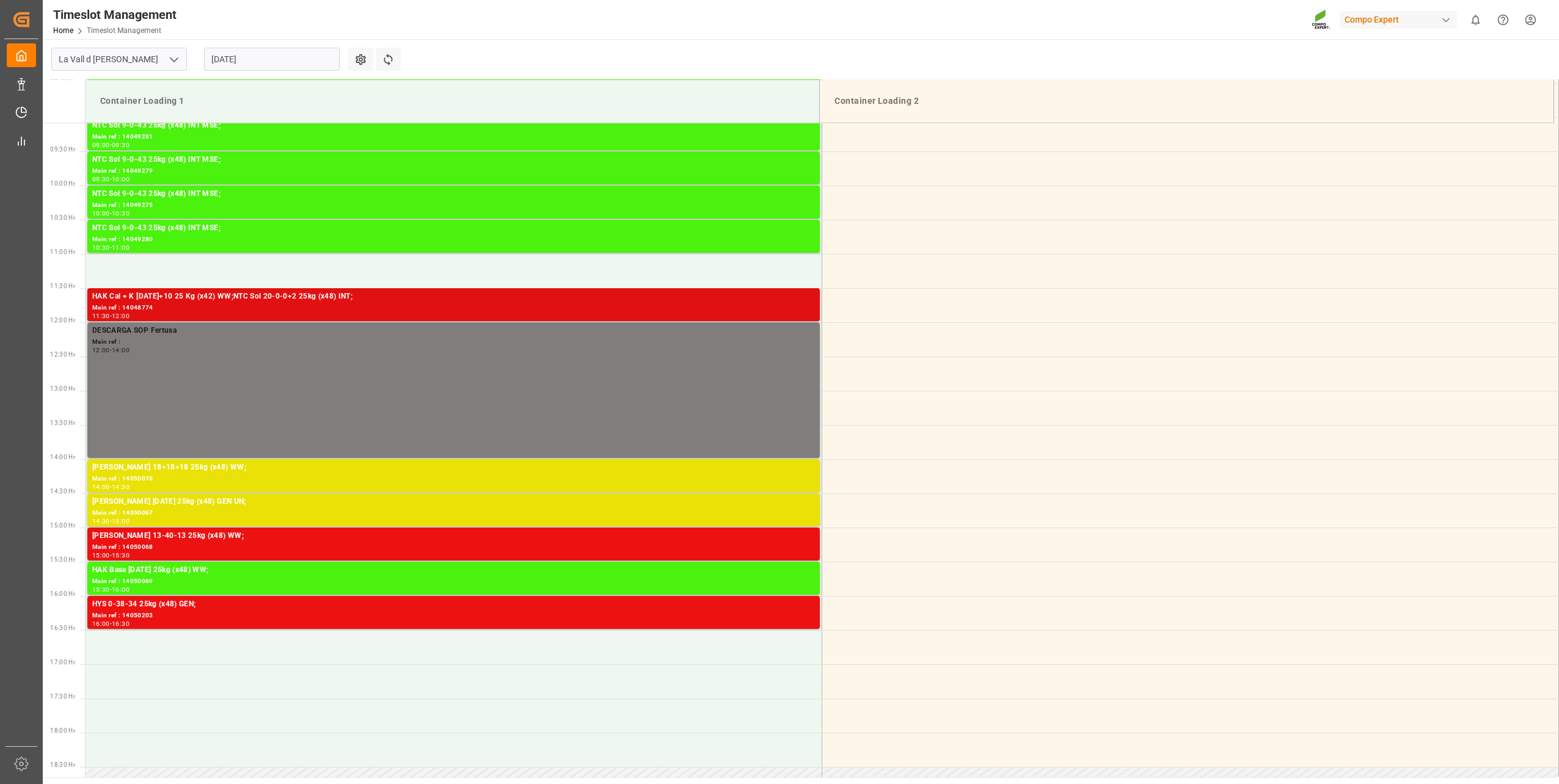
click at [162, 302] on div "HAK Cal + K [DATE]+10 25 Kg (x42) WW;NTC Sol 20-0-0+2 25kg (x48) INT;" at bounding box center [453, 297] width 723 height 12
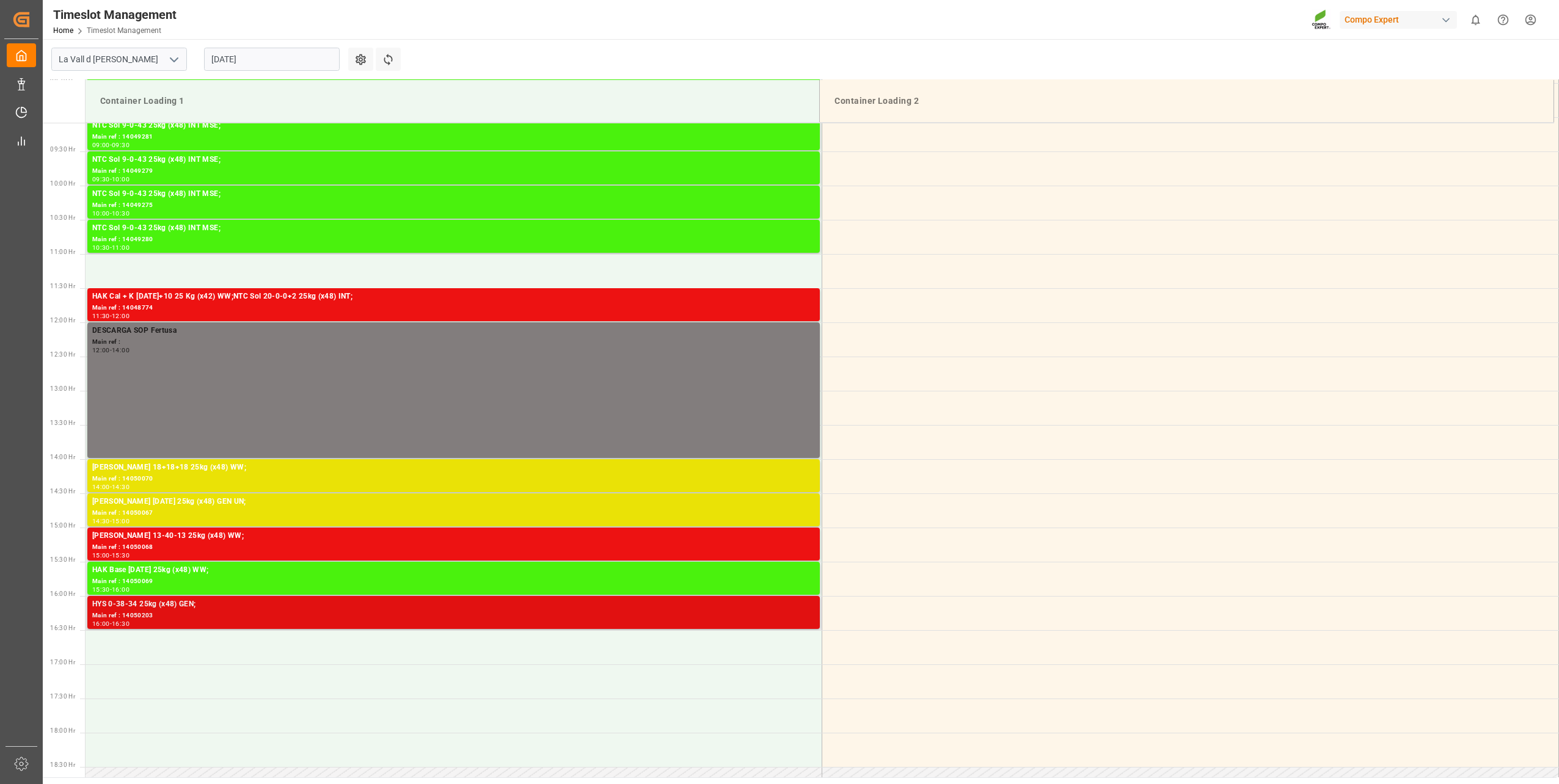
click at [134, 609] on div "HYS 0-38-34 25kg (x48) GEN;" at bounding box center [453, 604] width 723 height 12
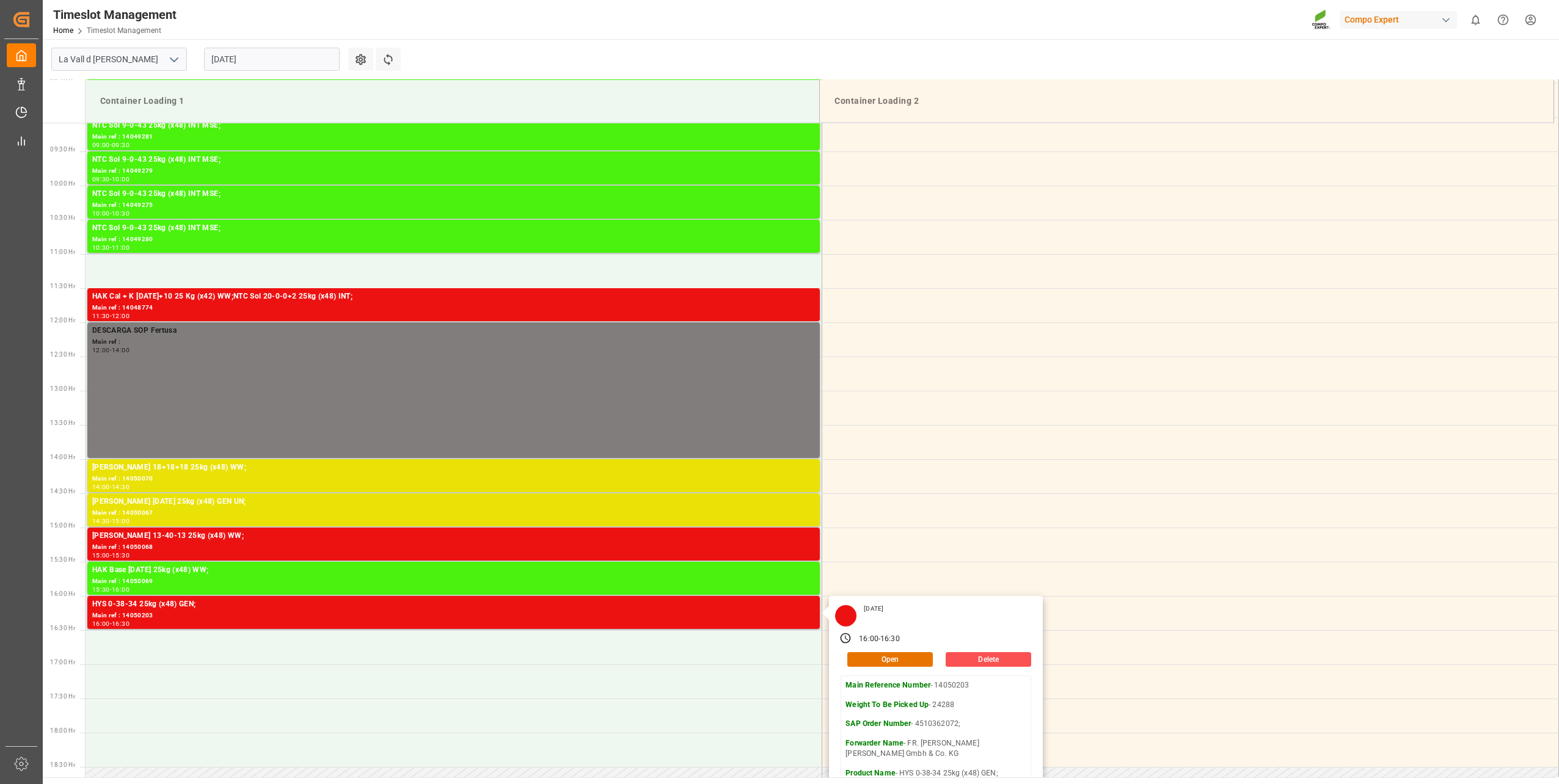
copy p "14050203"
drag, startPoint x: 967, startPoint y: 685, endPoint x: 934, endPoint y: 690, distance: 33.4
click at [934, 690] on p "Main Reference Number - 14050203" at bounding box center [936, 685] width 181 height 11
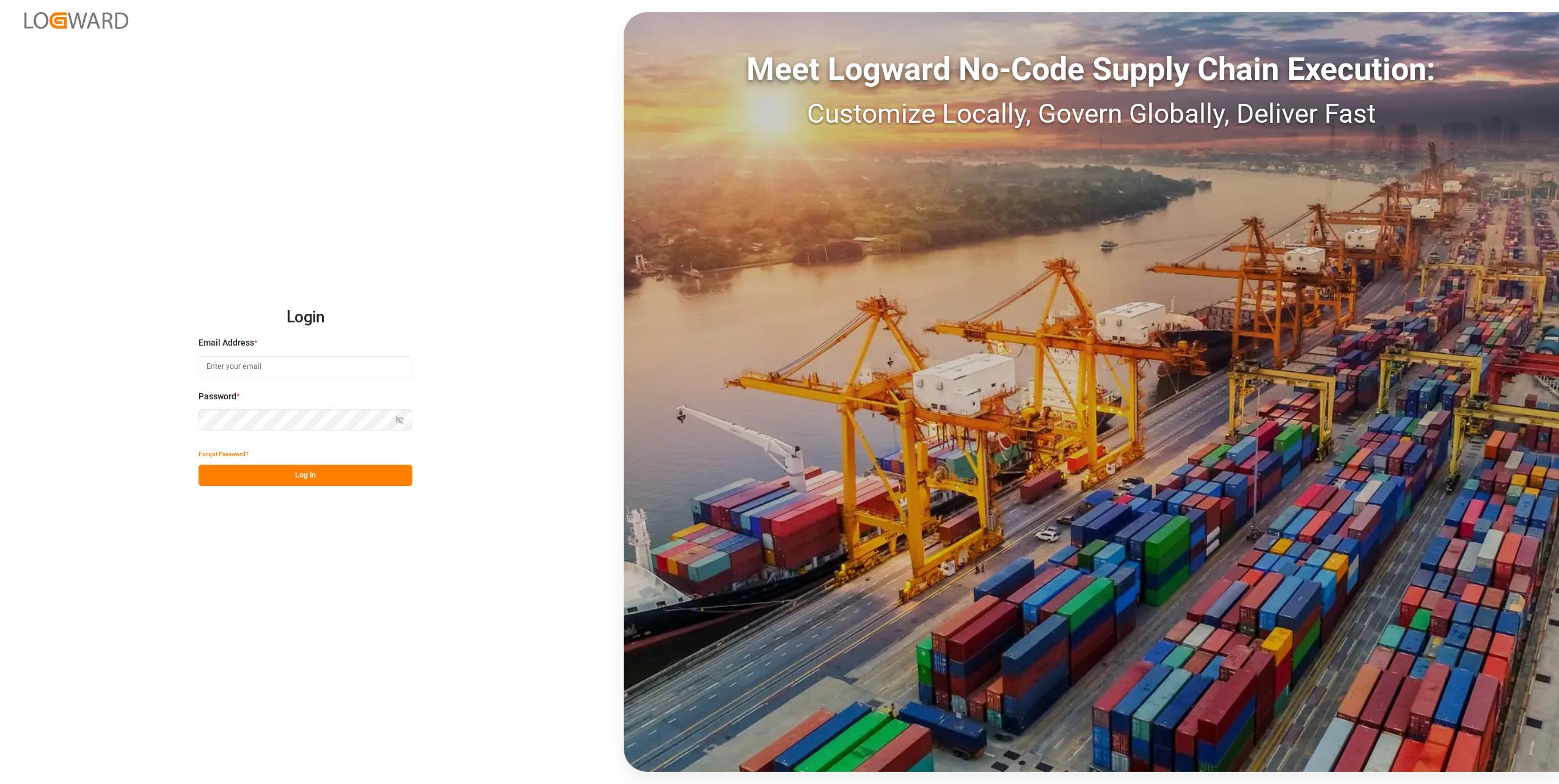
type input "[DOMAIN_NAME][EMAIL_ADDRESS][DOMAIN_NAME]"
click at [264, 478] on button "Log In" at bounding box center [305, 475] width 214 height 21
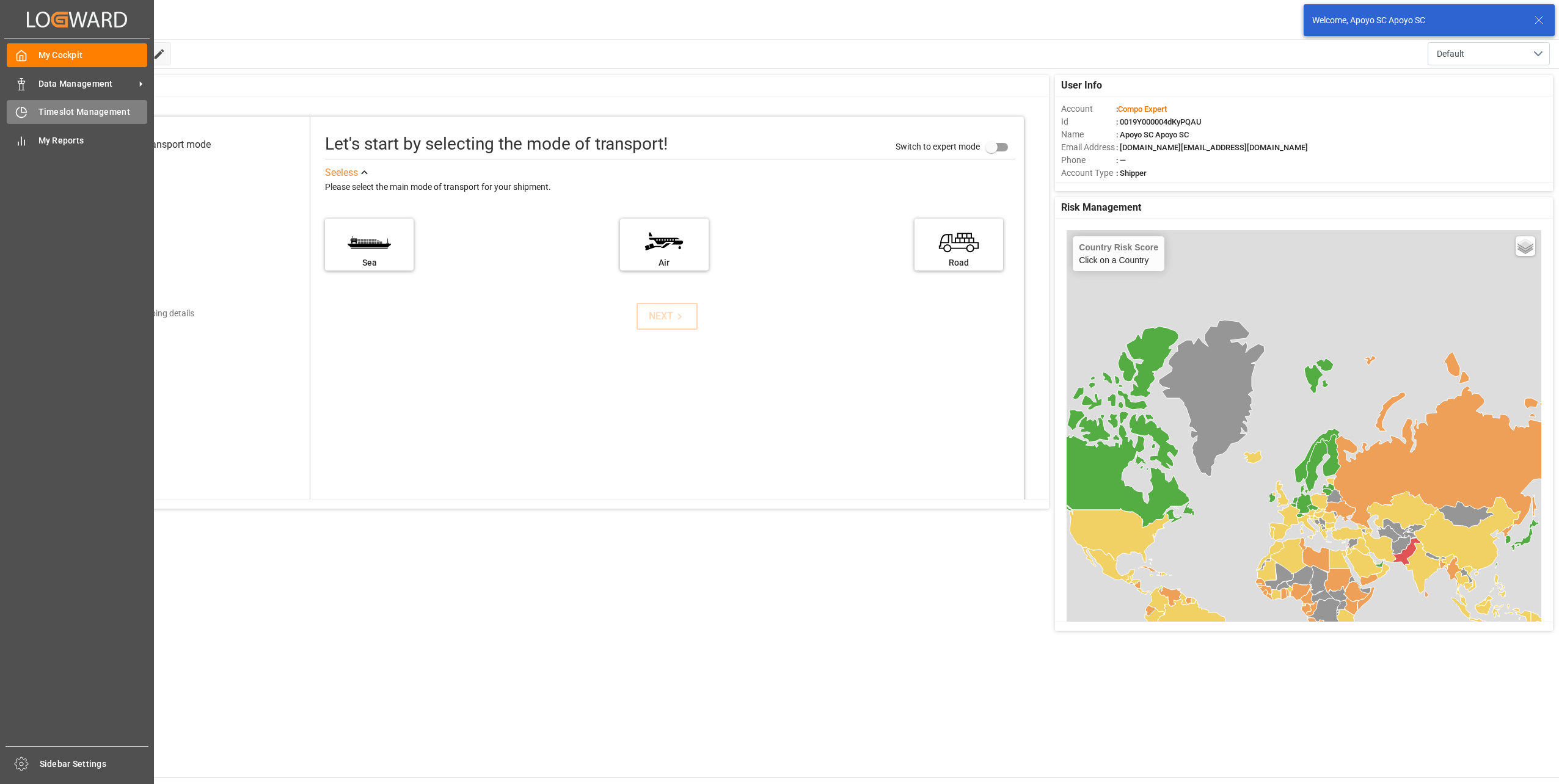
click at [34, 119] on div "Timeslot Management Timeslot Management" at bounding box center [77, 112] width 140 height 24
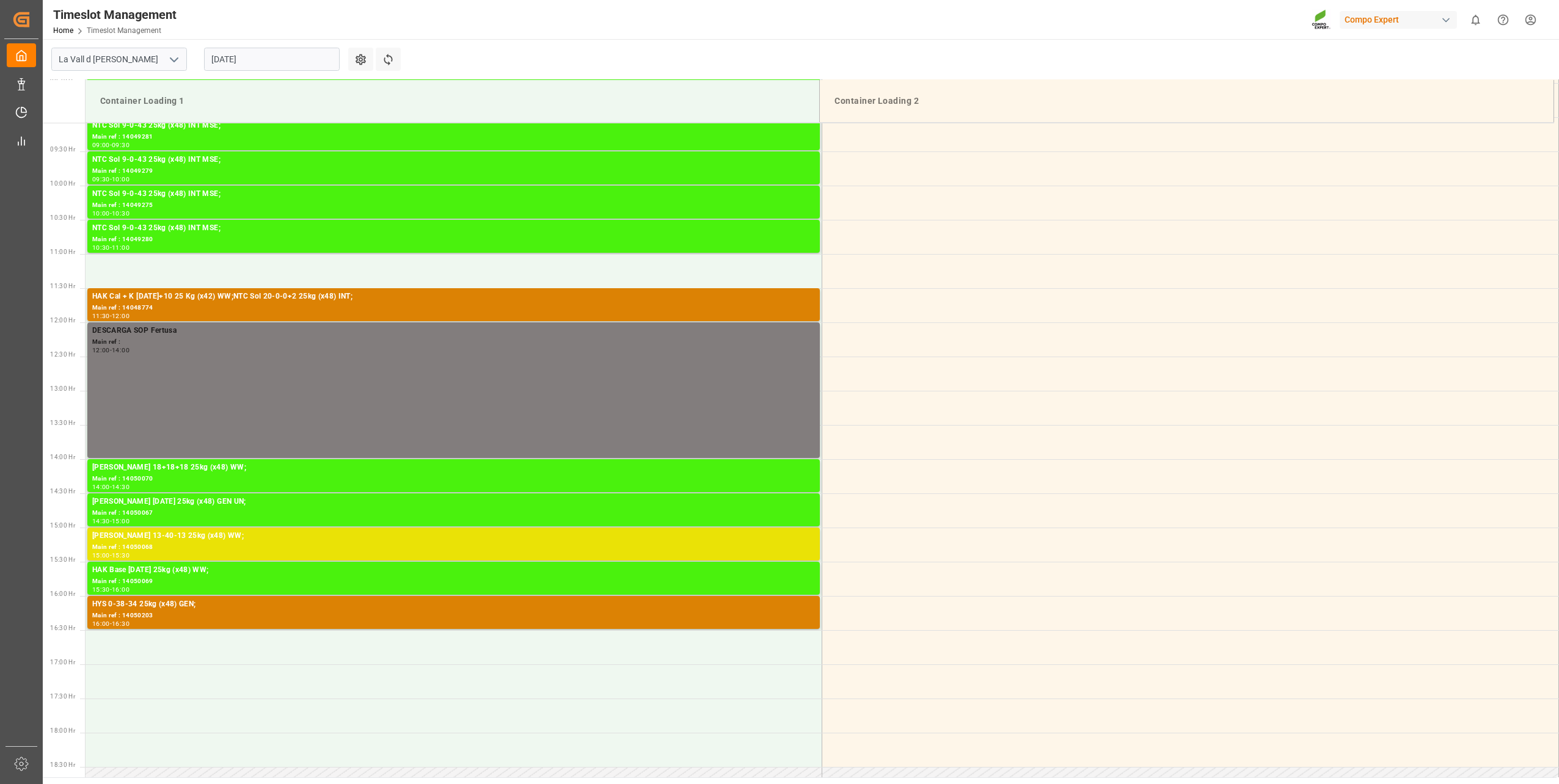
scroll to position [621, 0]
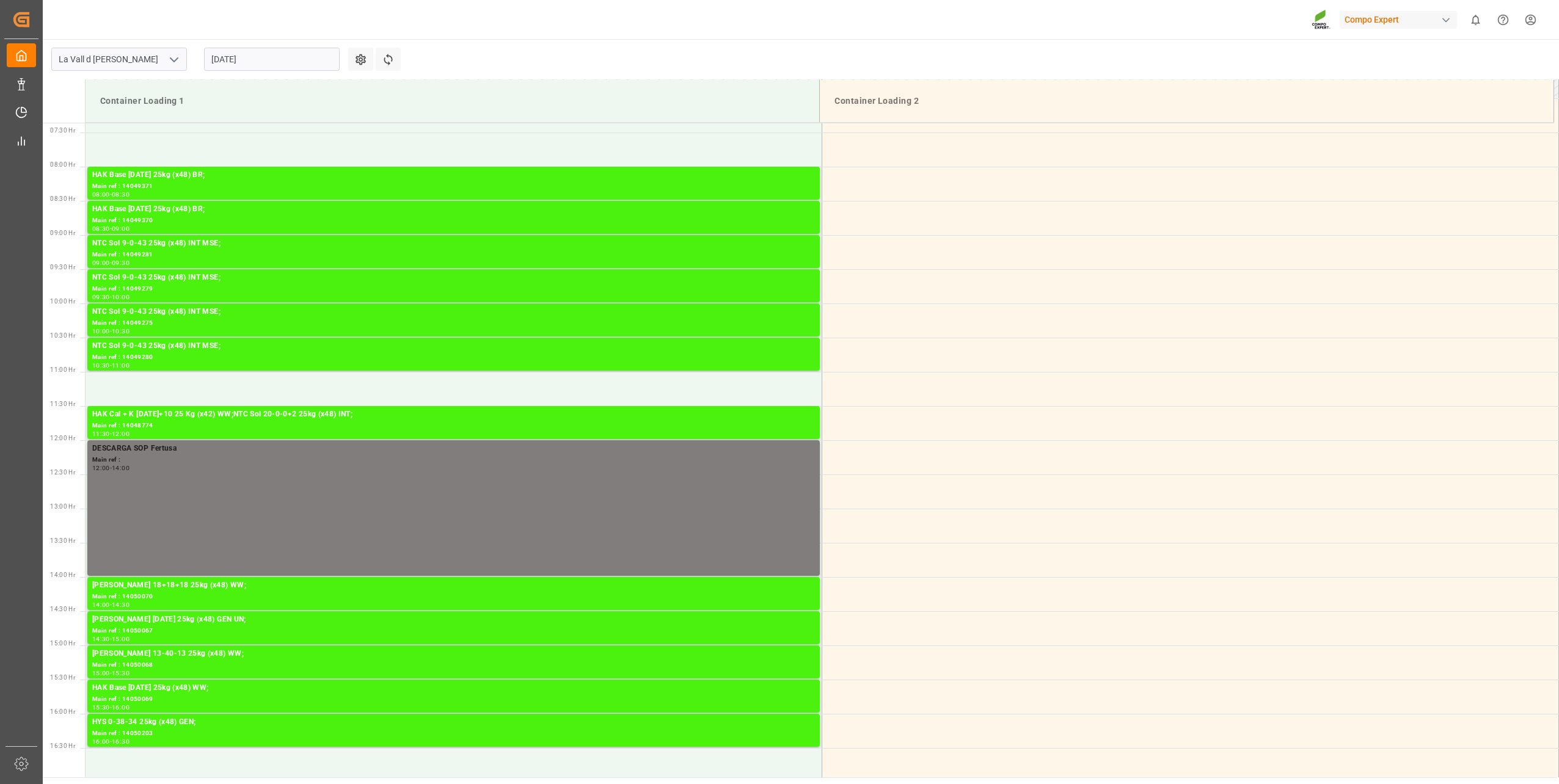
scroll to position [499, 0]
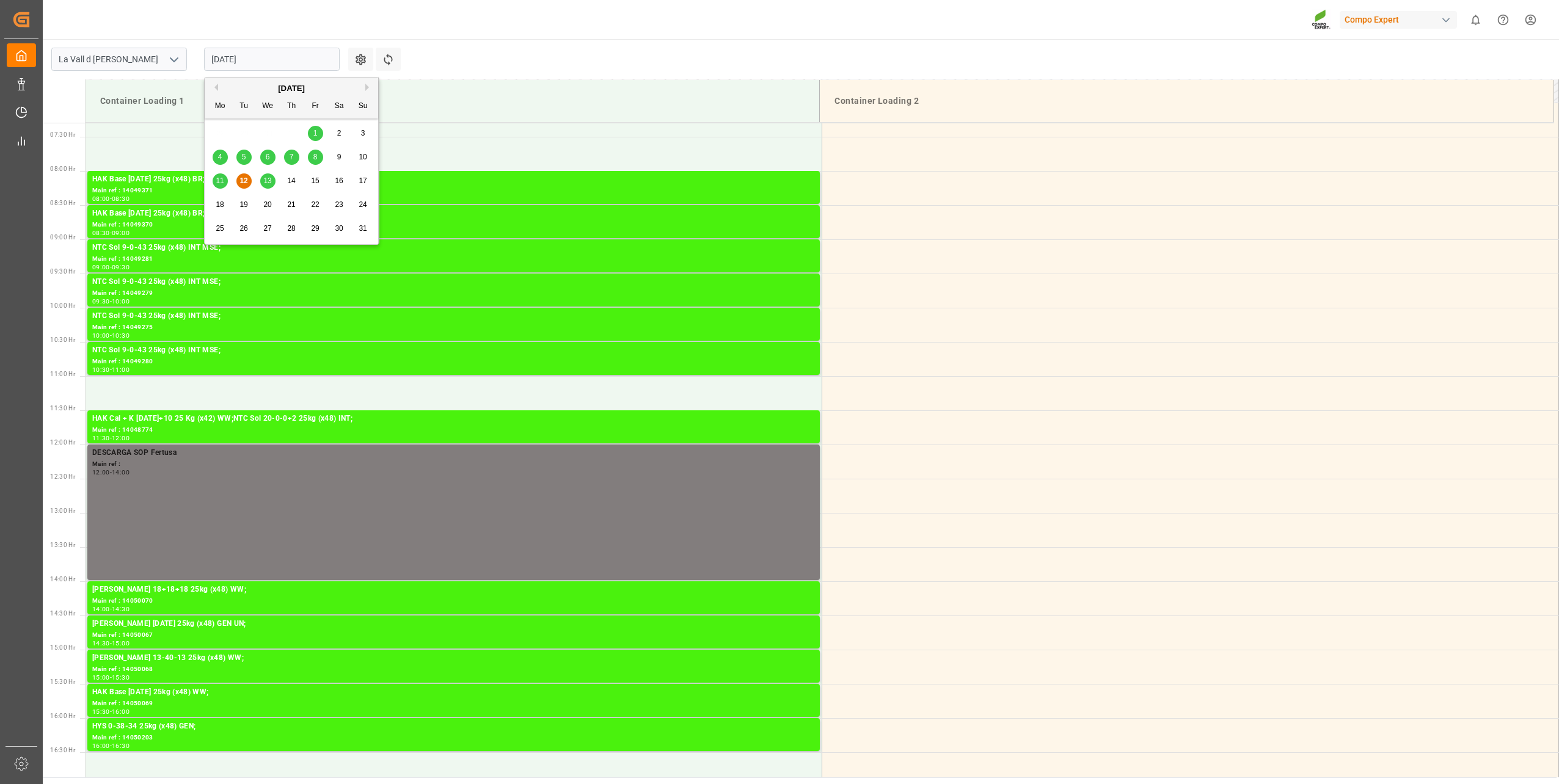
click at [260, 54] on input "[DATE]" at bounding box center [272, 59] width 136 height 23
click at [262, 180] on div "13" at bounding box center [268, 181] width 15 height 15
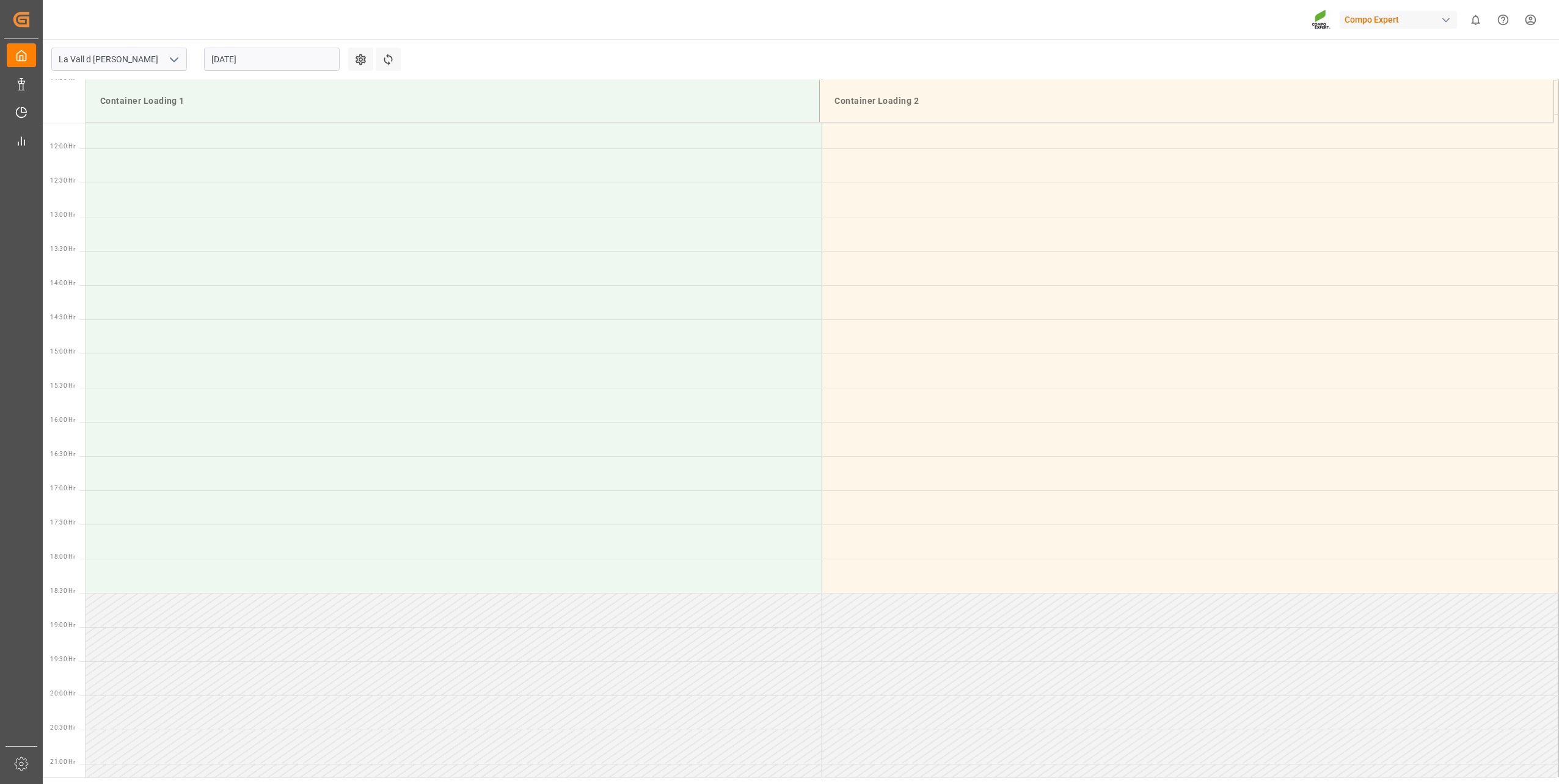
scroll to position [987, 0]
